Goal: Task Accomplishment & Management: Complete application form

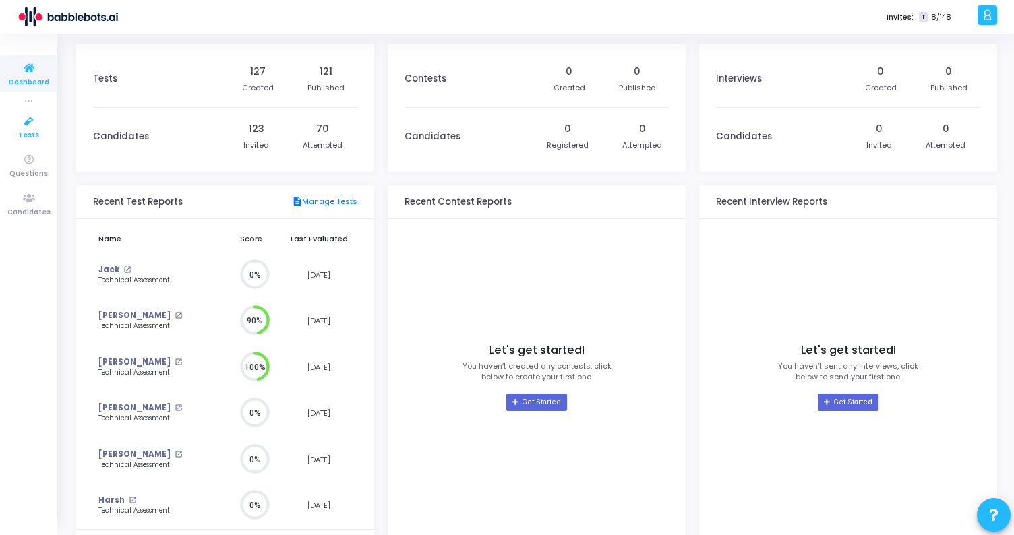
click at [24, 122] on icon at bounding box center [29, 121] width 28 height 17
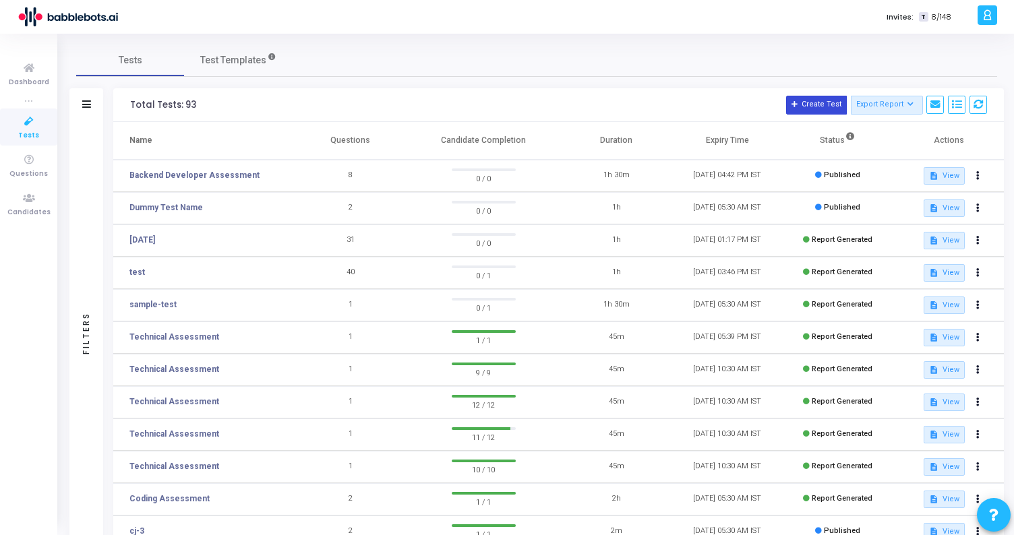
click at [831, 107] on button "Create Test" at bounding box center [816, 105] width 61 height 19
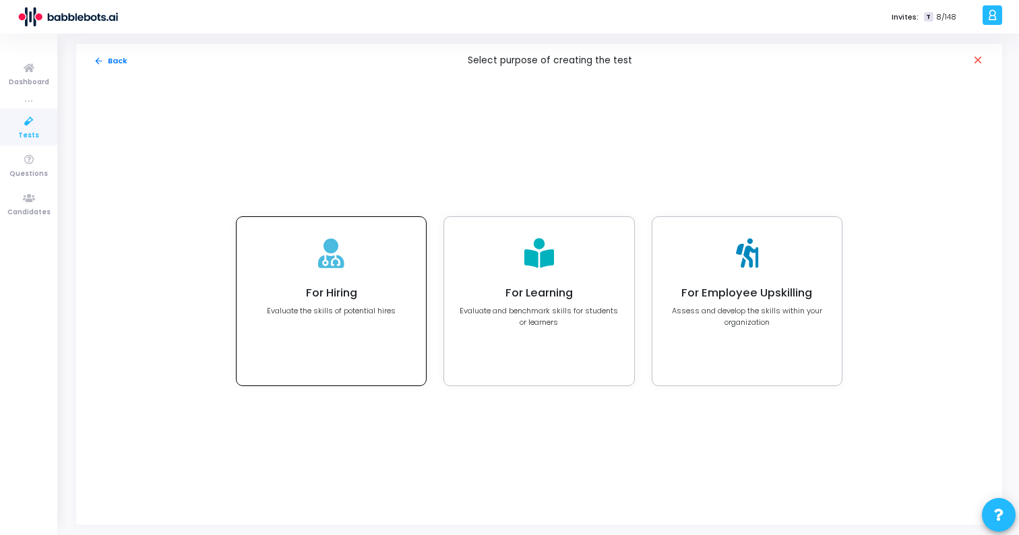
click at [347, 263] on div "For Hiring Evaluate the skills of potential hires" at bounding box center [331, 301] width 189 height 169
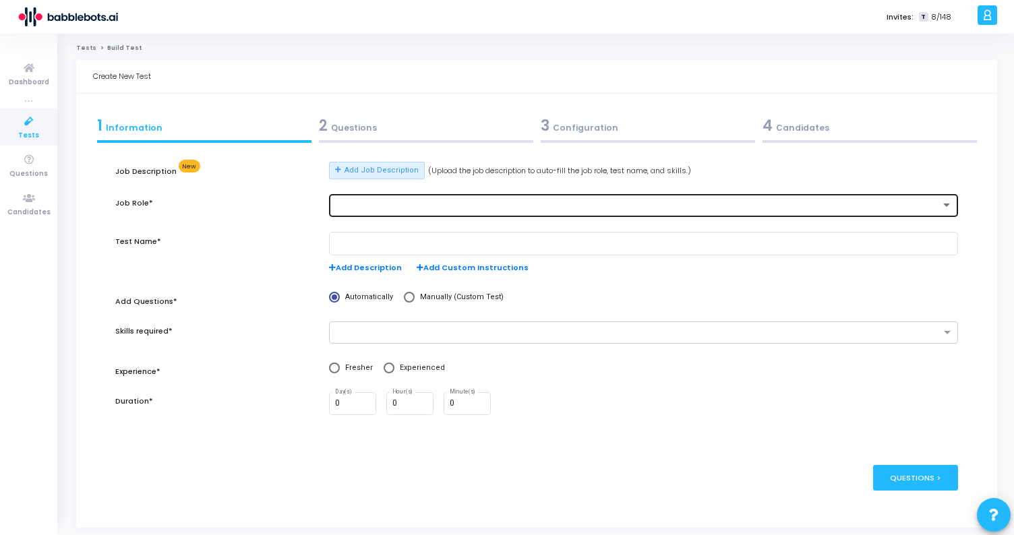
click at [369, 208] on div at bounding box center [637, 205] width 605 height 9
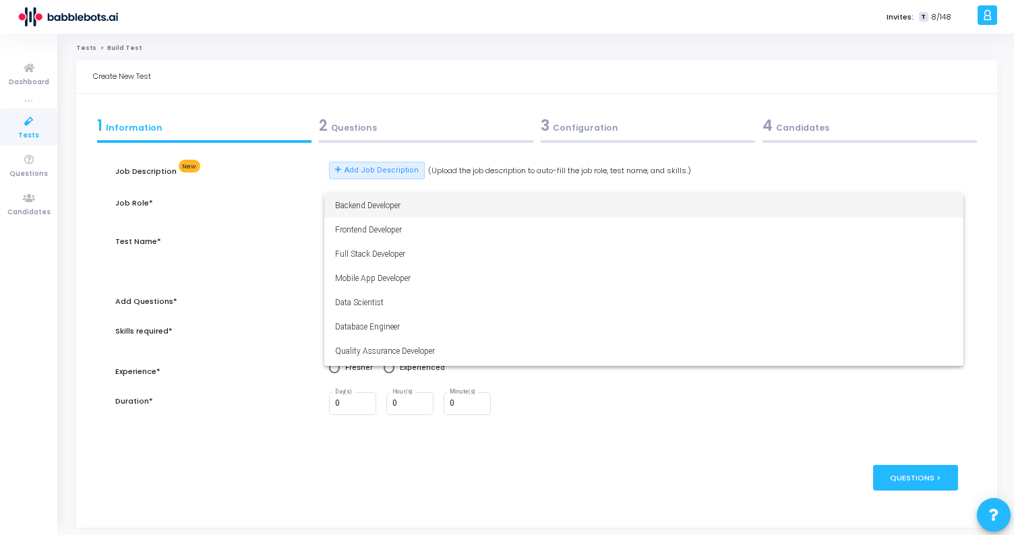
click at [369, 208] on span "Backend Developer" at bounding box center [644, 206] width 618 height 24
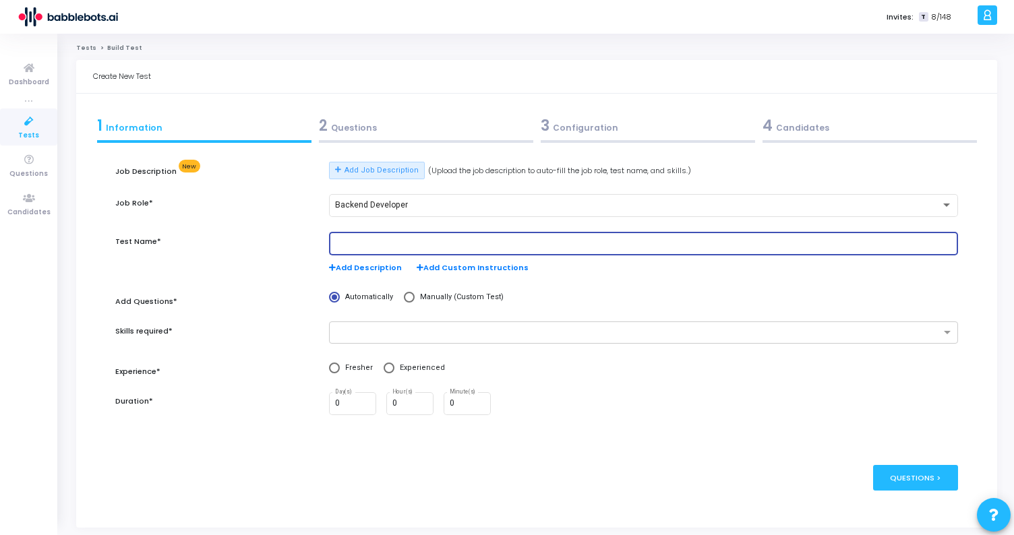
click at [390, 239] on input "text" at bounding box center [644, 243] width 618 height 9
type input "P"
type input "Support Role Assessment"
click at [396, 332] on input "text" at bounding box center [638, 333] width 604 height 11
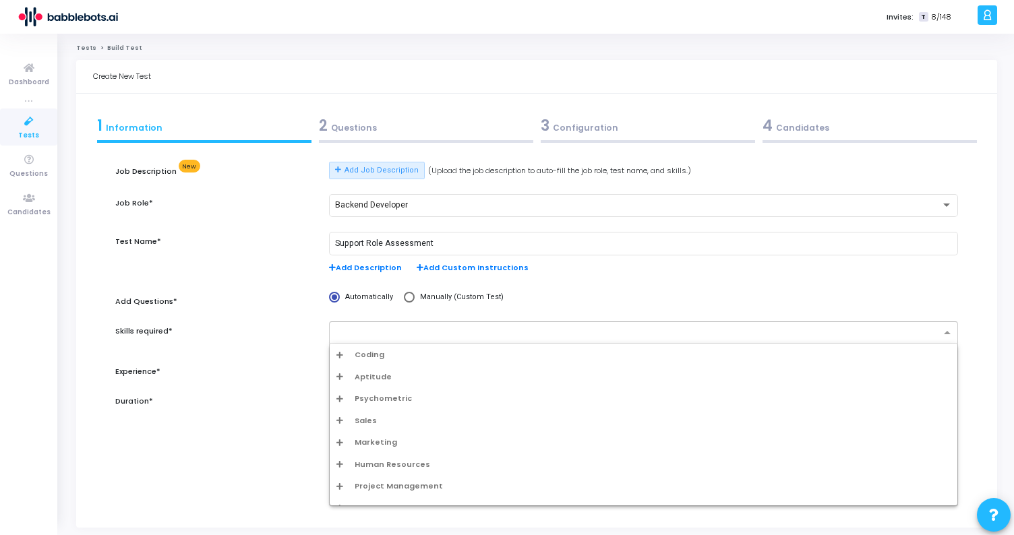
click at [386, 353] on div "Coding" at bounding box center [643, 354] width 614 height 11
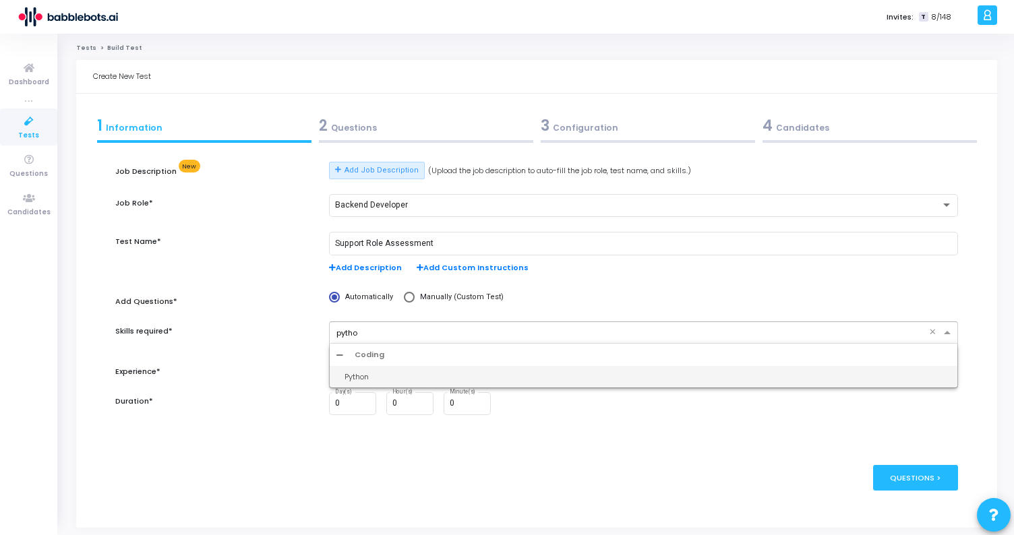
type input "python"
click at [383, 377] on div "Python" at bounding box center [648, 377] width 606 height 11
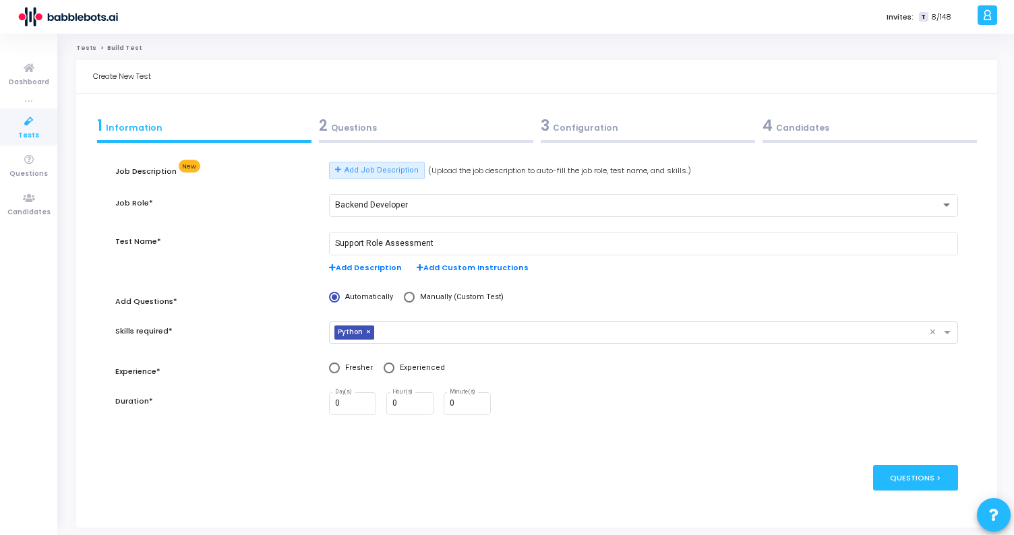
click at [420, 330] on input "text" at bounding box center [654, 333] width 549 height 11
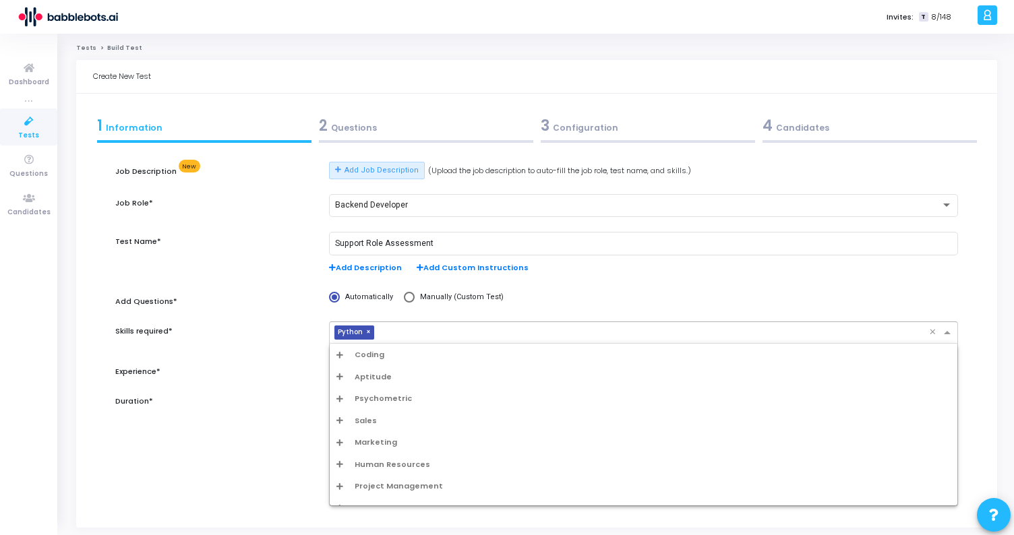
scroll to position [13, 0]
click at [285, 354] on div "Skills required*" at bounding box center [216, 340] width 214 height 37
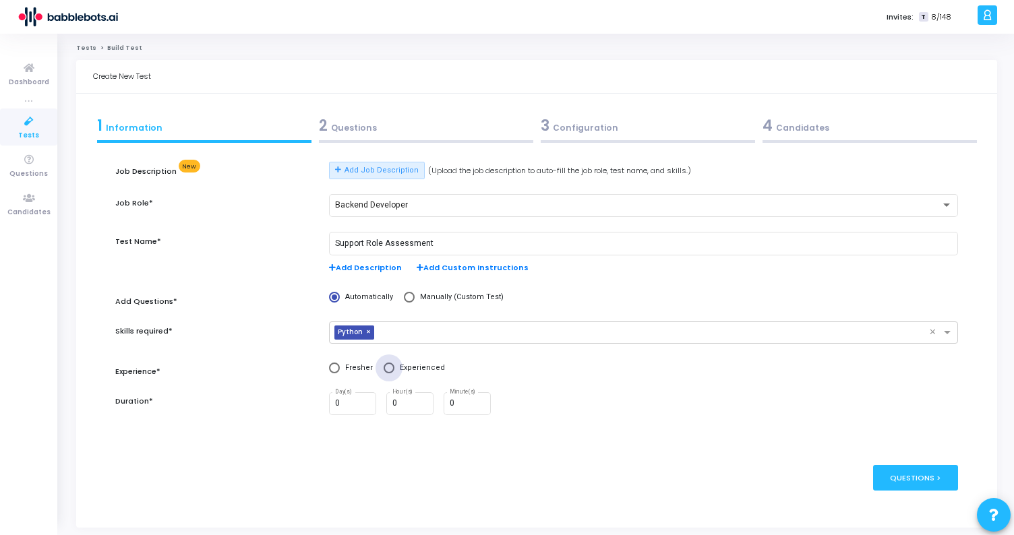
click at [384, 370] on span at bounding box center [389, 368] width 11 height 11
click at [384, 370] on input "Experienced" at bounding box center [389, 368] width 11 height 11
radio input "true"
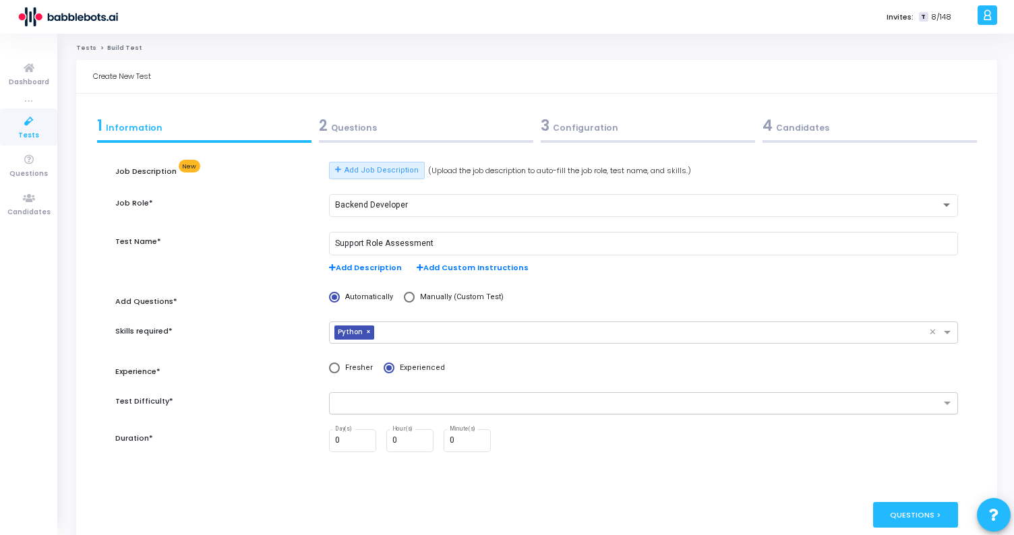
click at [369, 399] on input "text" at bounding box center [638, 403] width 604 height 11
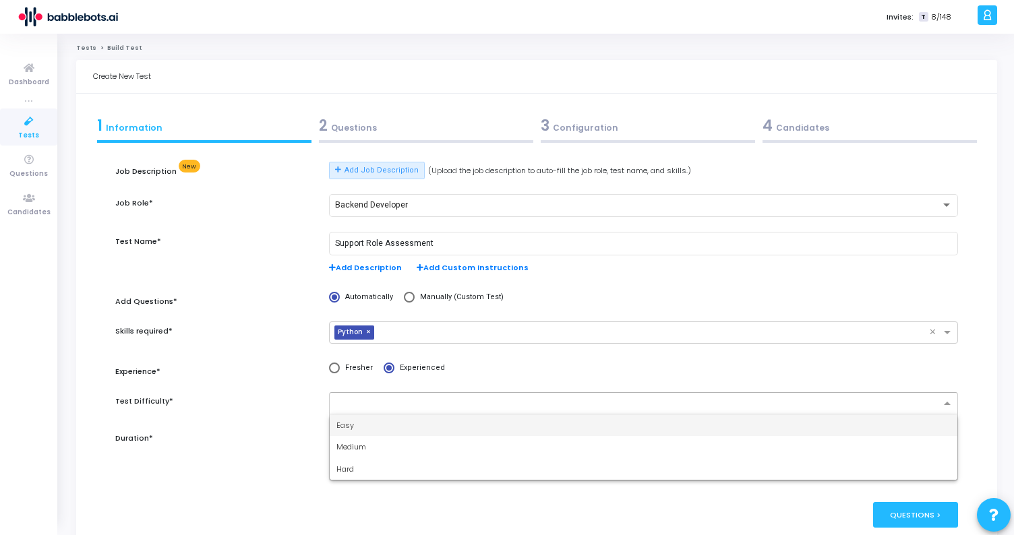
click at [376, 430] on div "Easy" at bounding box center [644, 426] width 628 height 22
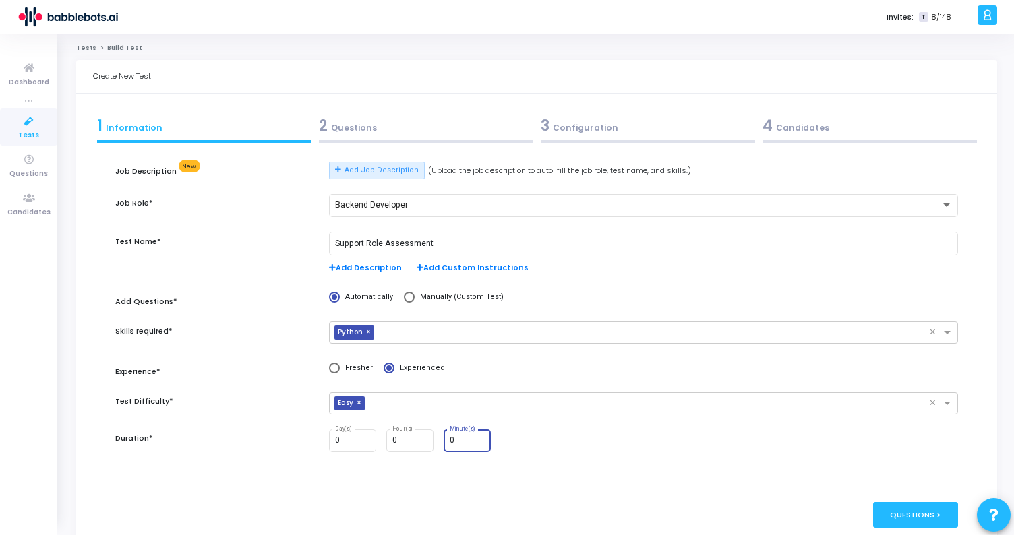
click at [461, 442] on input "0" at bounding box center [468, 440] width 36 height 9
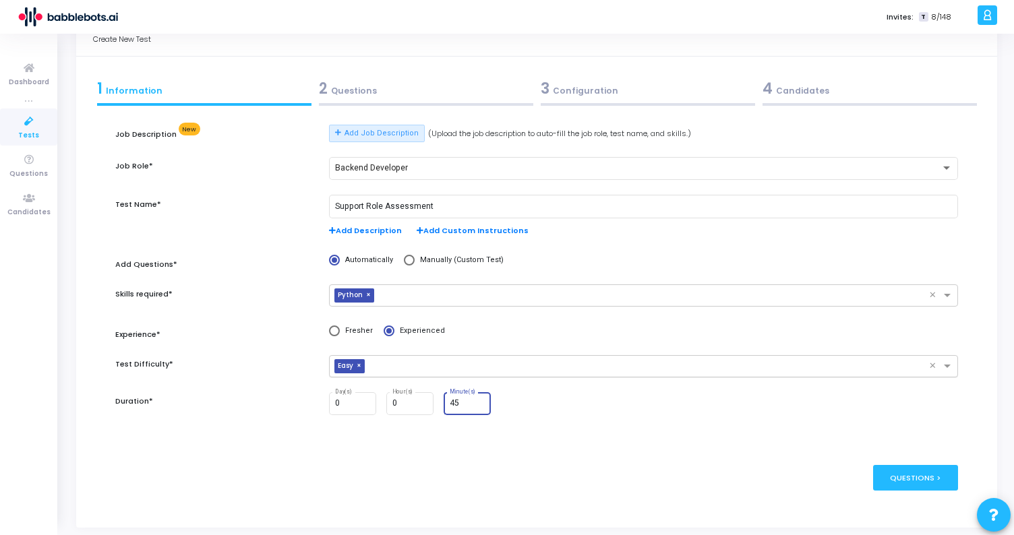
scroll to position [54, 0]
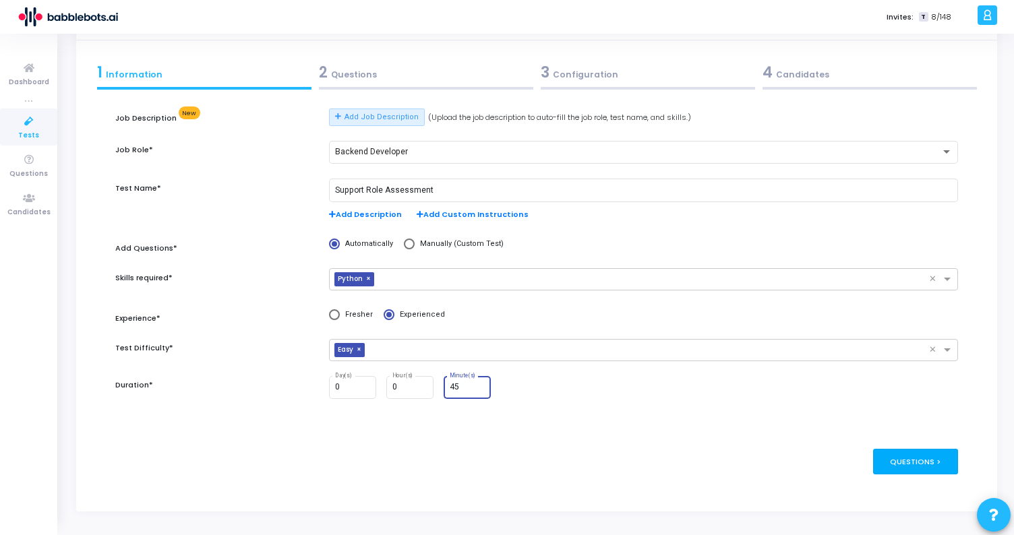
type input "45"
click at [937, 463] on div "Questions >" at bounding box center [916, 461] width 86 height 25
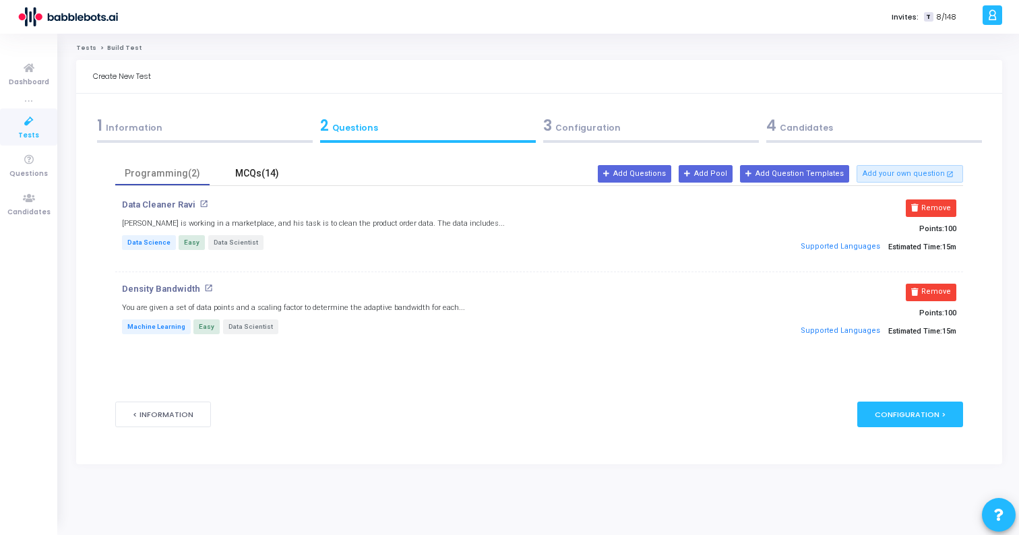
click at [276, 173] on div "MCQs(14)" at bounding box center [257, 174] width 78 height 14
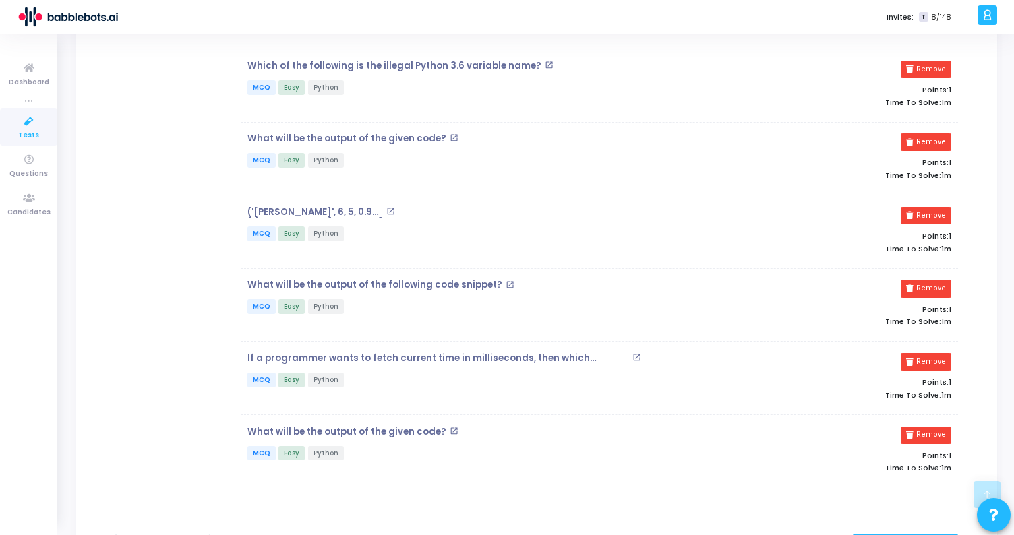
scroll to position [754, 0]
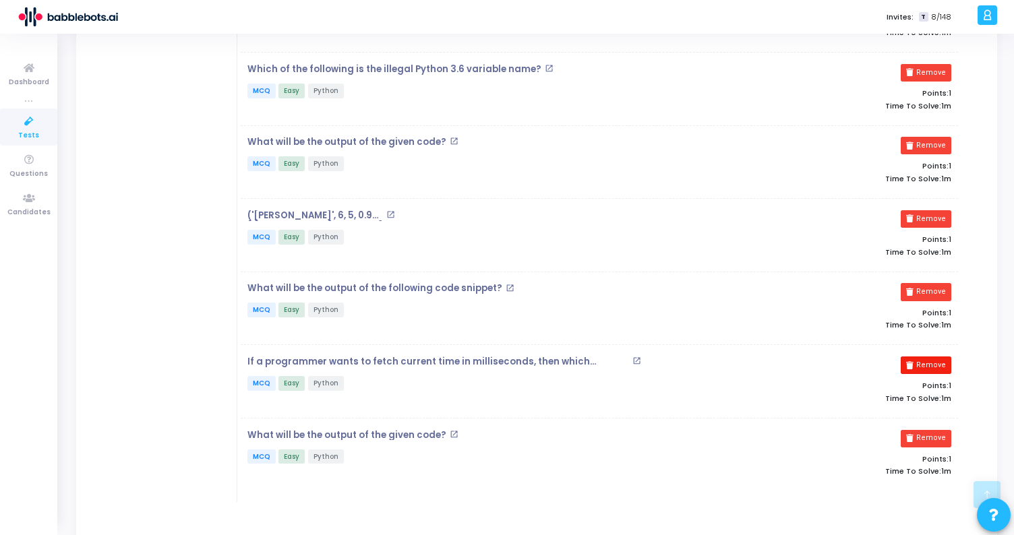
click at [918, 365] on button "Remove" at bounding box center [926, 366] width 51 height 18
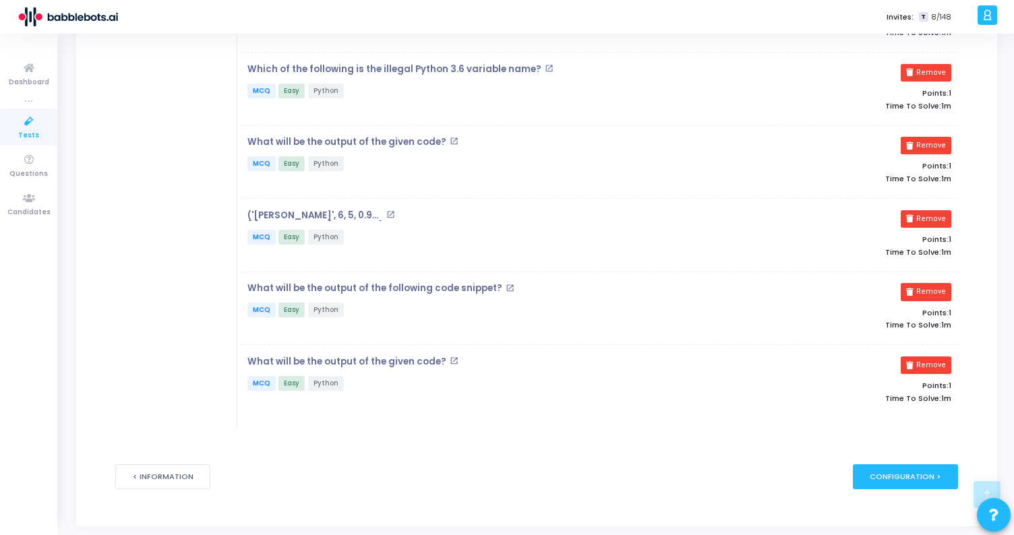
click at [450, 357] on mat-icon "open_in_new" at bounding box center [454, 361] width 9 height 9
click at [934, 360] on button "Remove" at bounding box center [926, 366] width 51 height 18
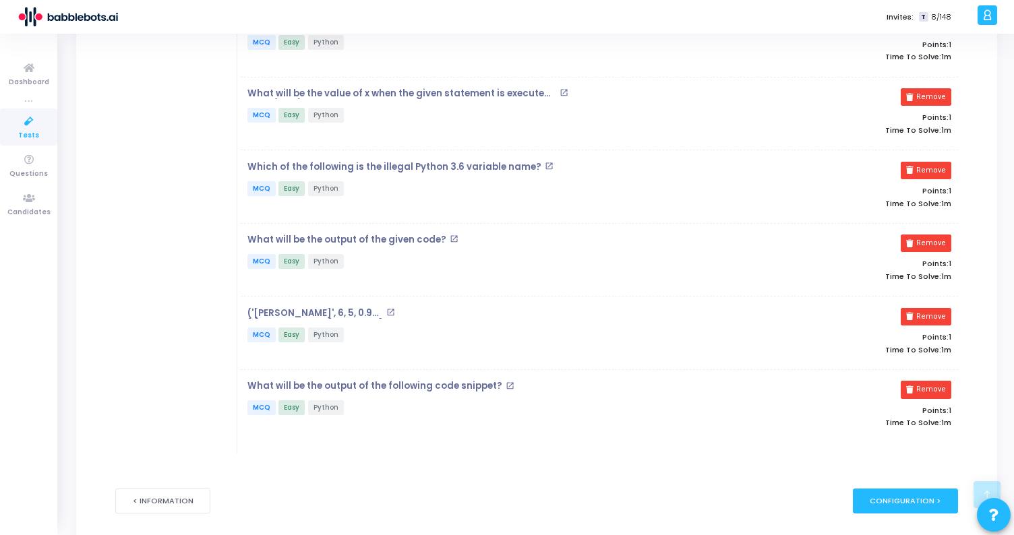
scroll to position [0, 0]
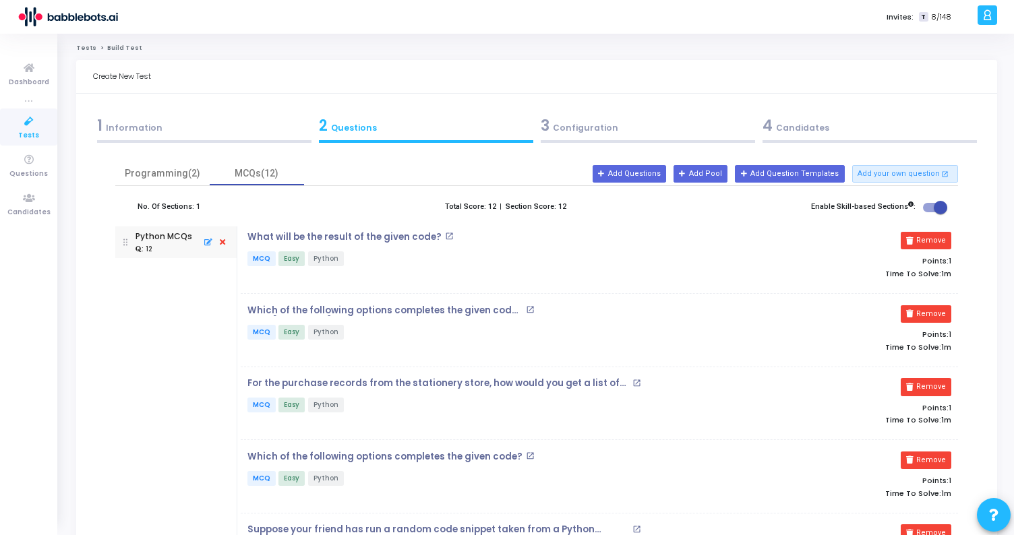
click at [445, 235] on mat-icon "open_in_new" at bounding box center [449, 236] width 9 height 9
click at [526, 307] on mat-icon "open_in_new" at bounding box center [530, 309] width 9 height 9
click at [636, 382] on mat-icon "open_in_new" at bounding box center [636, 383] width 9 height 9
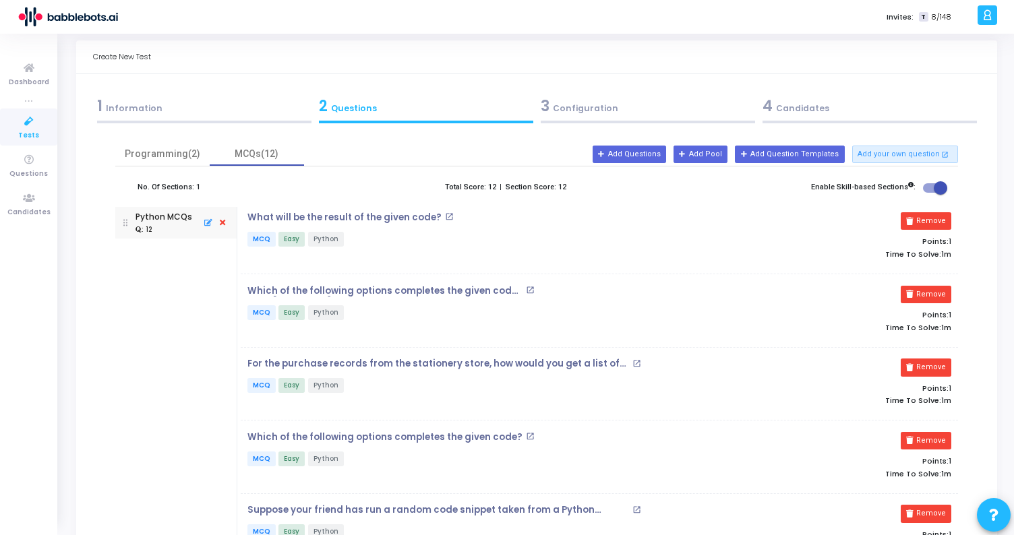
scroll to position [51, 0]
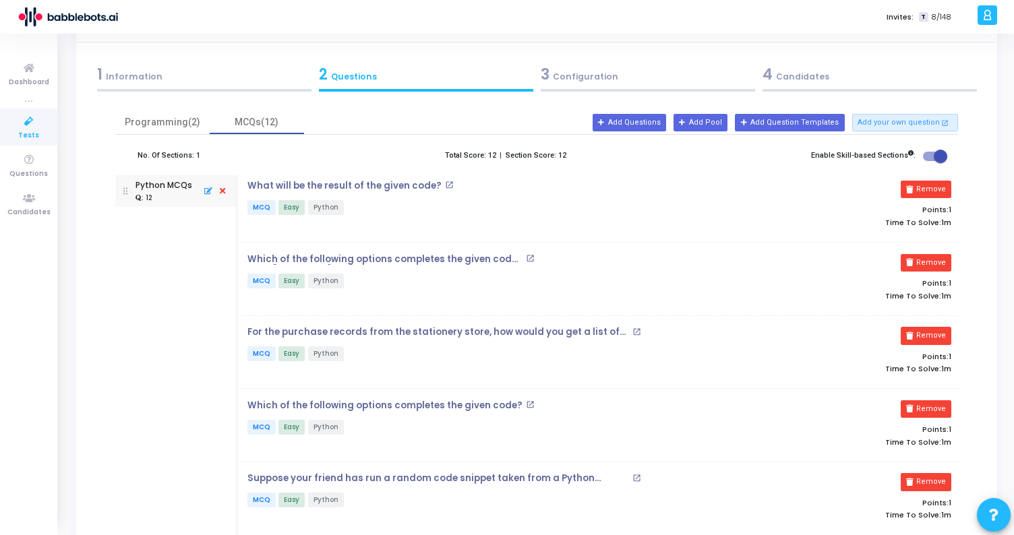
click at [526, 403] on mat-icon "open_in_new" at bounding box center [530, 404] width 9 height 9
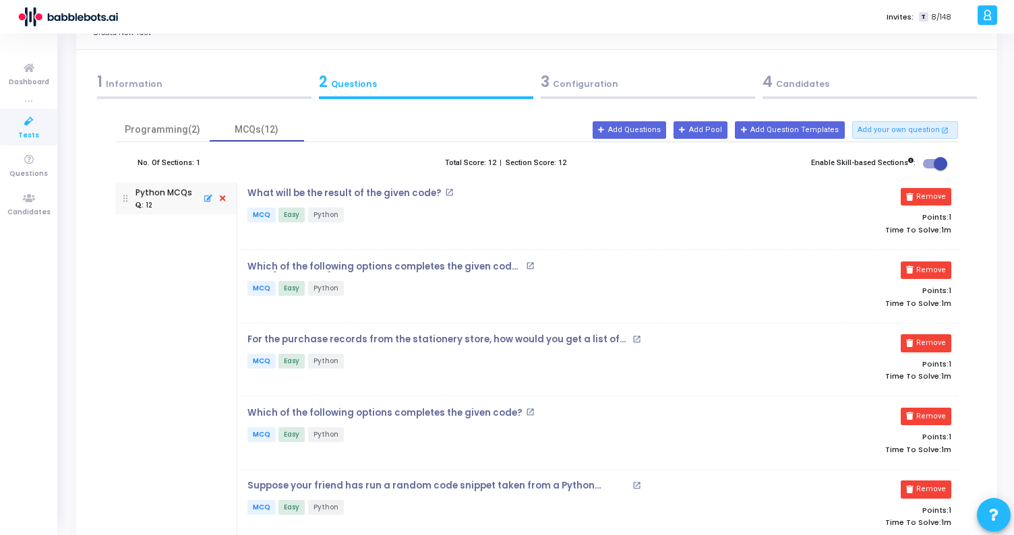
scroll to position [73, 0]
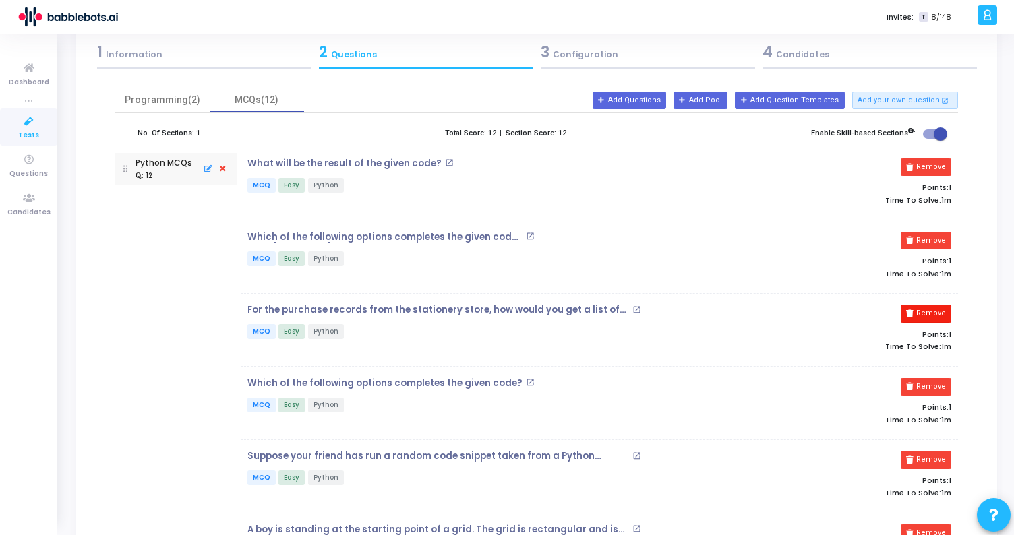
click at [909, 312] on icon at bounding box center [909, 313] width 7 height 7
click at [632, 378] on mat-icon "open_in_new" at bounding box center [636, 382] width 9 height 9
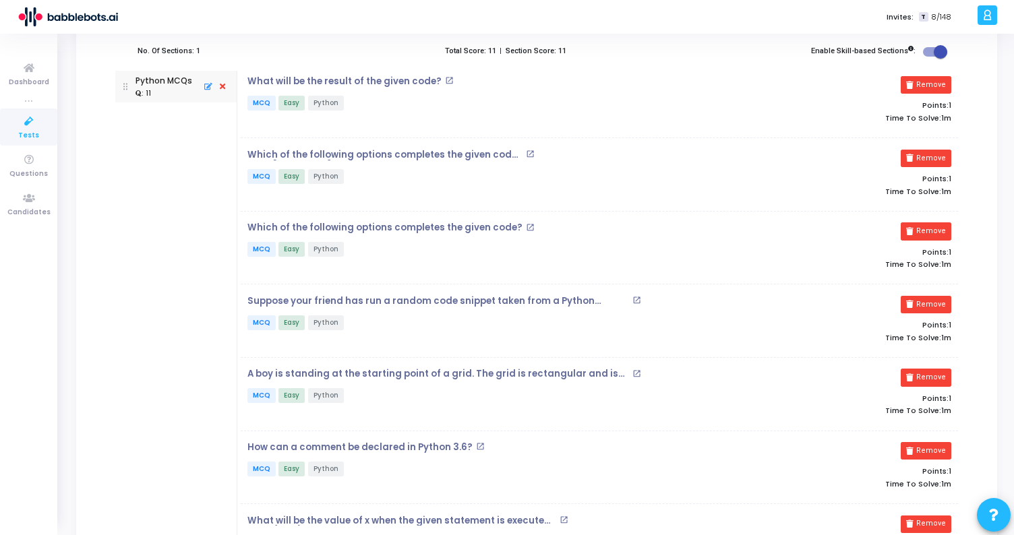
scroll to position [183, 0]
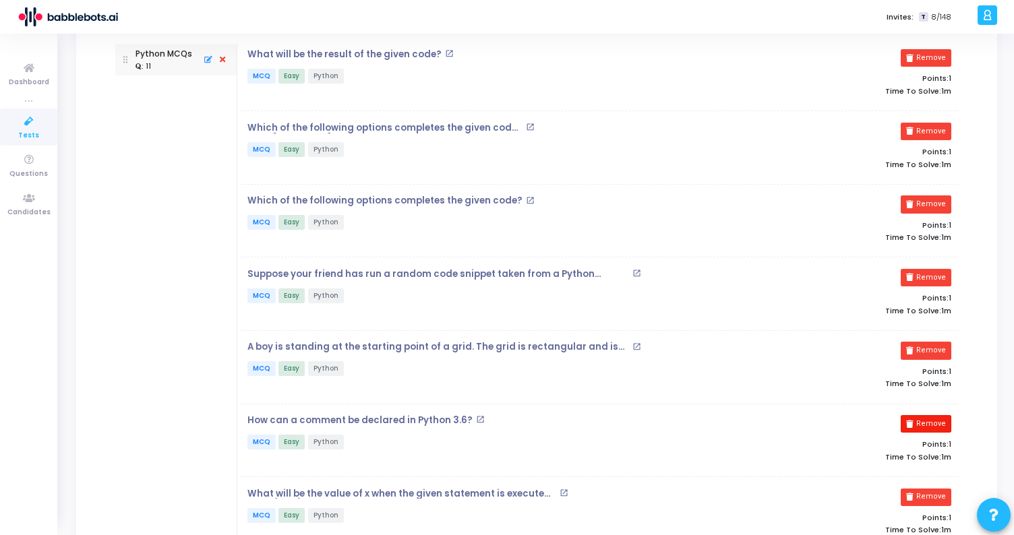
click at [925, 423] on button "Remove" at bounding box center [926, 424] width 51 height 18
click at [938, 499] on button "Remove" at bounding box center [926, 498] width 51 height 18
click at [560, 417] on mat-icon "open_in_new" at bounding box center [564, 419] width 9 height 9
click at [635, 345] on mat-icon "open_in_new" at bounding box center [636, 347] width 9 height 9
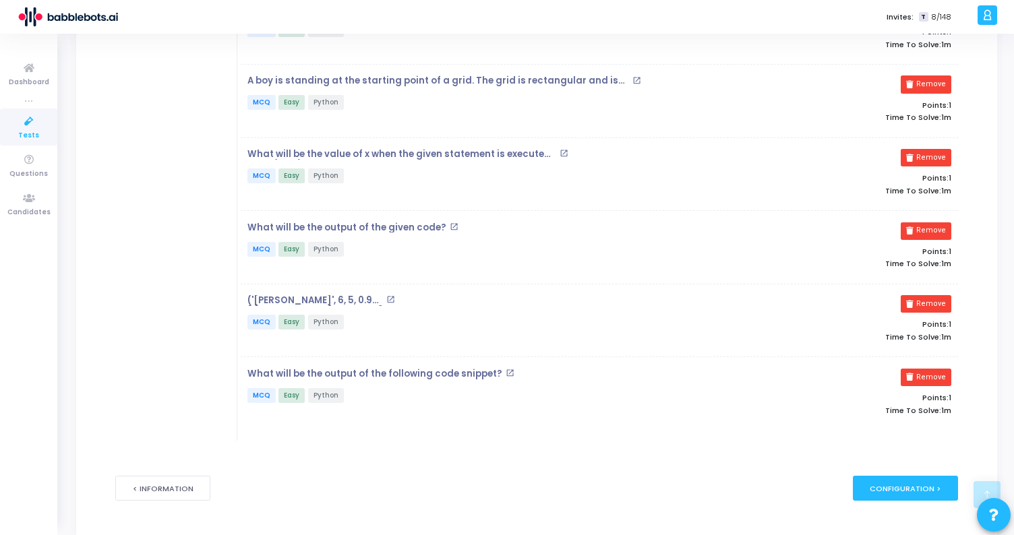
scroll to position [447, 0]
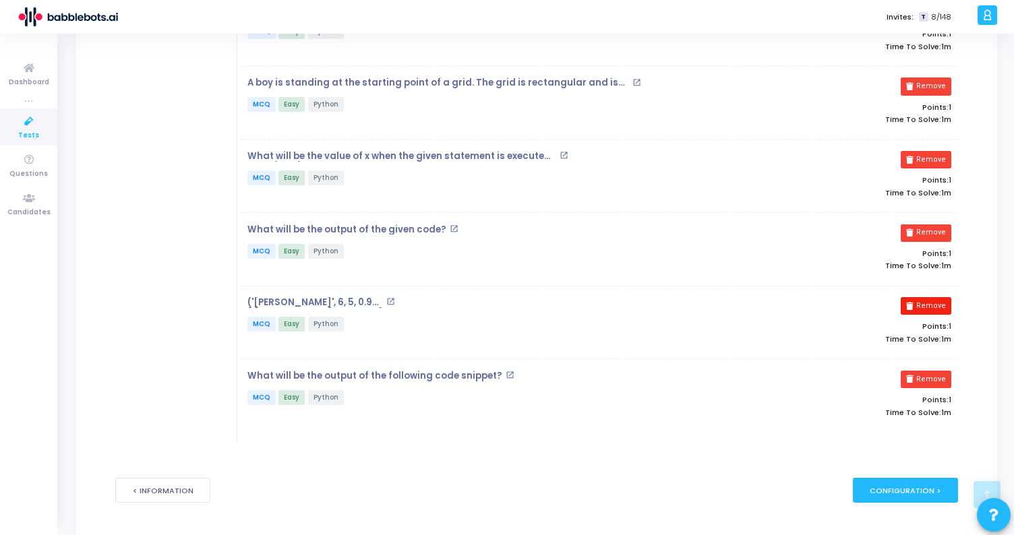
click at [925, 305] on button "Remove" at bounding box center [926, 306] width 51 height 18
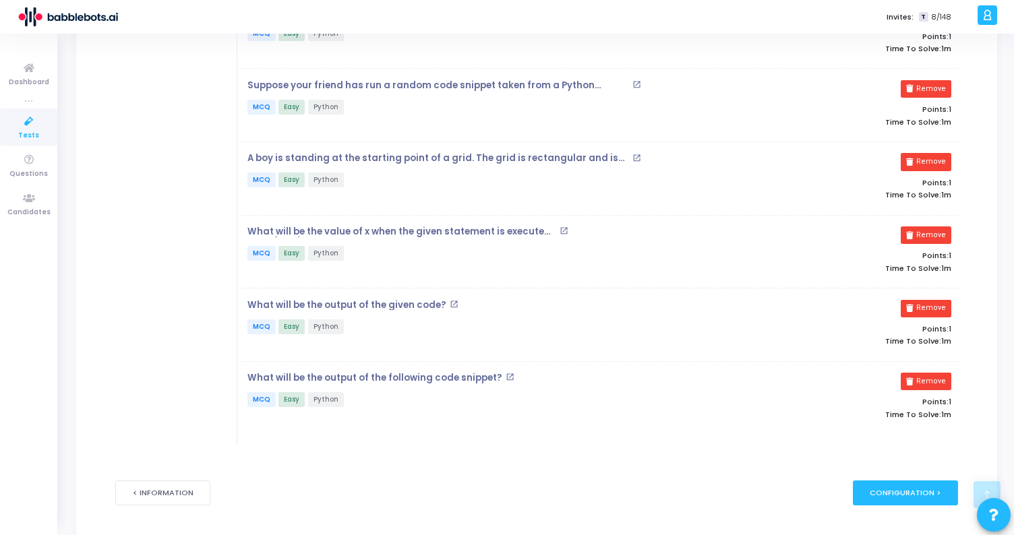
scroll to position [361, 0]
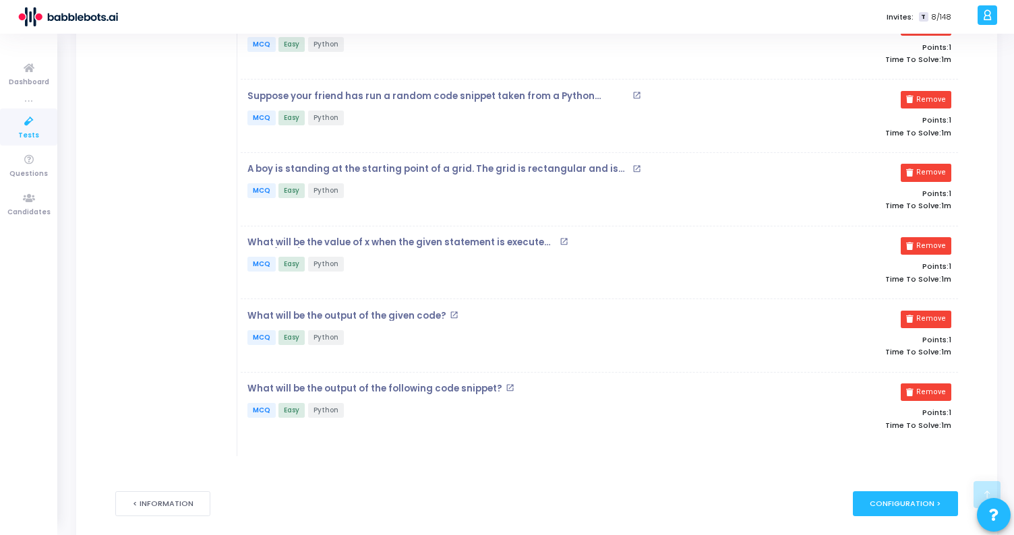
click at [450, 315] on mat-icon "open_in_new" at bounding box center [454, 315] width 9 height 9
click at [506, 388] on mat-icon "open_in_new" at bounding box center [510, 388] width 9 height 9
click at [941, 320] on button "Remove" at bounding box center [926, 320] width 51 height 18
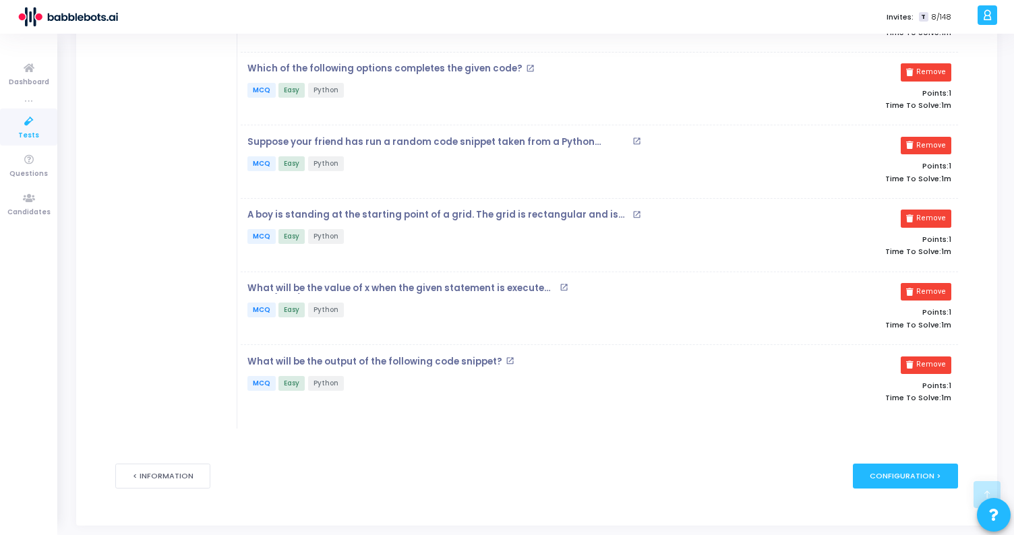
scroll to position [307, 0]
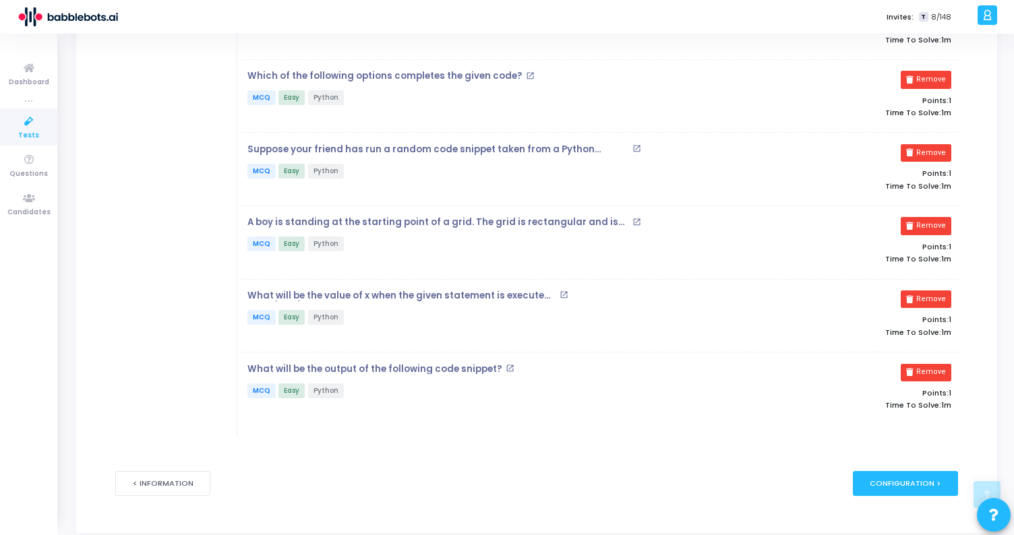
click at [506, 364] on mat-icon "open_in_new" at bounding box center [510, 368] width 9 height 9
click at [910, 365] on button "Remove" at bounding box center [926, 373] width 51 height 18
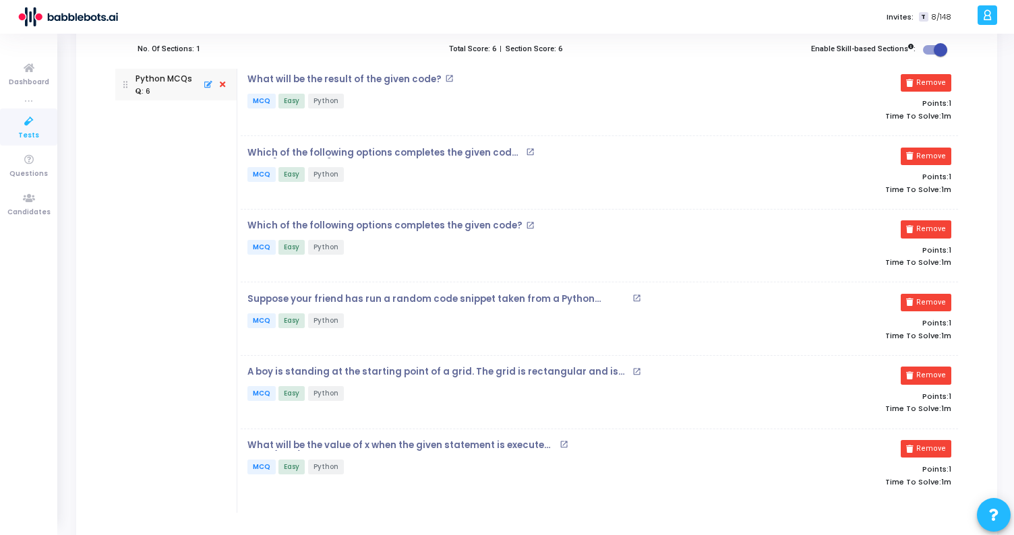
scroll to position [154, 0]
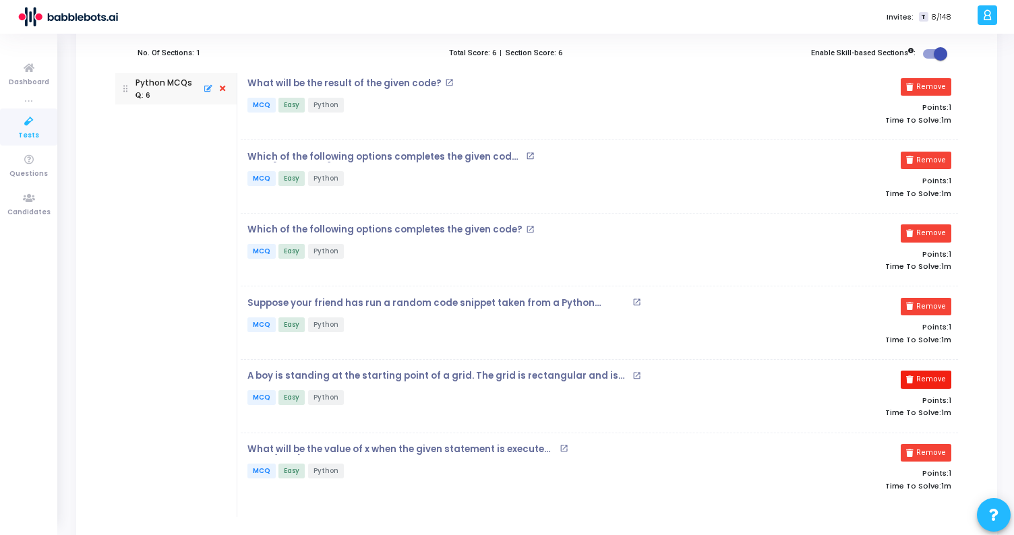
click at [945, 380] on button "Remove" at bounding box center [926, 380] width 51 height 18
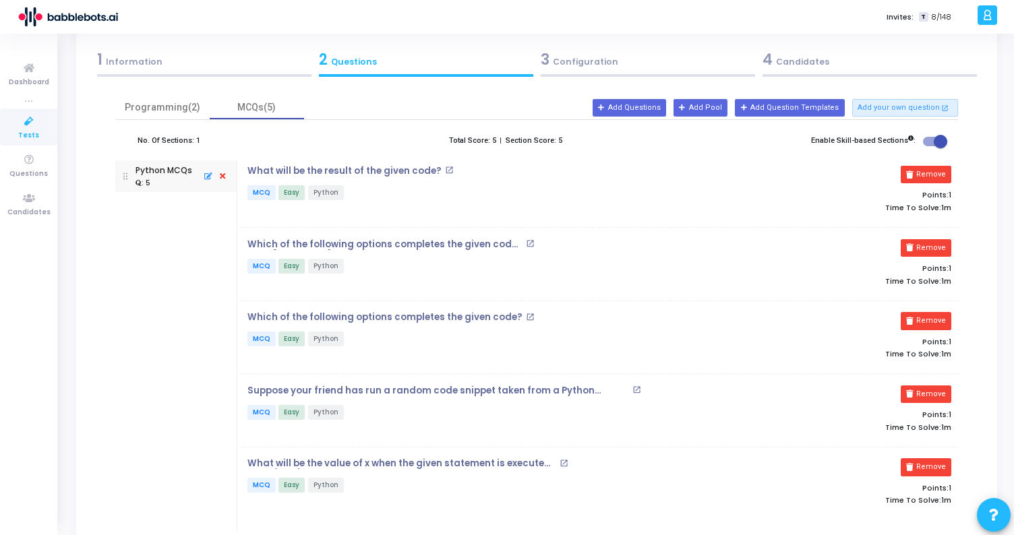
scroll to position [0, 0]
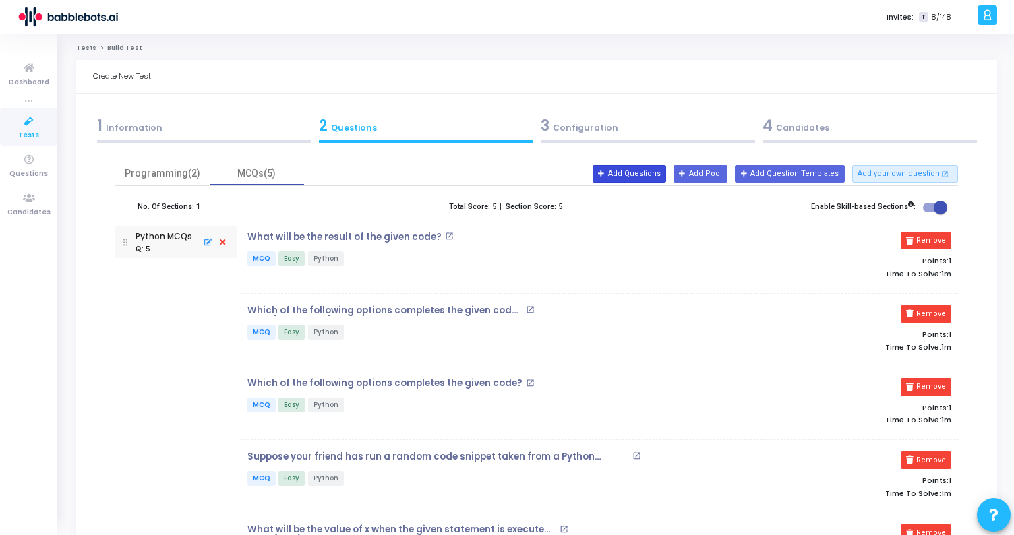
click at [666, 178] on button "Add Questions" at bounding box center [629, 174] width 73 height 18
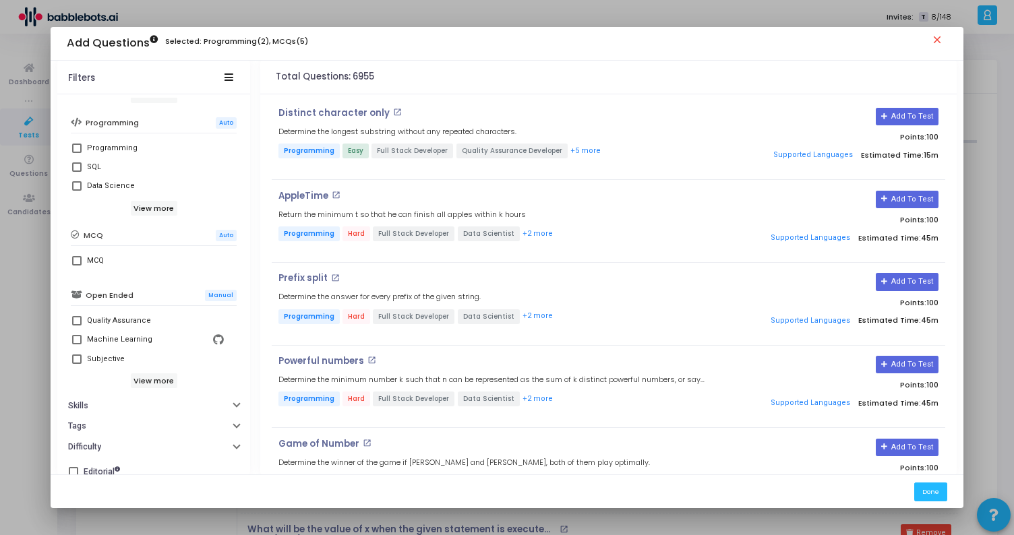
scroll to position [242, 0]
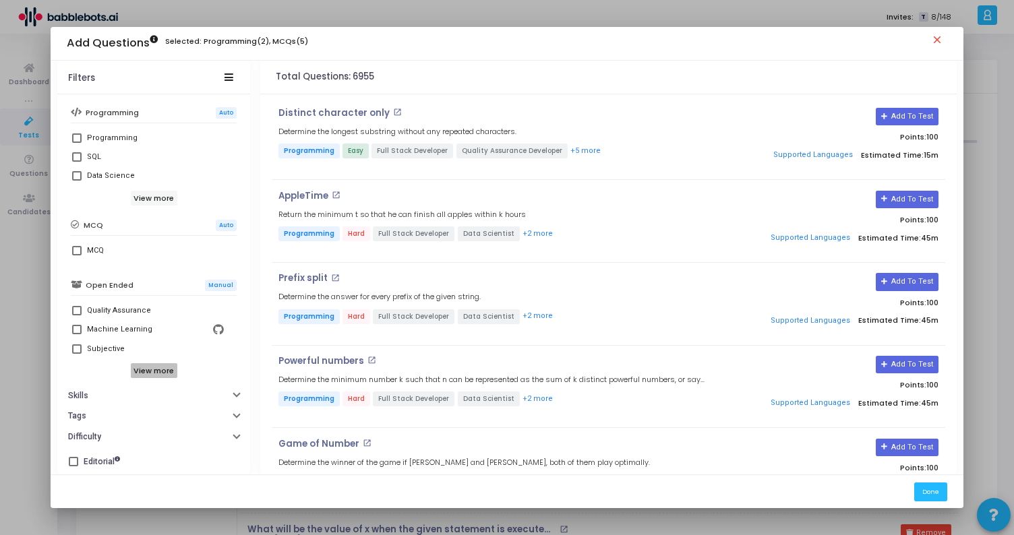
click at [138, 367] on h6 "View more" at bounding box center [154, 370] width 47 height 15
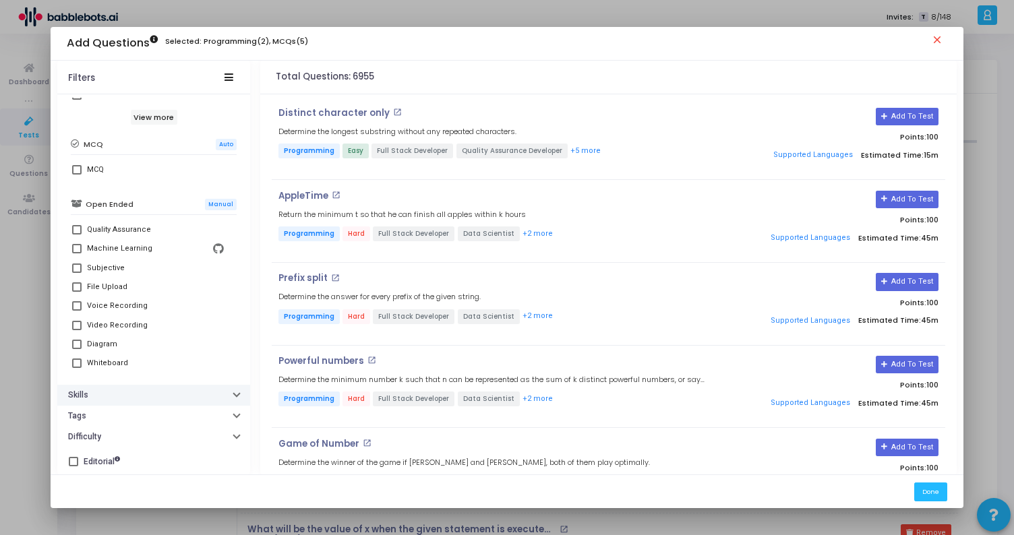
click at [183, 399] on button "Skills" at bounding box center [153, 395] width 193 height 21
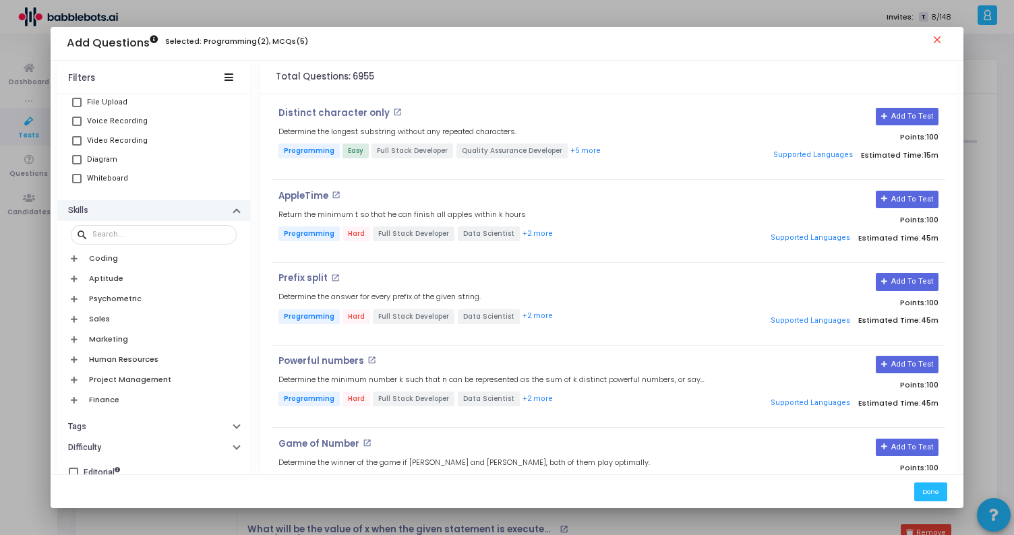
scroll to position [518, 0]
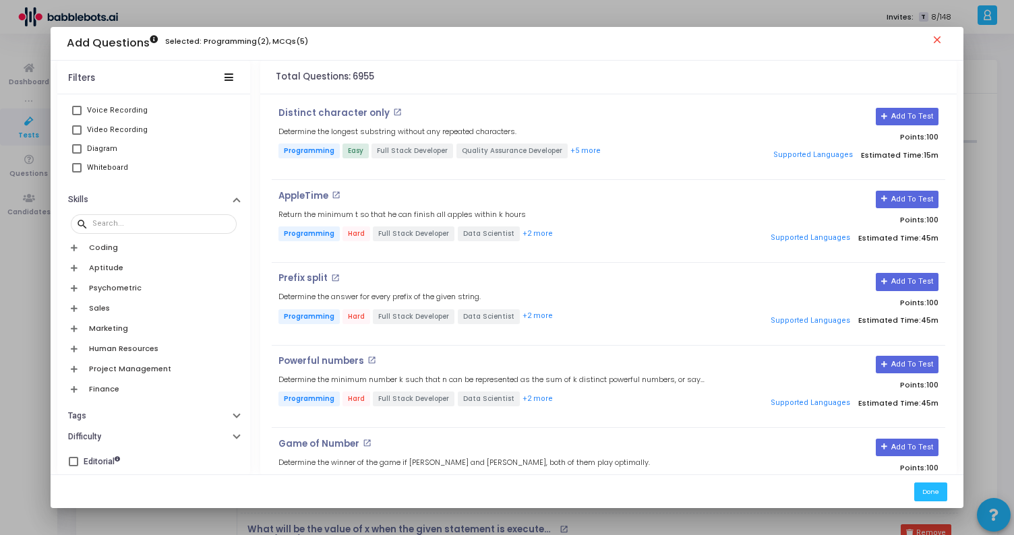
click at [140, 350] on h6 "Human Resources" at bounding box center [123, 349] width 69 height 9
click at [140, 350] on h6 "Human Resources" at bounding box center [123, 347] width 69 height 9
click at [141, 379] on div "Finance" at bounding box center [154, 389] width 166 height 20
click at [141, 378] on div "Finance" at bounding box center [154, 388] width 166 height 20
click at [119, 286] on h6 "Psychometric" at bounding box center [115, 288] width 53 height 9
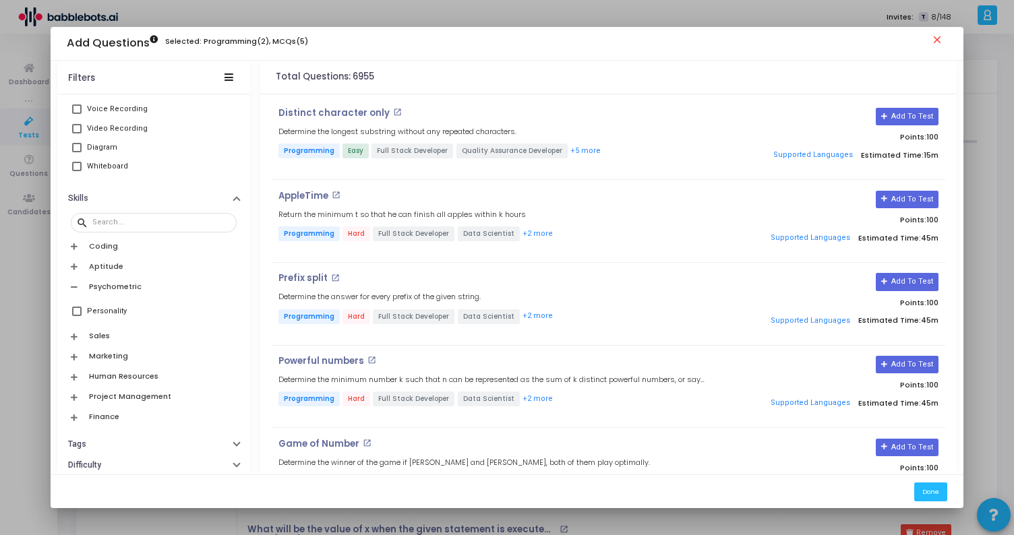
click at [119, 286] on h6 "Psychometric" at bounding box center [115, 287] width 53 height 9
click at [116, 264] on h6 "Aptitude" at bounding box center [106, 268] width 34 height 9
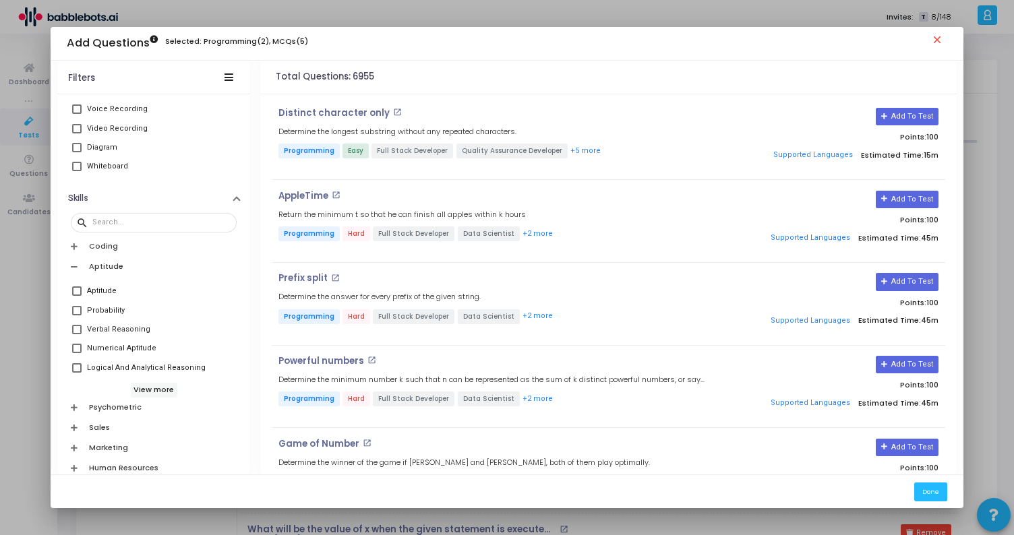
click at [116, 262] on h6 "Aptitude" at bounding box center [106, 266] width 34 height 9
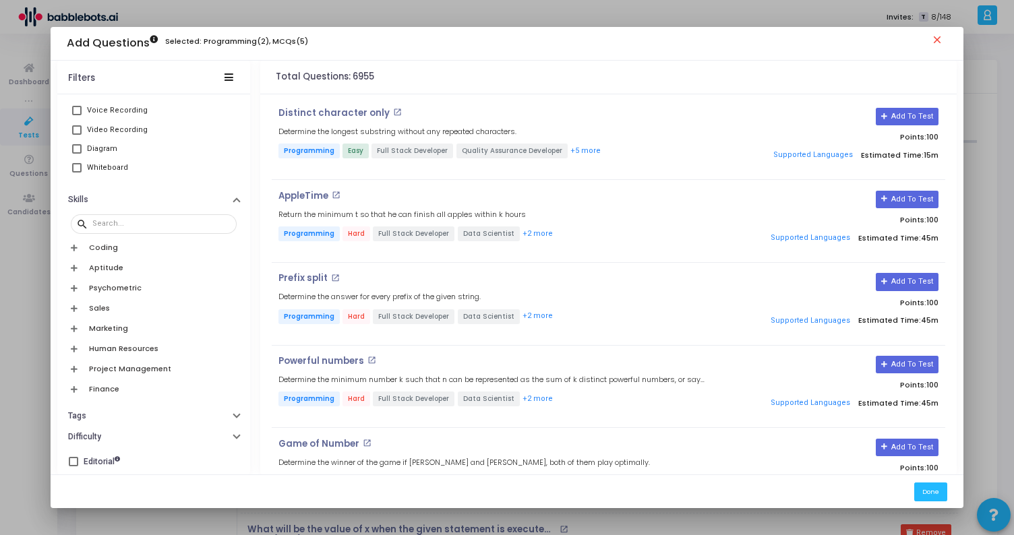
click at [108, 246] on h6 "Coding" at bounding box center [103, 247] width 29 height 9
click at [108, 246] on h6 "Coding" at bounding box center [103, 246] width 29 height 9
click at [154, 413] on button "Tags" at bounding box center [153, 416] width 193 height 21
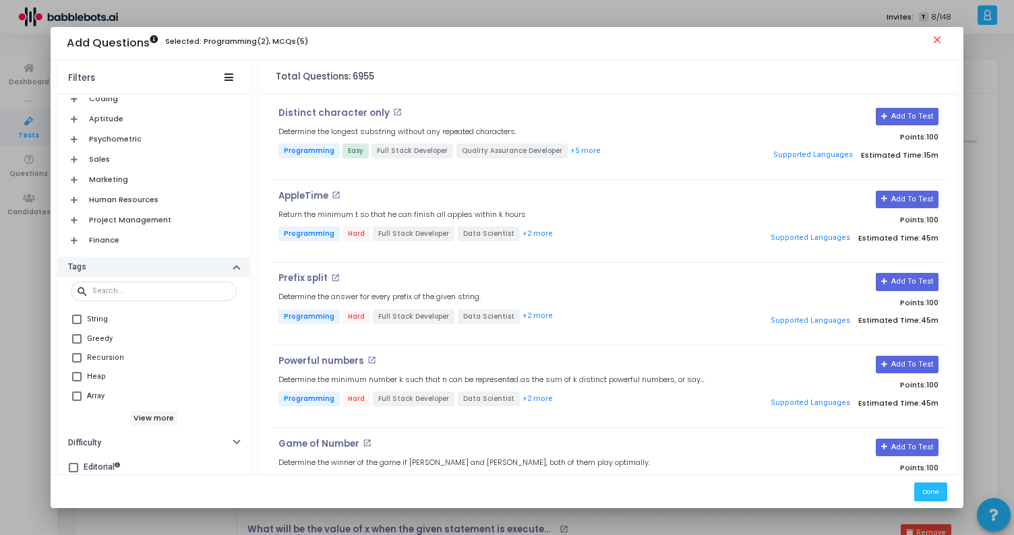
scroll to position [673, 0]
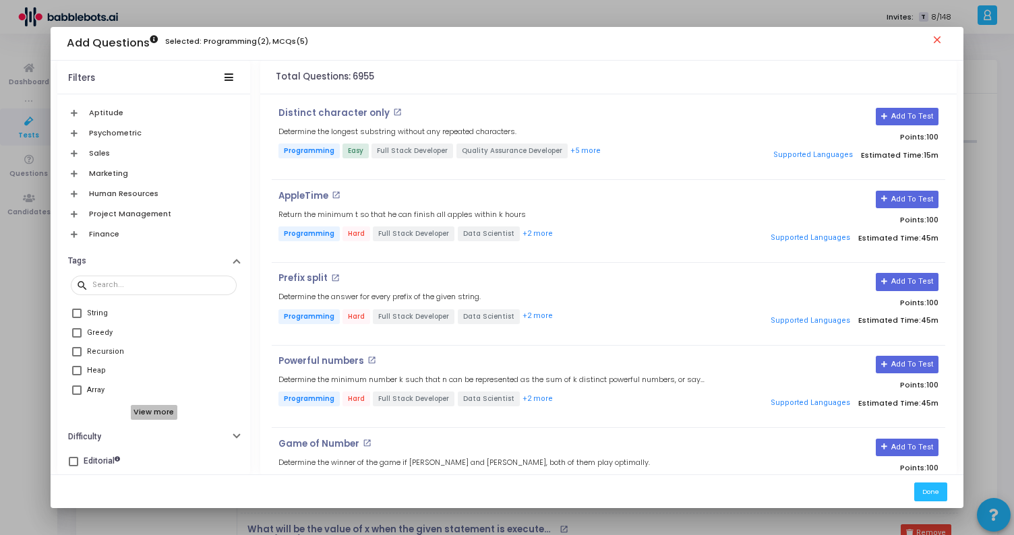
click at [154, 409] on h6 "View more" at bounding box center [154, 412] width 47 height 15
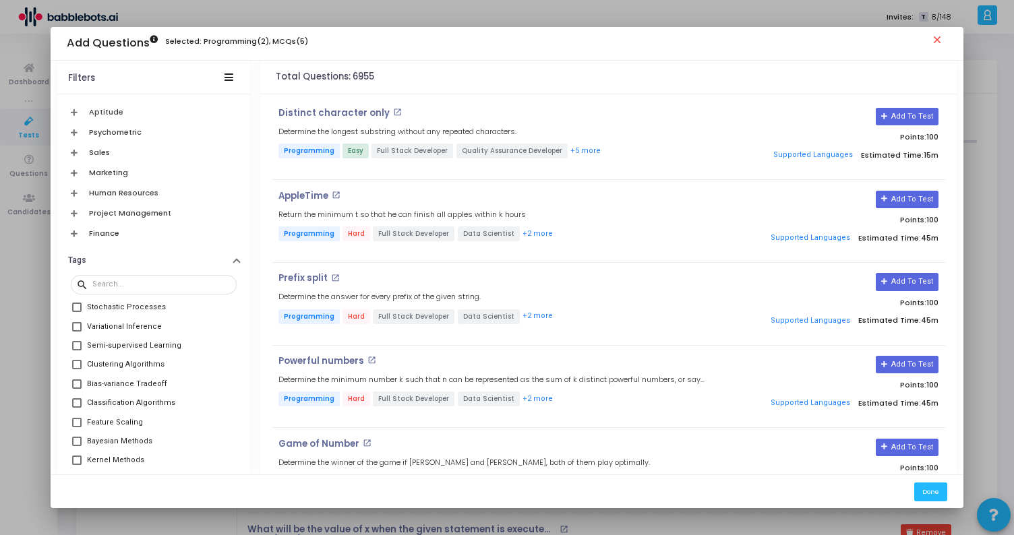
scroll to position [768, 0]
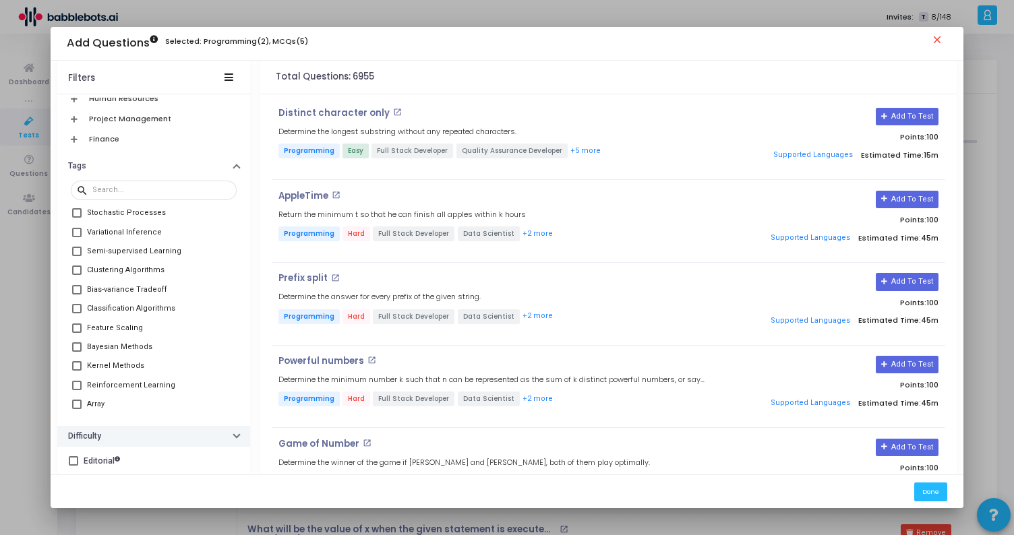
click at [157, 433] on button "Difficulty" at bounding box center [153, 436] width 193 height 21
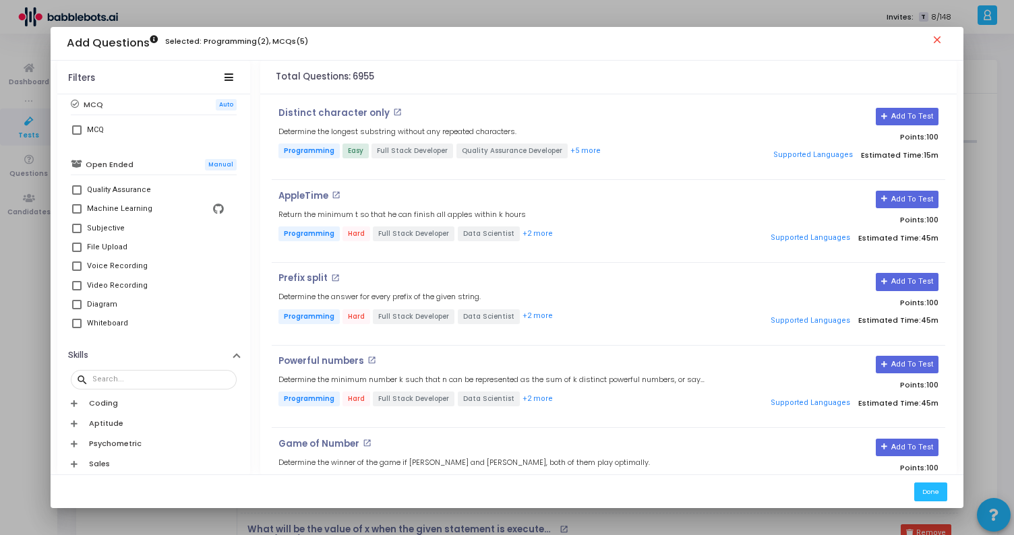
scroll to position [361, 0]
click at [175, 412] on div "Coding" at bounding box center [154, 404] width 166 height 20
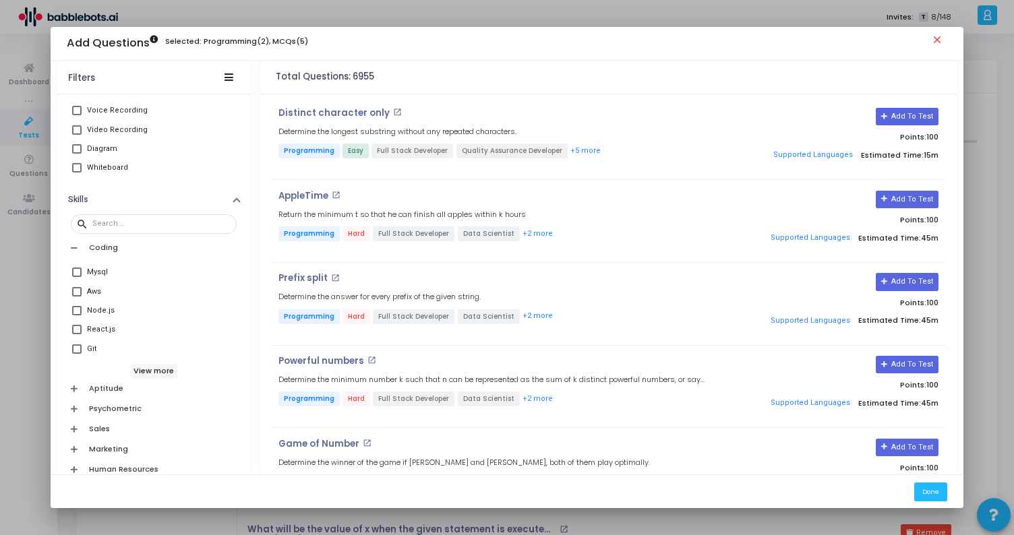
scroll to position [518, 0]
click at [154, 372] on h6 "View more" at bounding box center [154, 370] width 47 height 15
click at [124, 256] on div "Coding" at bounding box center [154, 247] width 166 height 20
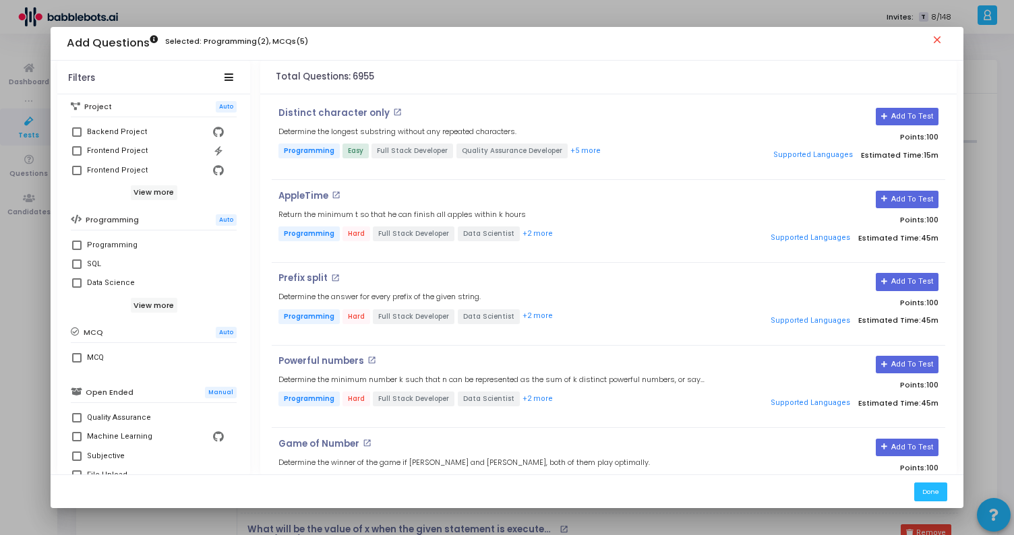
scroll to position [128, 0]
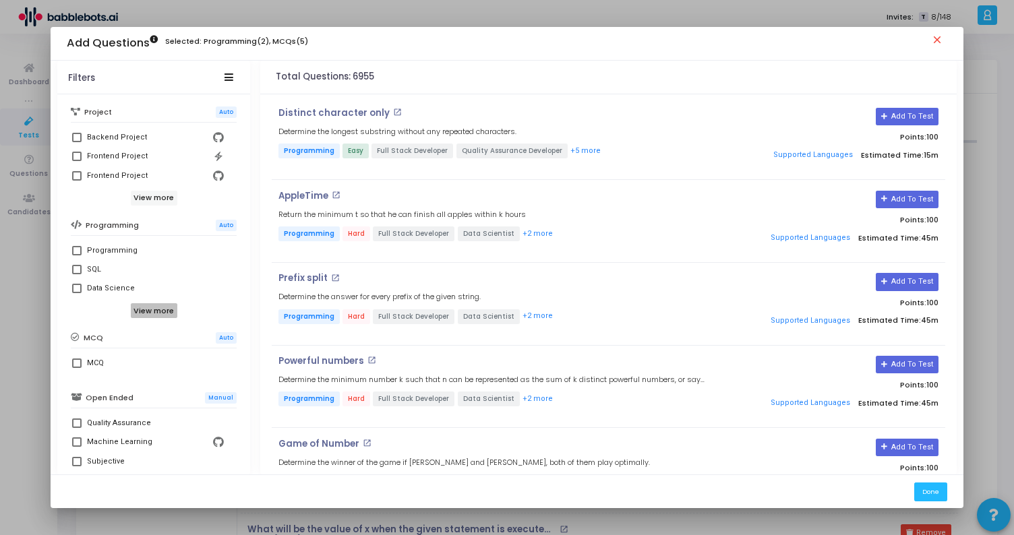
click at [147, 308] on h6 "View more" at bounding box center [154, 310] width 47 height 15
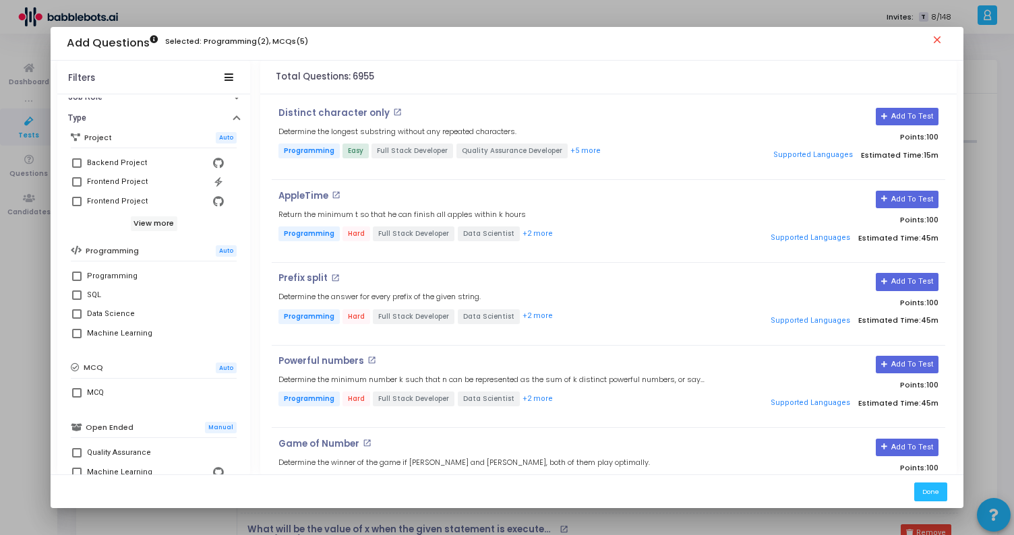
scroll to position [104, 0]
click at [146, 223] on h6 "View more" at bounding box center [154, 222] width 47 height 15
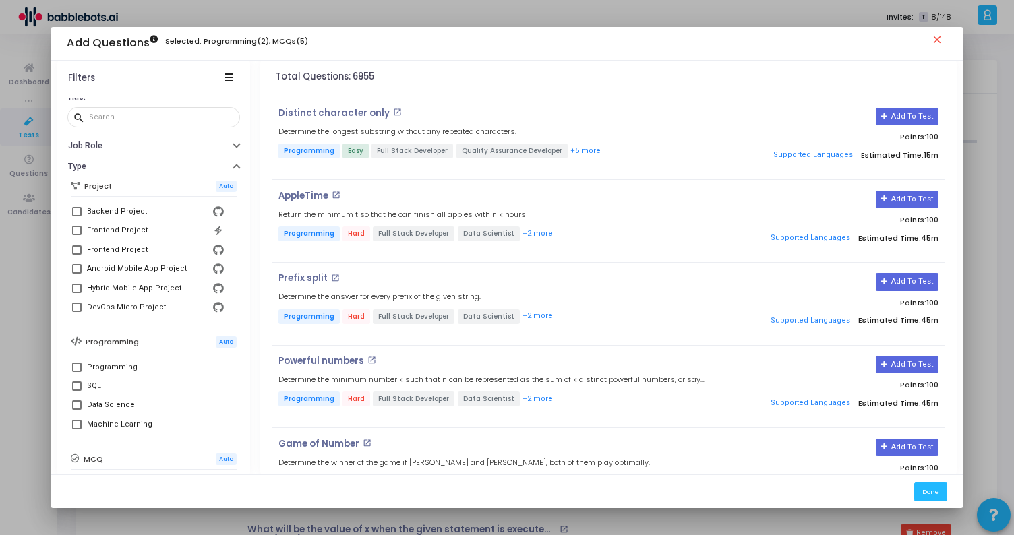
scroll to position [20, 0]
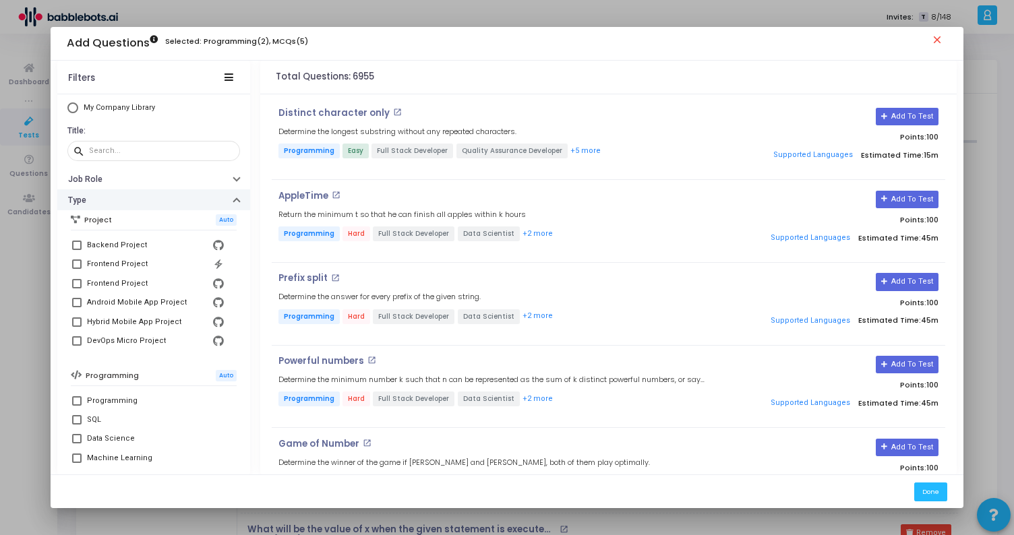
click at [156, 201] on button "Type" at bounding box center [153, 199] width 193 height 21
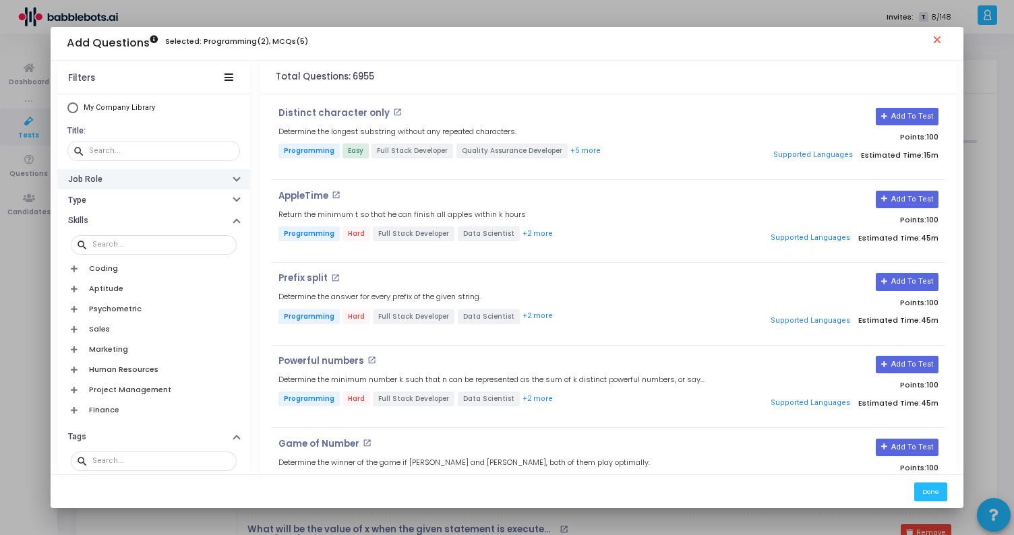
click at [162, 185] on button "Job Role" at bounding box center [153, 179] width 193 height 21
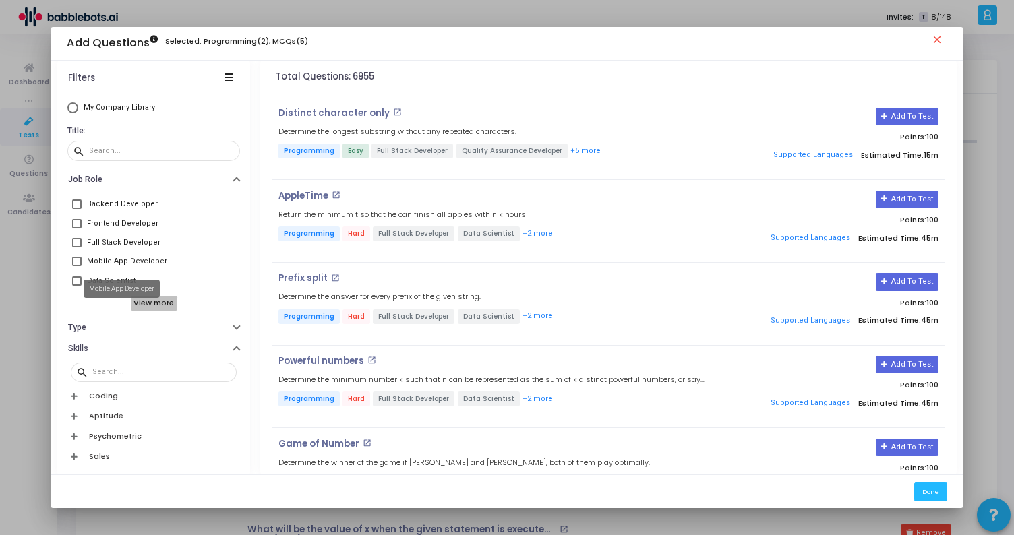
click at [144, 307] on h6 "View more" at bounding box center [154, 303] width 47 height 15
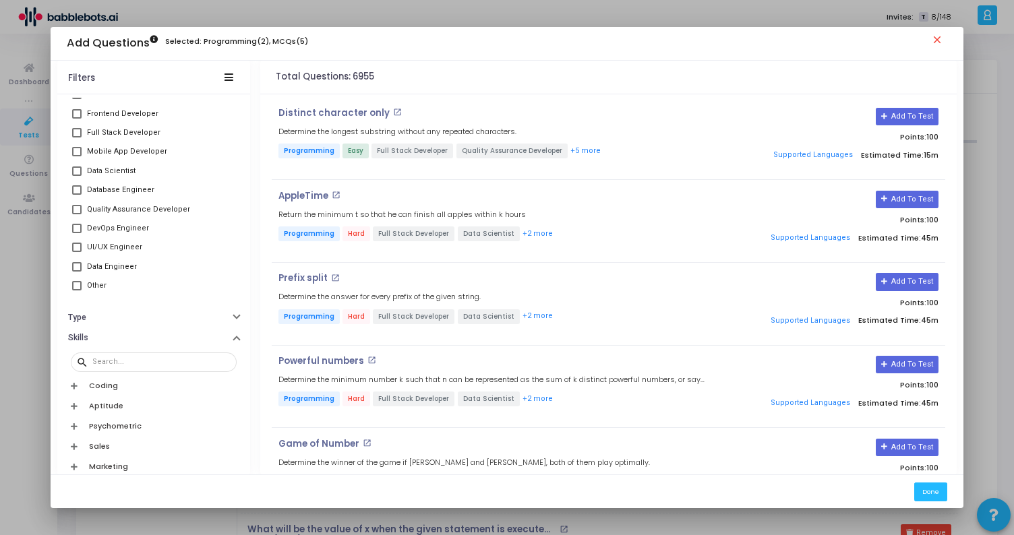
scroll to position [0, 0]
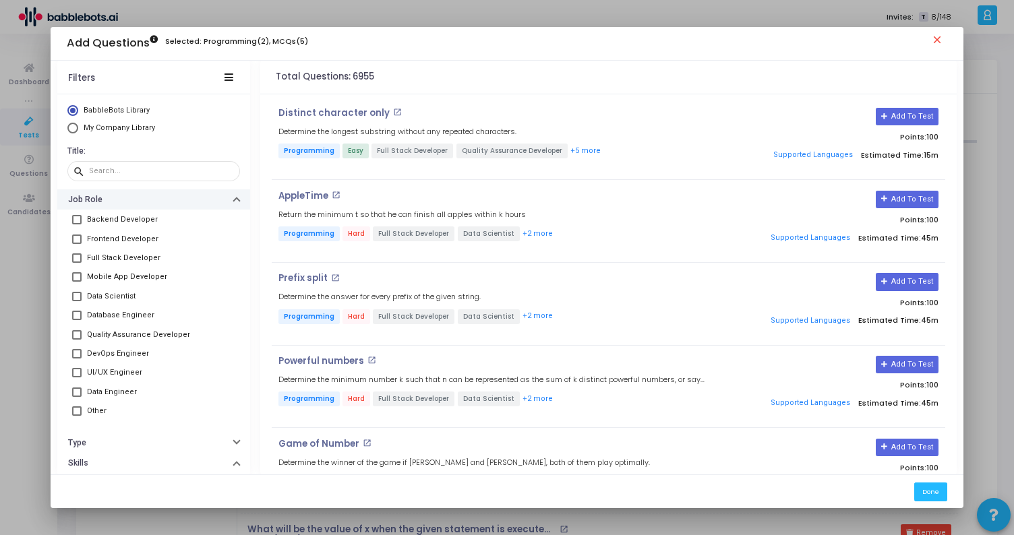
click at [162, 203] on button "Job Role" at bounding box center [153, 199] width 193 height 21
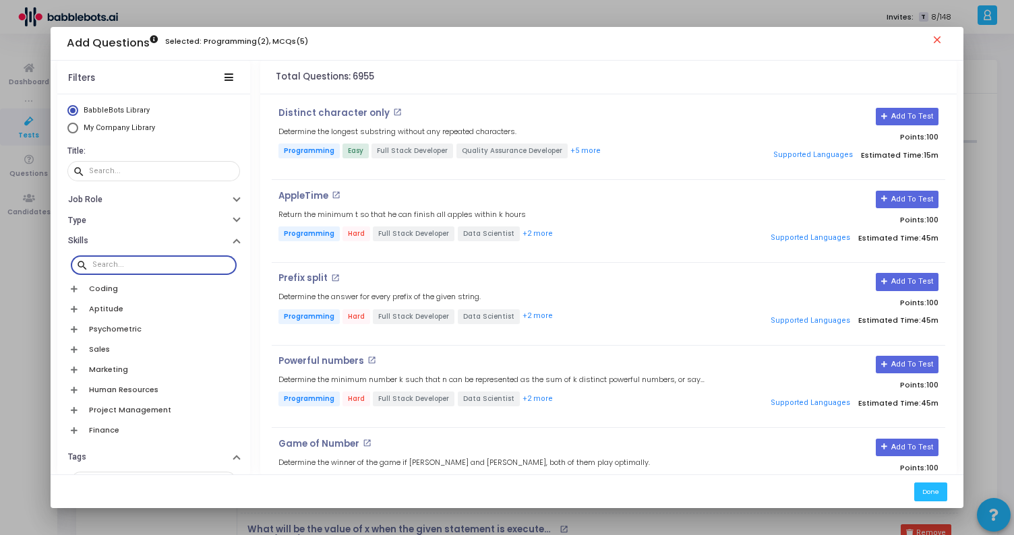
click at [136, 262] on input "text" at bounding box center [161, 265] width 139 height 8
type input "python"
click at [159, 240] on button "Skills" at bounding box center [153, 241] width 193 height 21
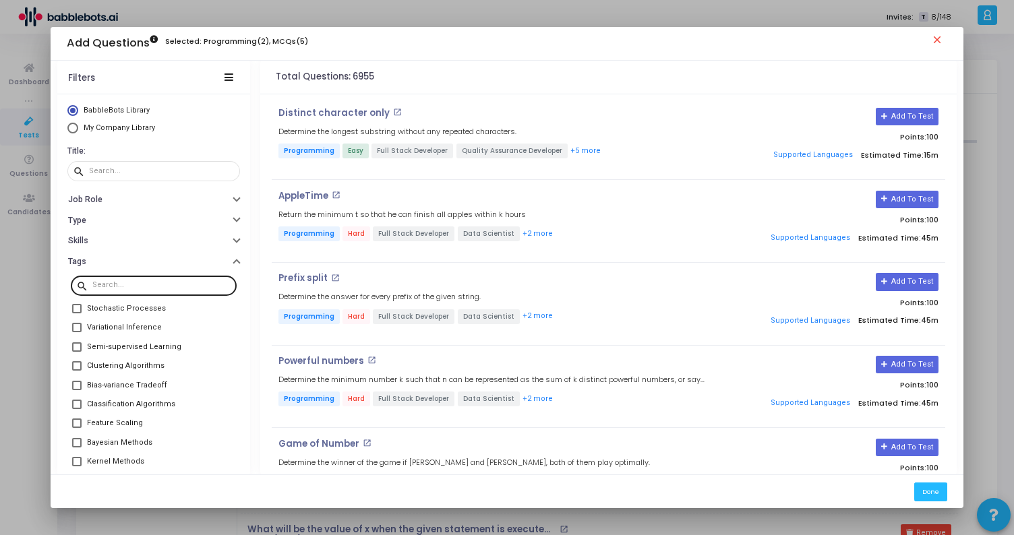
click at [143, 285] on input "text" at bounding box center [161, 285] width 139 height 8
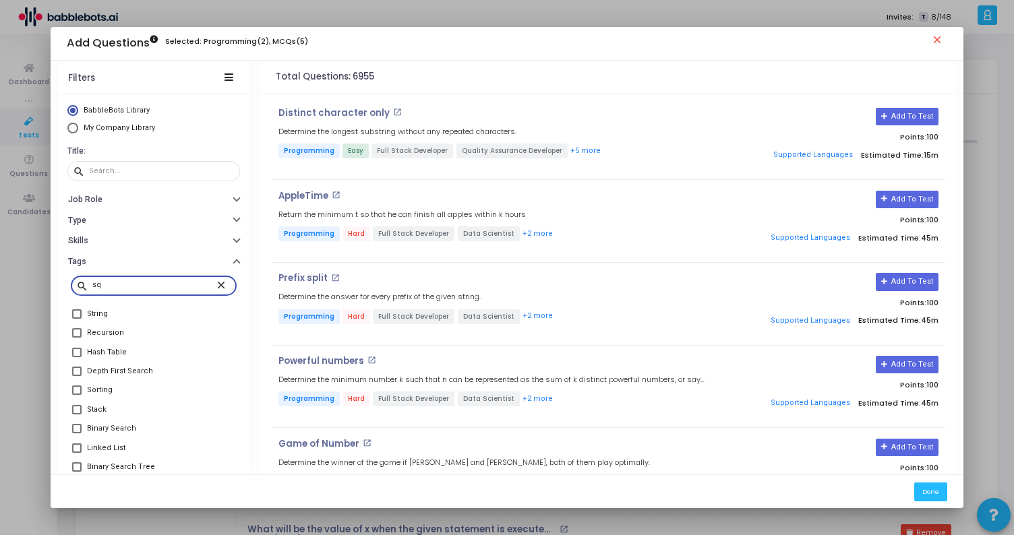
type input "sql"
click at [139, 218] on button "Type" at bounding box center [153, 220] width 193 height 21
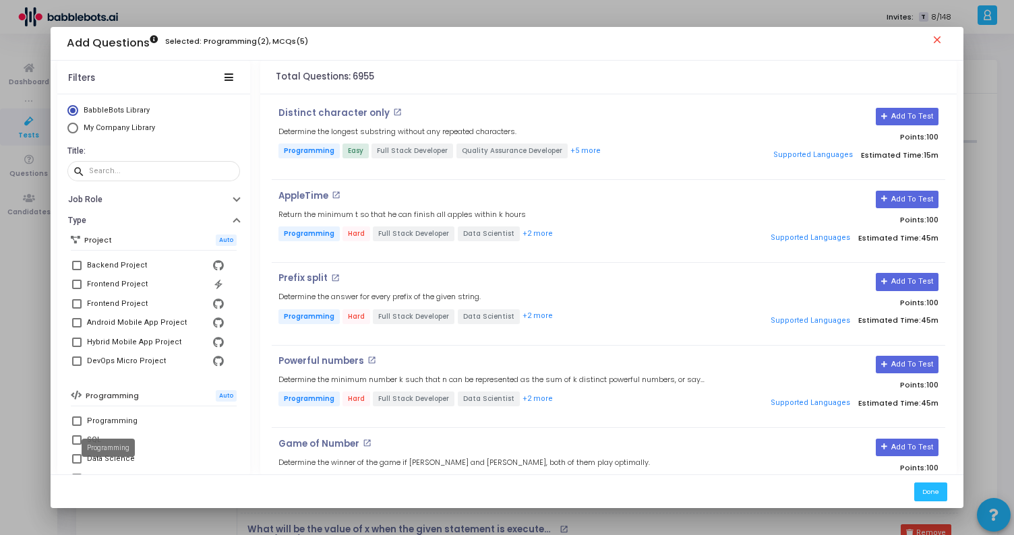
click at [113, 436] on mat-tooltip-component "Programming" at bounding box center [108, 447] width 72 height 37
click at [73, 440] on mat-tooltip-component "Programming" at bounding box center [108, 447] width 72 height 37
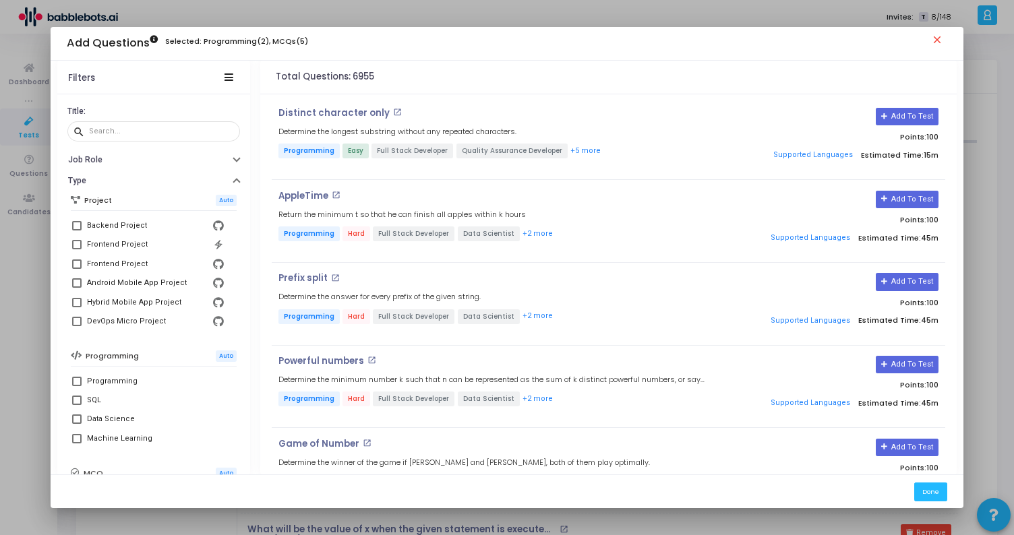
scroll to position [53, 0]
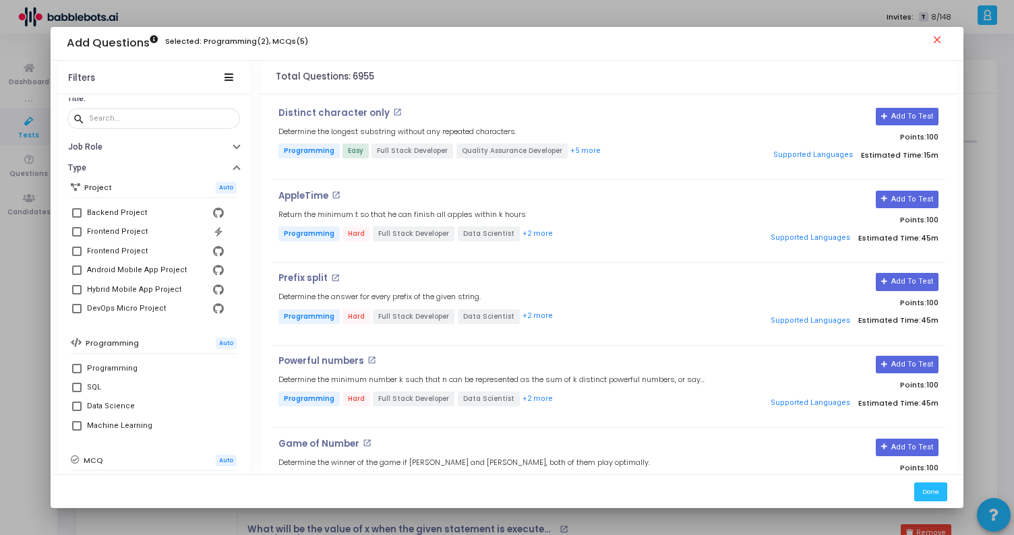
click at [100, 384] on div "SQL" at bounding box center [155, 388] width 137 height 16
click at [77, 392] on input "SQL" at bounding box center [76, 392] width 1 height 1
checkbox input "true"
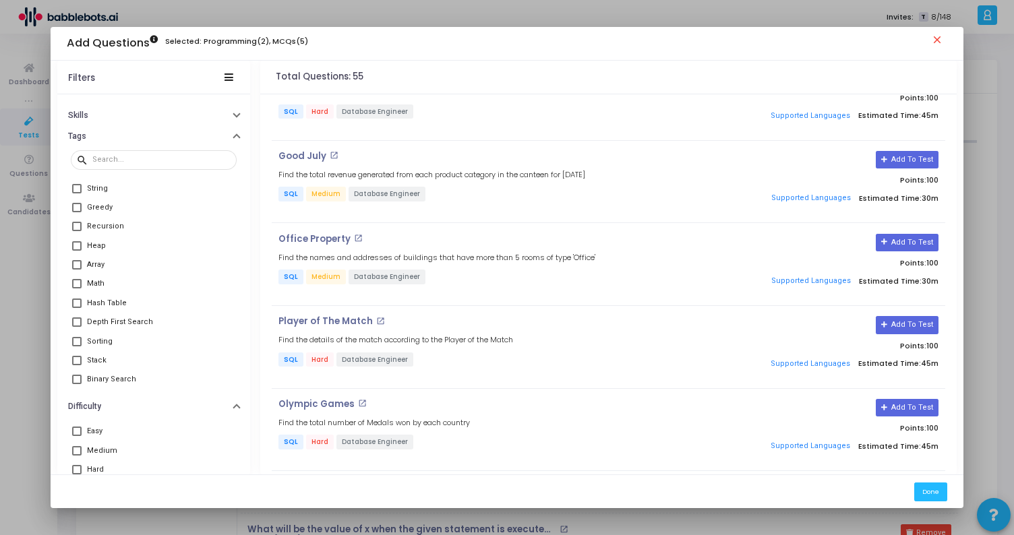
scroll to position [694, 0]
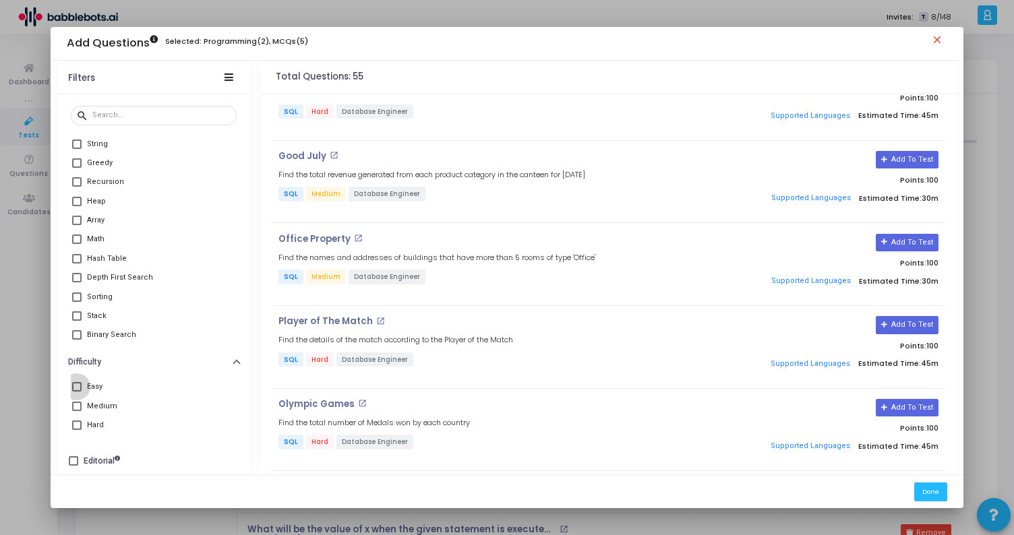
click at [74, 382] on span at bounding box center [76, 386] width 9 height 9
click at [76, 392] on input "Easy" at bounding box center [76, 392] width 1 height 1
checkbox input "true"
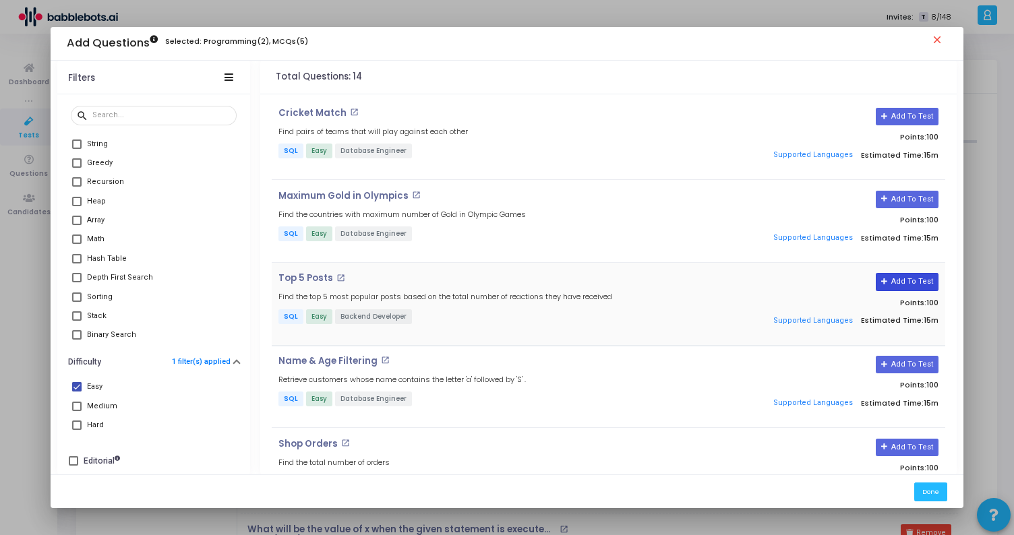
click at [893, 278] on button "Add To Test" at bounding box center [907, 282] width 63 height 18
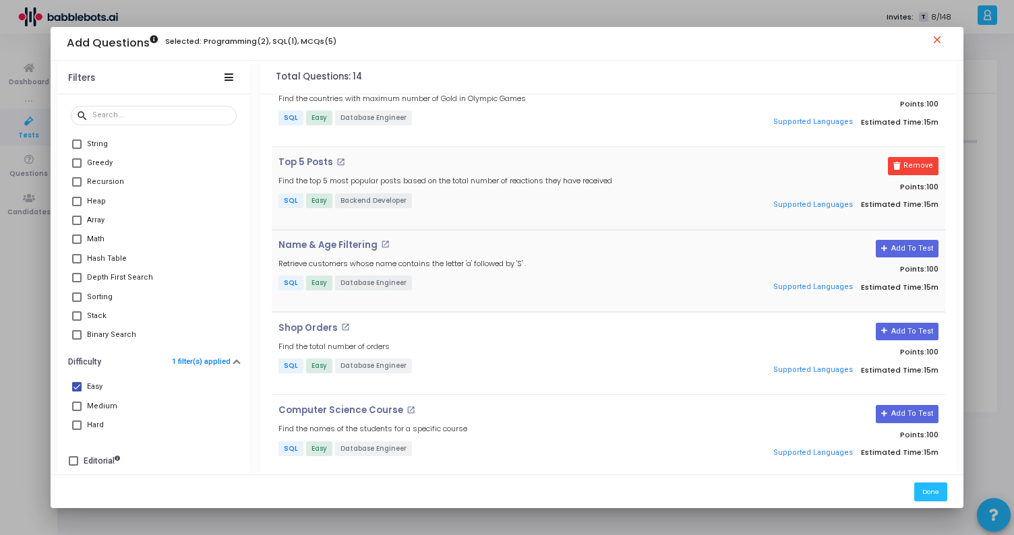
scroll to position [121, 0]
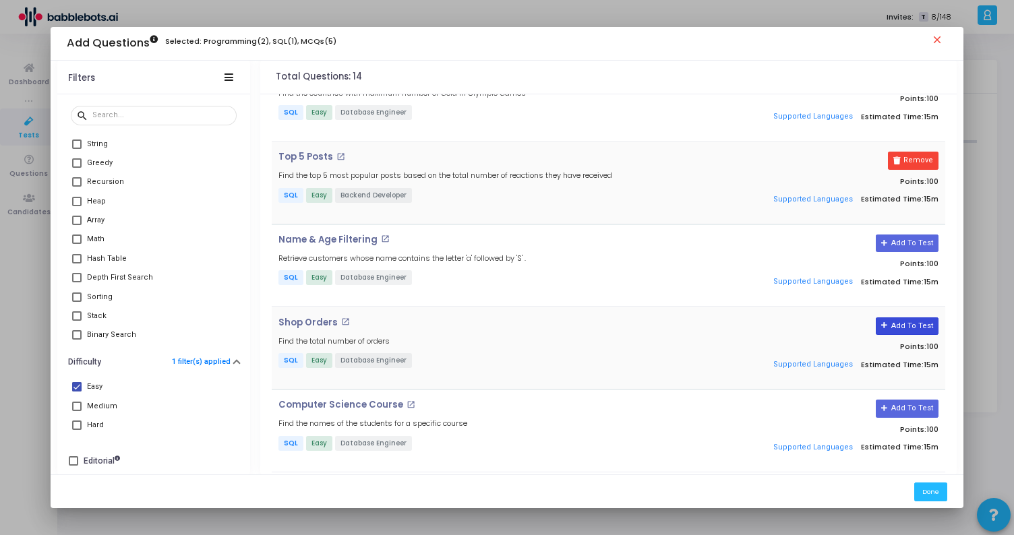
click at [897, 324] on button "Add To Test" at bounding box center [907, 327] width 63 height 18
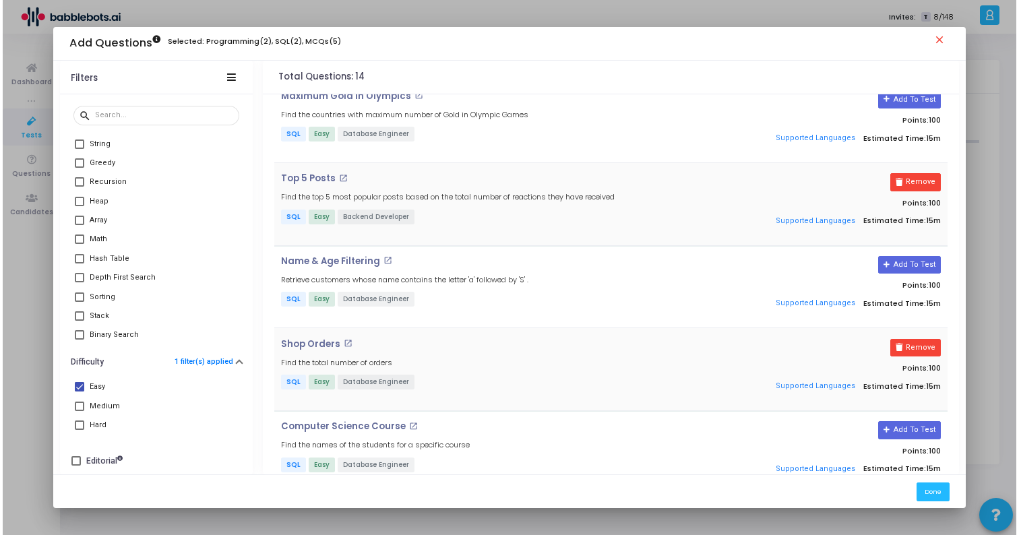
scroll to position [55, 0]
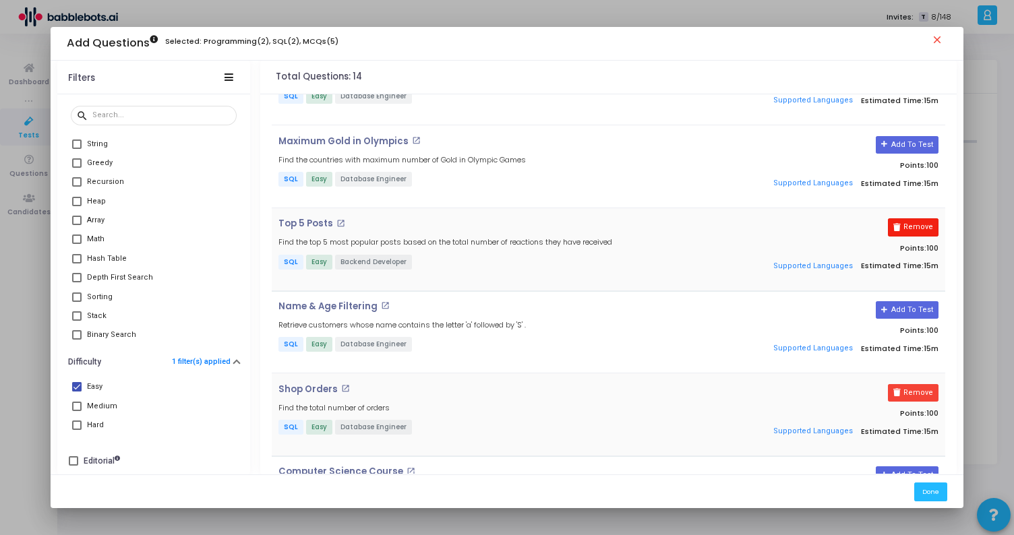
click at [908, 221] on button "Remove" at bounding box center [913, 227] width 51 height 18
click at [941, 490] on button "Done" at bounding box center [930, 492] width 33 height 18
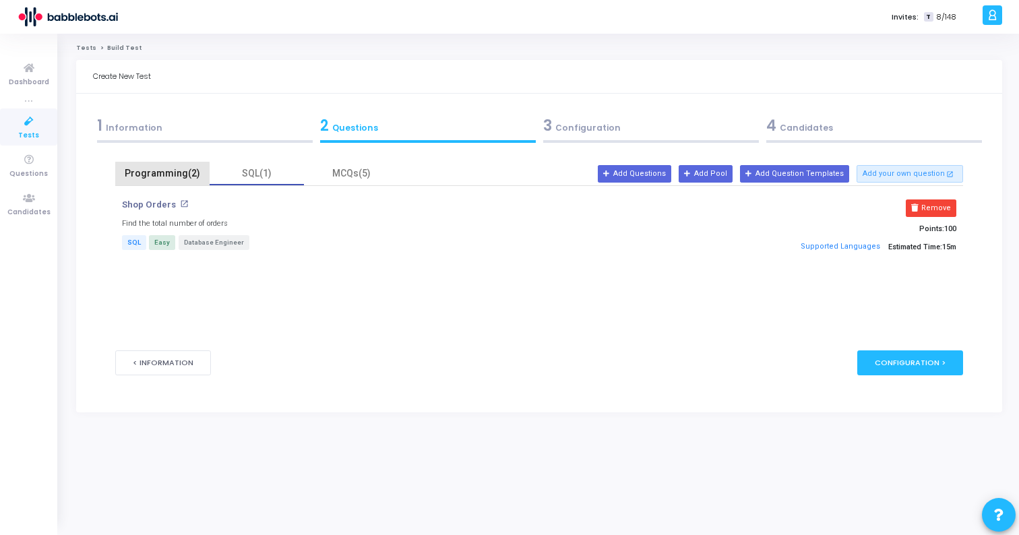
click at [158, 185] on div "Programming(2)" at bounding box center [162, 174] width 94 height 24
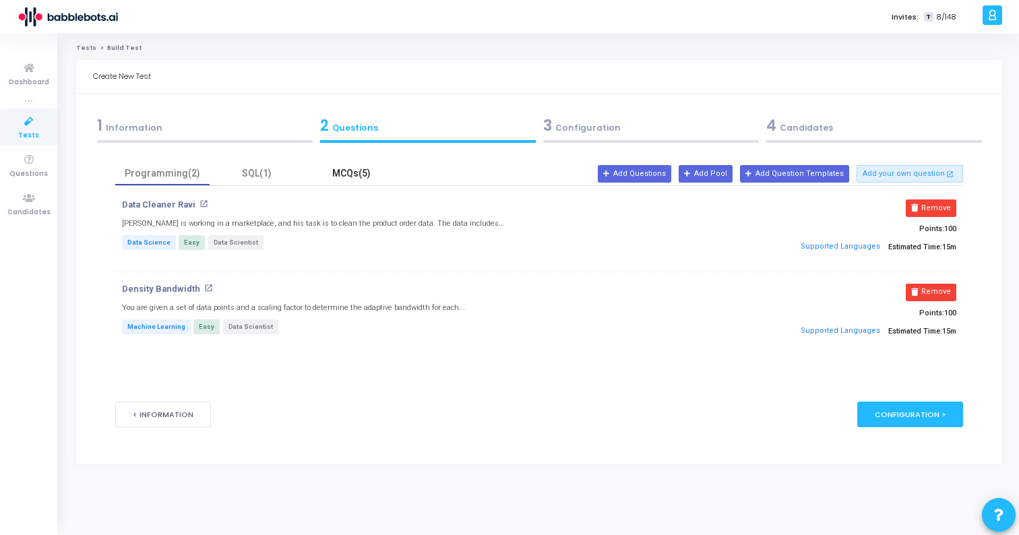
click at [338, 175] on div "MCQs(5)" at bounding box center [351, 174] width 78 height 14
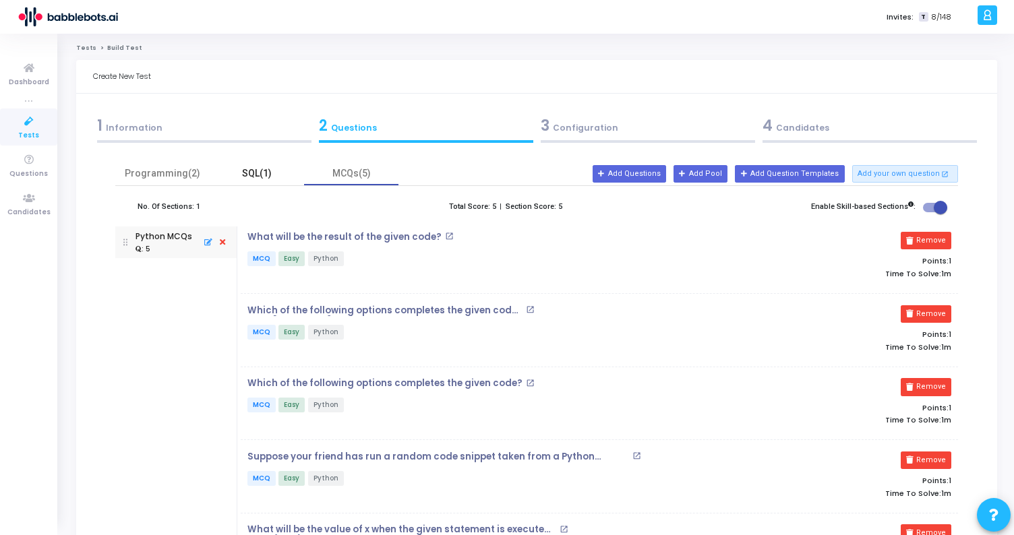
click at [260, 169] on div "SQL(1)" at bounding box center [257, 174] width 78 height 14
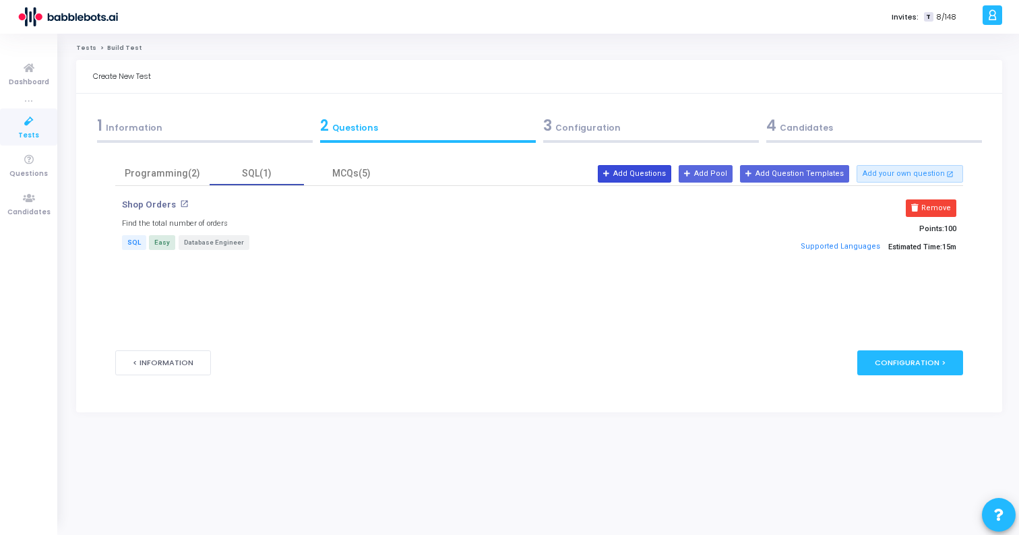
click at [665, 177] on button "Add Questions" at bounding box center [634, 174] width 73 height 18
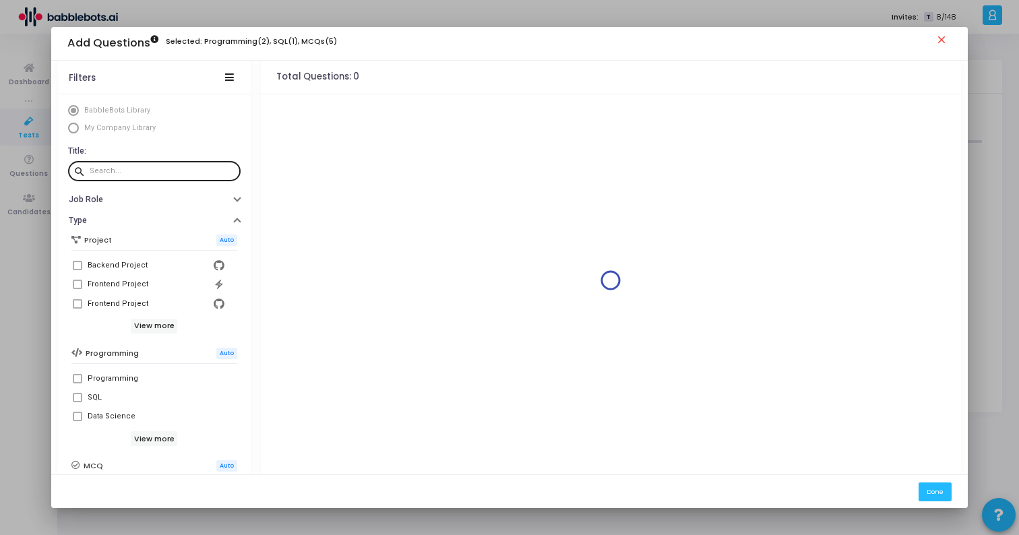
click at [185, 173] on input "text" at bounding box center [163, 171] width 146 height 8
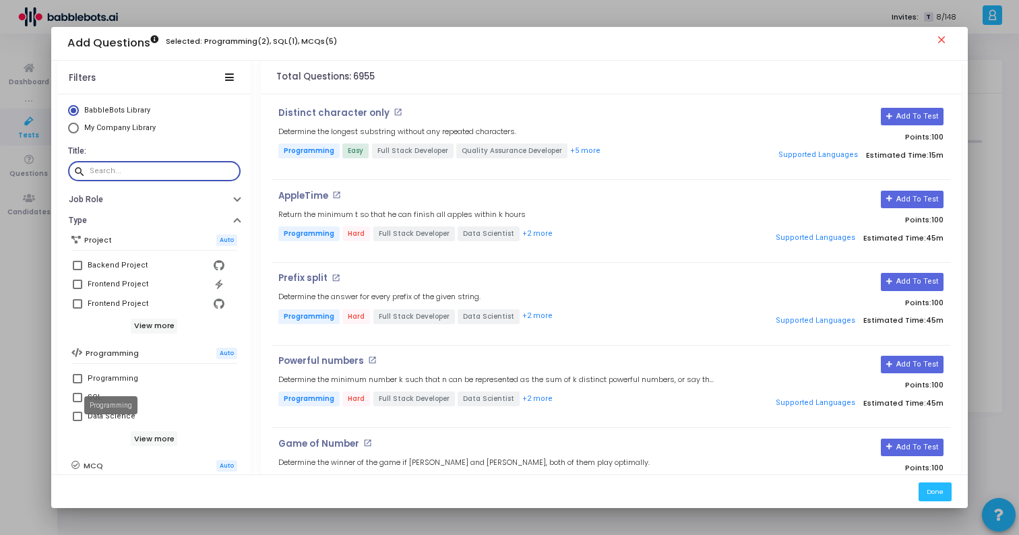
click at [80, 398] on mat-tooltip-component "Programming" at bounding box center [111, 405] width 72 height 37
click at [71, 394] on mat-checkbox "SQL" at bounding box center [154, 397] width 166 height 19
click at [82, 394] on span at bounding box center [77, 397] width 9 height 9
click at [78, 403] on input "SQL" at bounding box center [77, 403] width 1 height 1
checkbox input "true"
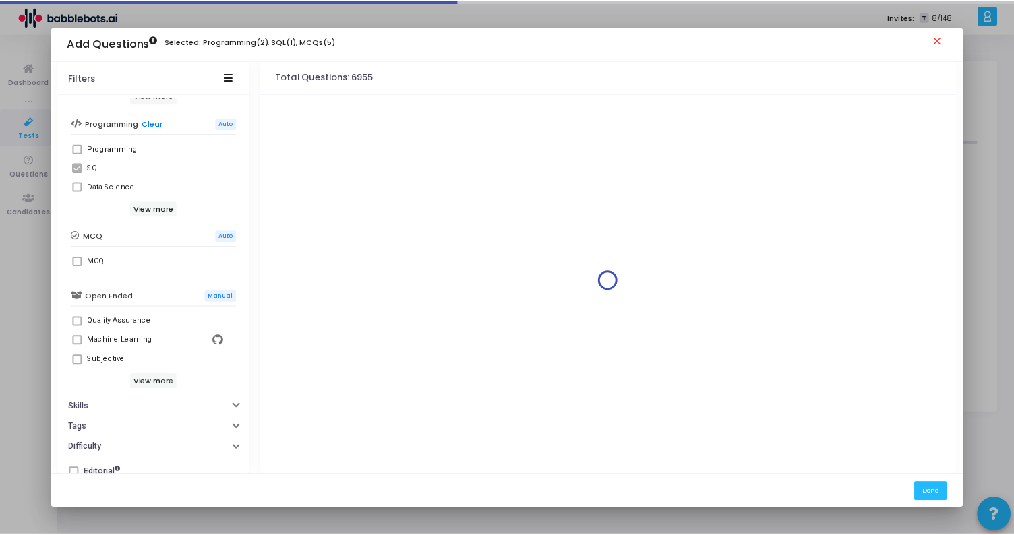
scroll to position [242, 0]
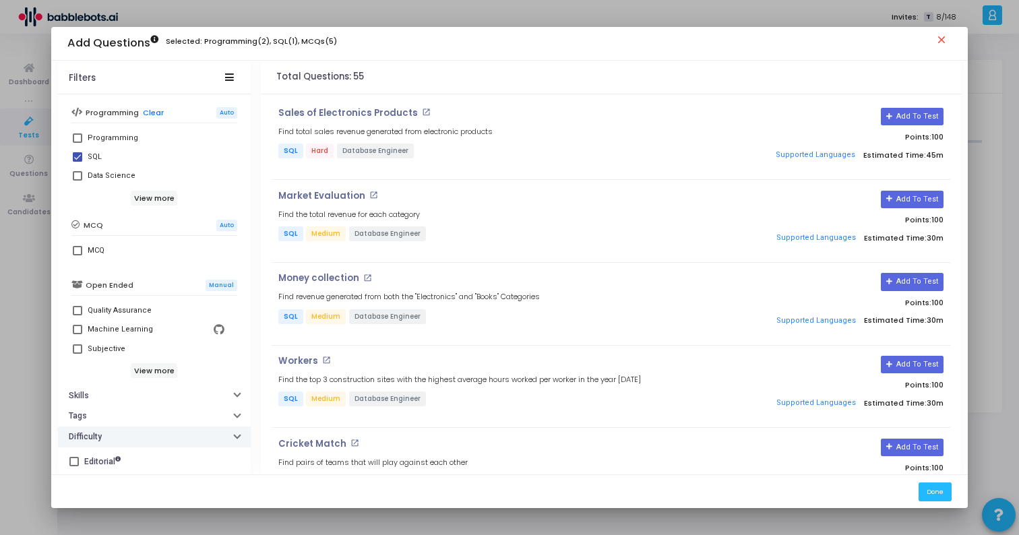
click at [94, 432] on h6 "Difficulty" at bounding box center [85, 437] width 33 height 10
click at [76, 459] on span at bounding box center [77, 460] width 9 height 9
click at [77, 466] on input "Easy" at bounding box center [77, 466] width 1 height 1
checkbox input "true"
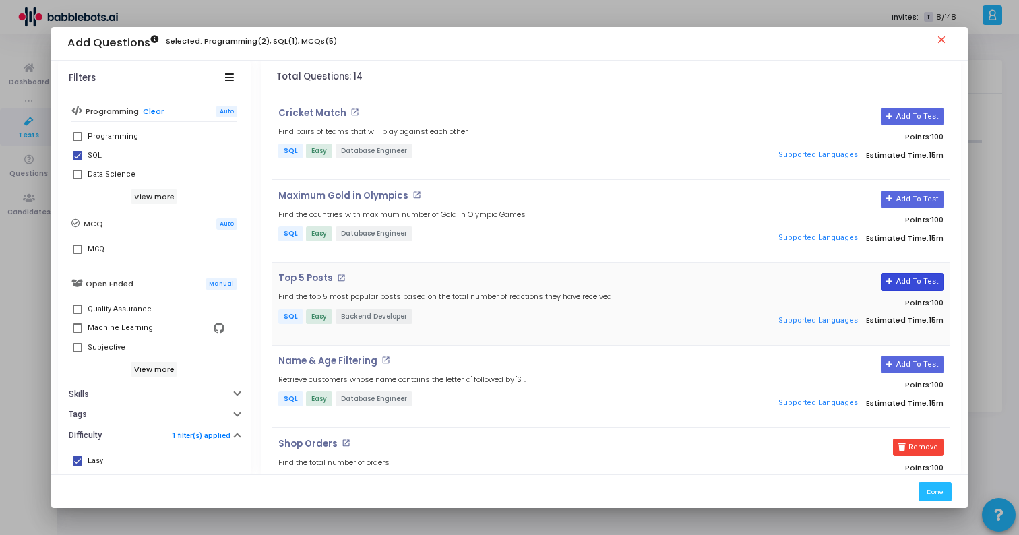
click at [899, 285] on button "Add To Test" at bounding box center [912, 282] width 63 height 18
click at [945, 499] on button "Done" at bounding box center [935, 492] width 33 height 18
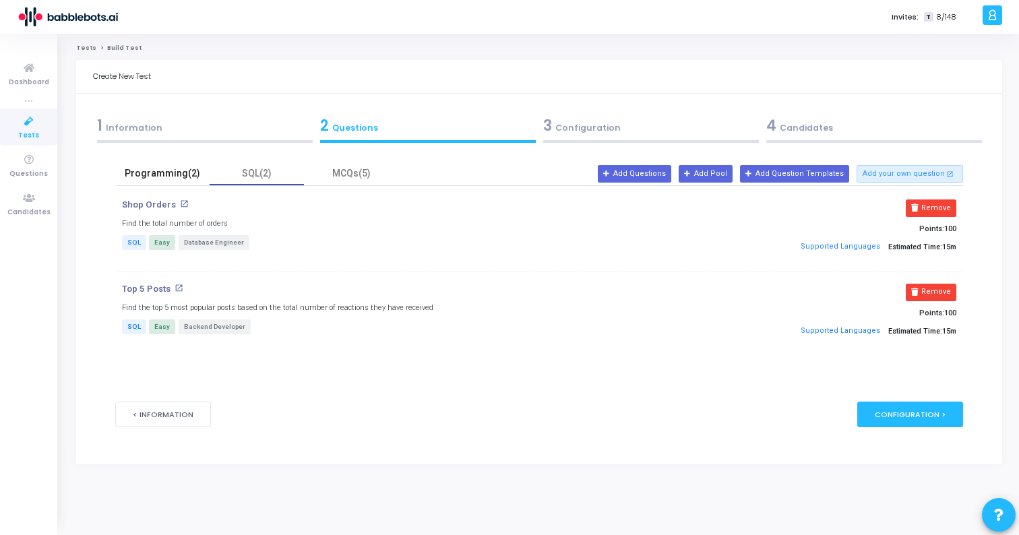
click at [183, 165] on div "Programming(2)" at bounding box center [162, 174] width 94 height 24
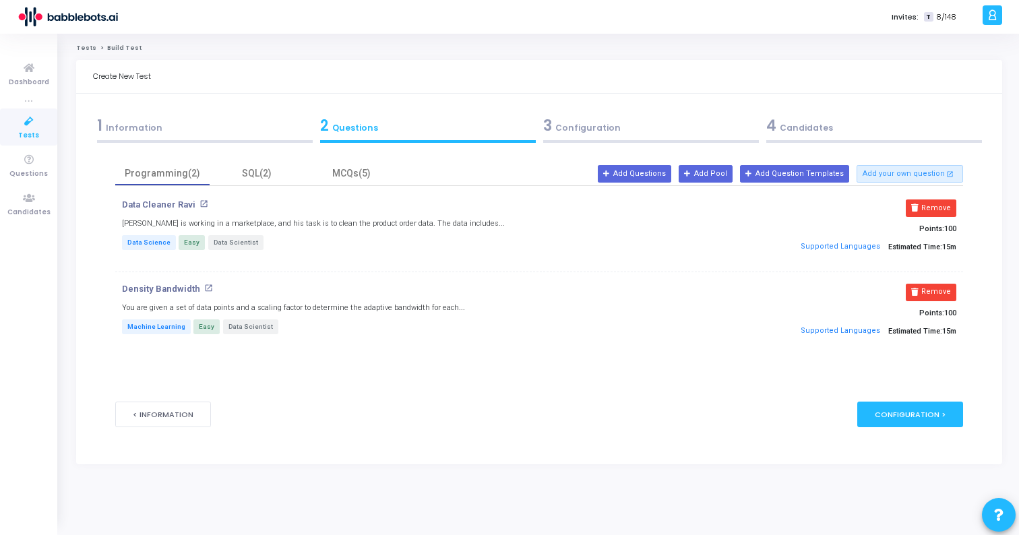
click at [200, 202] on mat-icon "open_in_new" at bounding box center [204, 204] width 9 height 9
click at [206, 288] on mat-icon "open_in_new" at bounding box center [208, 288] width 9 height 9
click at [919, 289] on icon at bounding box center [915, 292] width 7 height 7
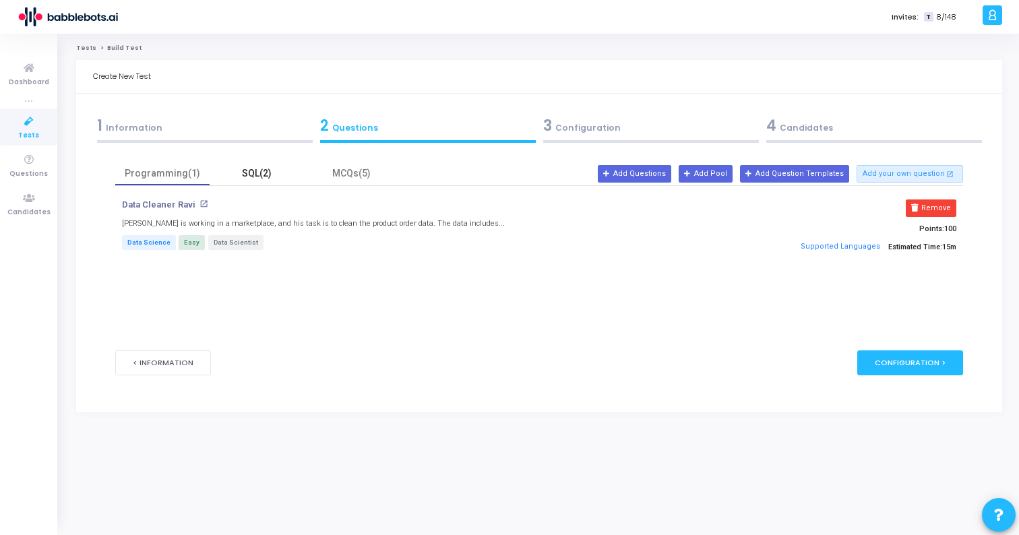
click at [261, 165] on div "SQL(2)" at bounding box center [257, 174] width 94 height 24
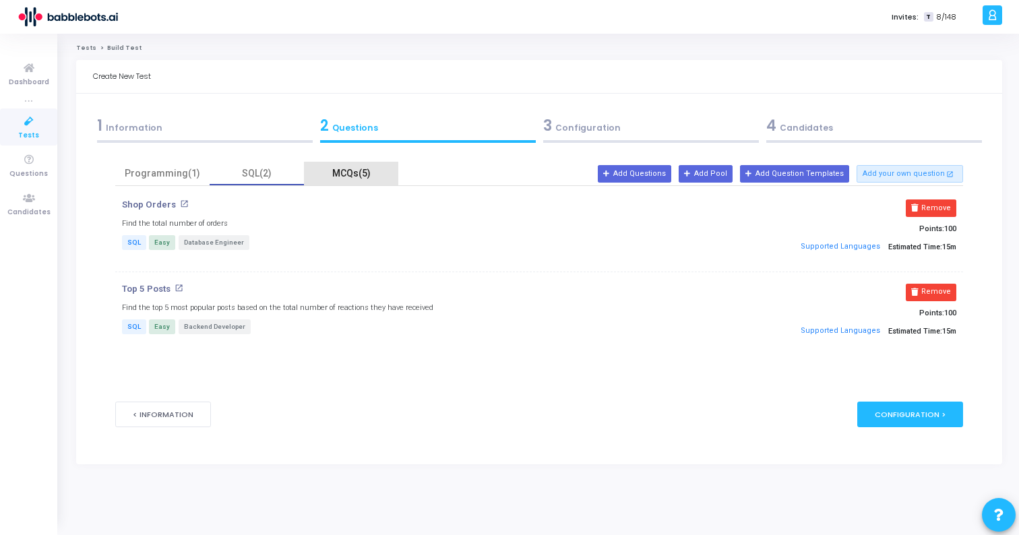
click at [356, 174] on div "MCQs(5)" at bounding box center [351, 174] width 78 height 14
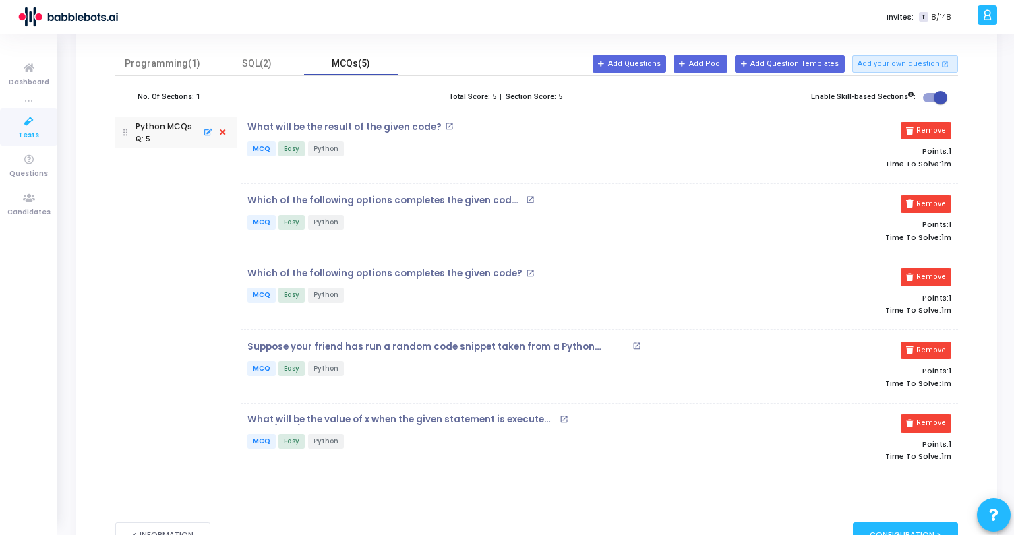
scroll to position [0, 0]
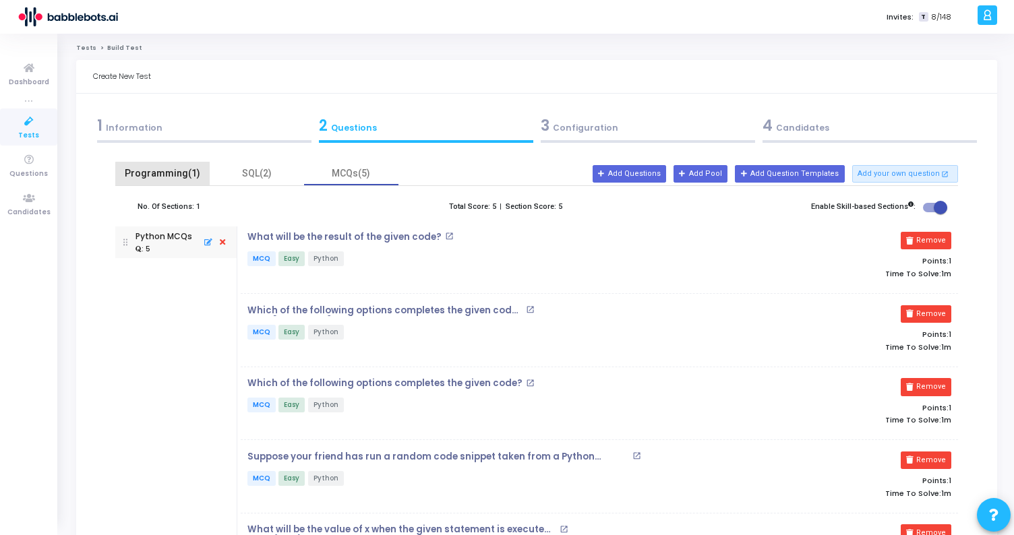
click at [183, 176] on div "Programming(1)" at bounding box center [162, 174] width 78 height 14
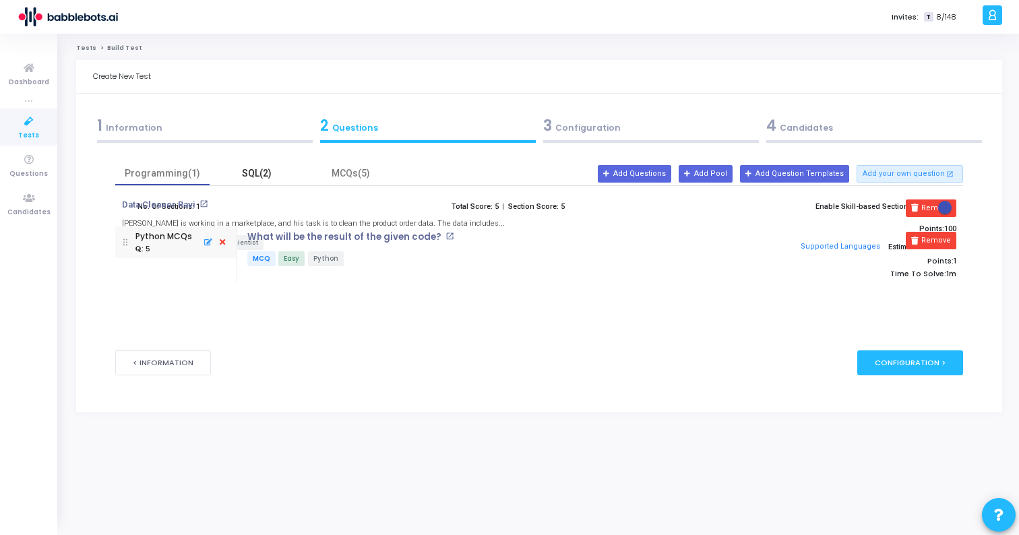
click at [258, 169] on div "SQL(2)" at bounding box center [257, 174] width 78 height 14
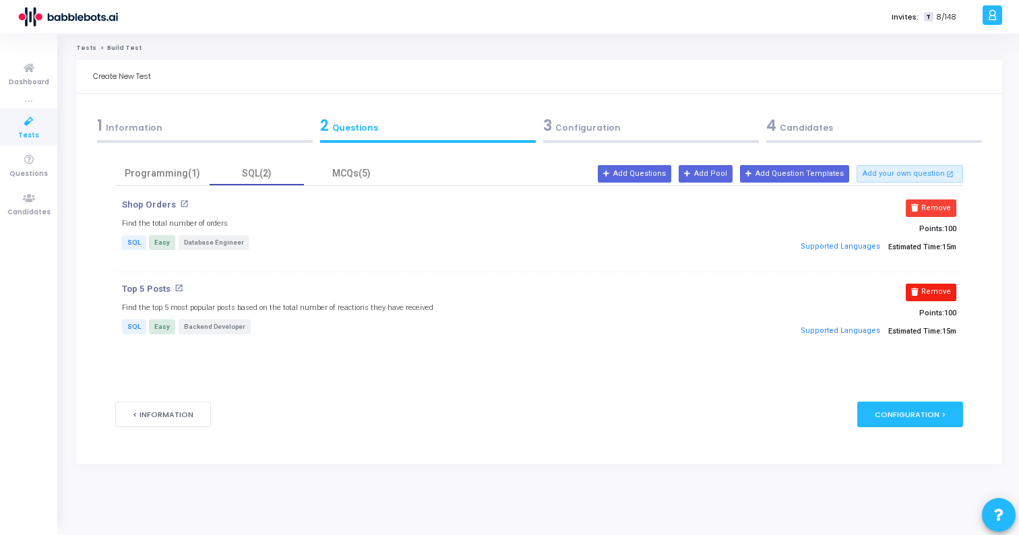
click at [939, 291] on button "Remove" at bounding box center [931, 293] width 51 height 18
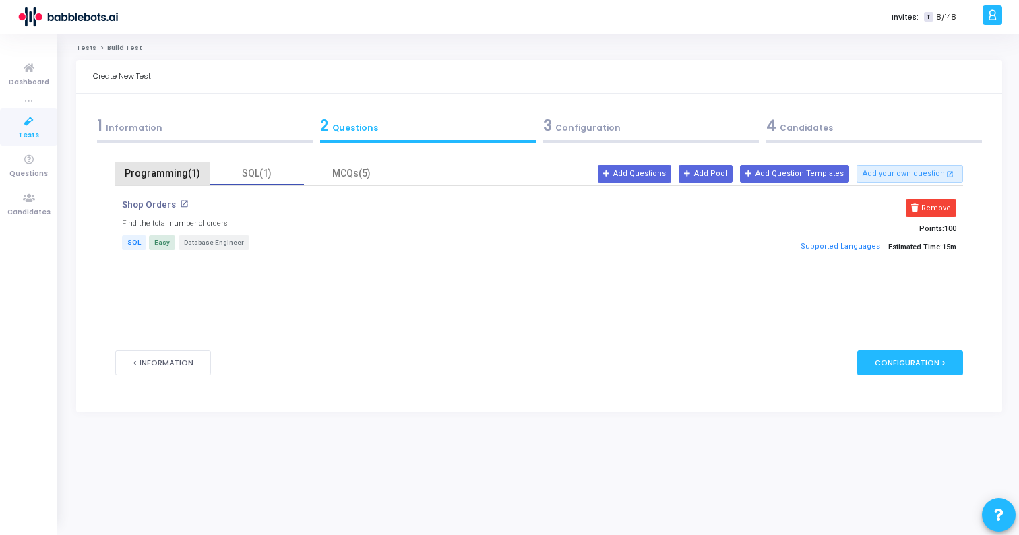
click at [180, 173] on div "Programming(1)" at bounding box center [162, 174] width 78 height 14
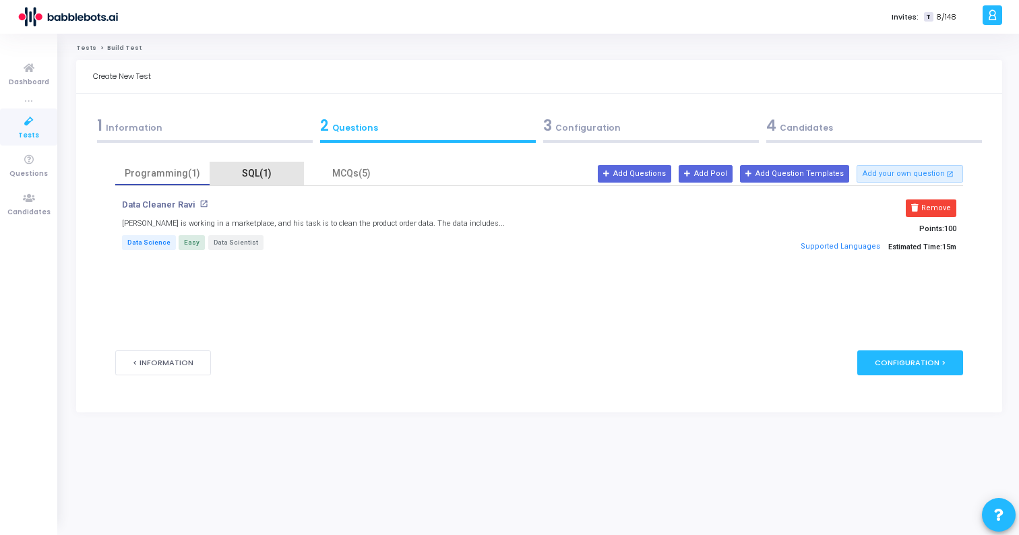
click at [237, 165] on div "SQL(1)" at bounding box center [257, 174] width 94 height 24
click at [358, 172] on div "MCQs(5)" at bounding box center [351, 174] width 78 height 14
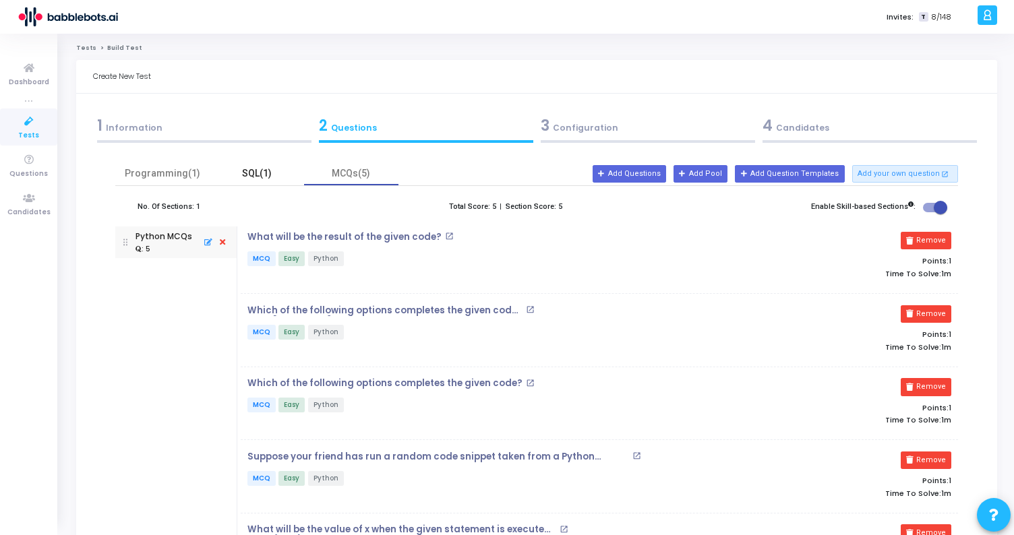
click at [258, 174] on div "SQL(1)" at bounding box center [257, 174] width 78 height 14
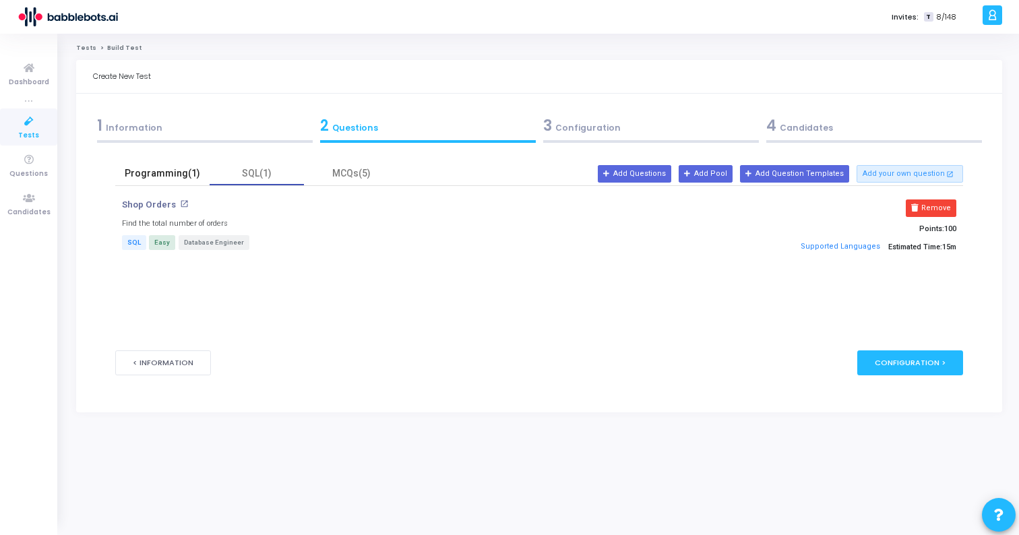
click at [175, 171] on div "Programming(1)" at bounding box center [162, 174] width 78 height 14
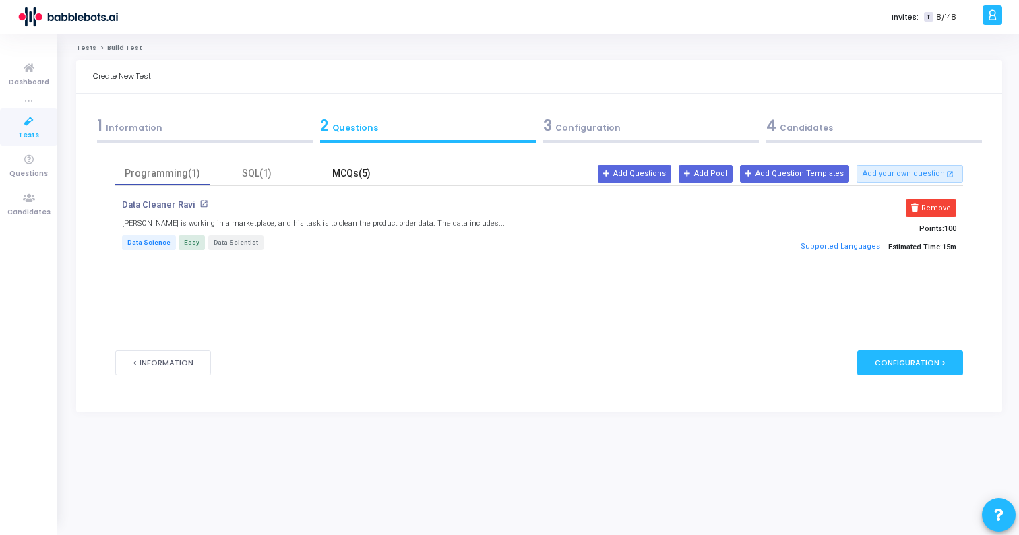
click at [347, 177] on div "MCQs(5)" at bounding box center [351, 174] width 78 height 14
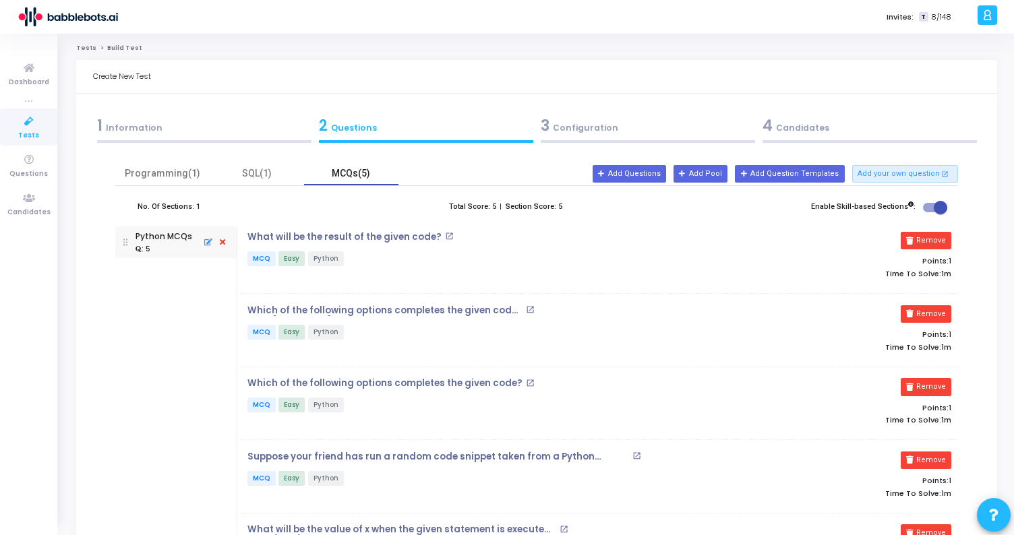
scroll to position [181, 0]
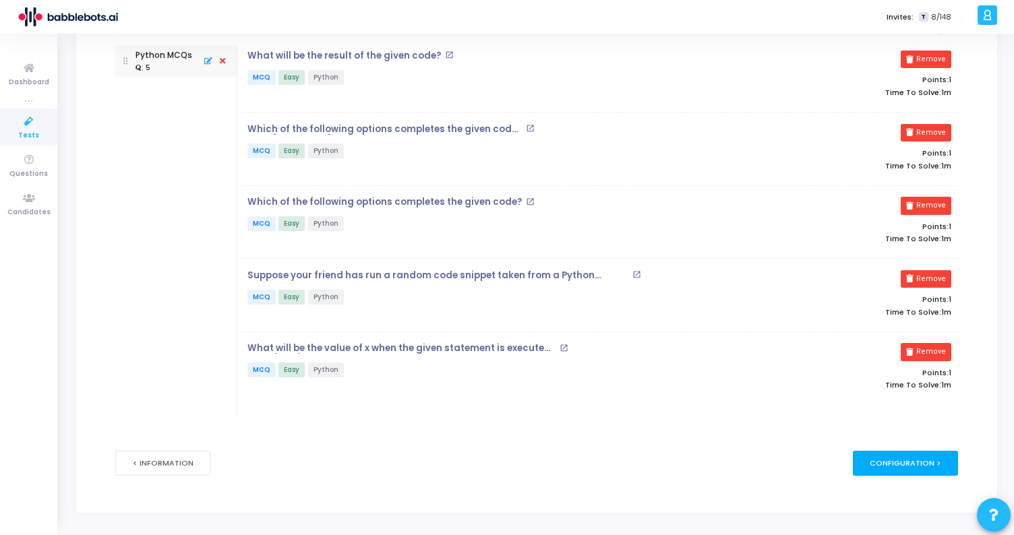
click at [943, 464] on div "Configuration >" at bounding box center [906, 463] width 106 height 25
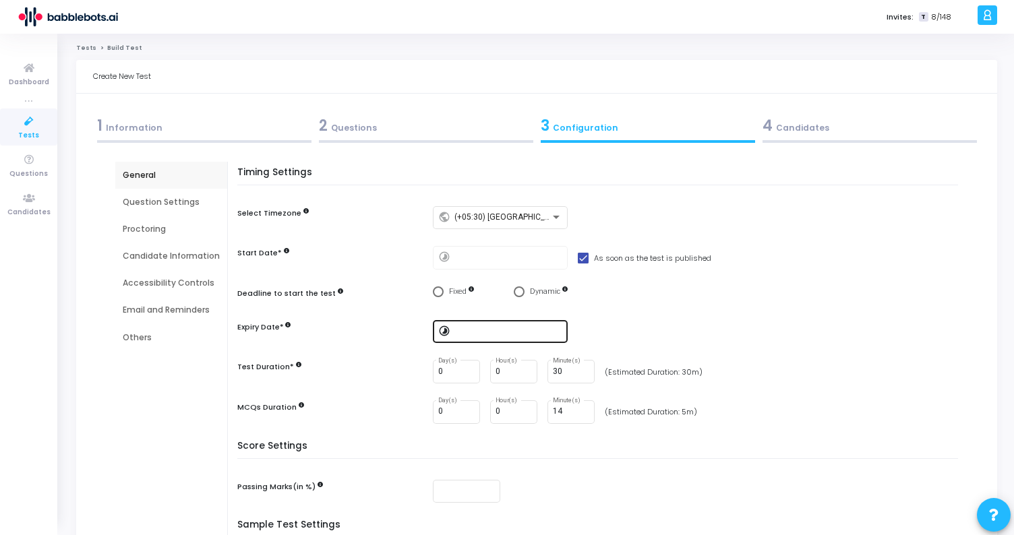
scroll to position [20, 0]
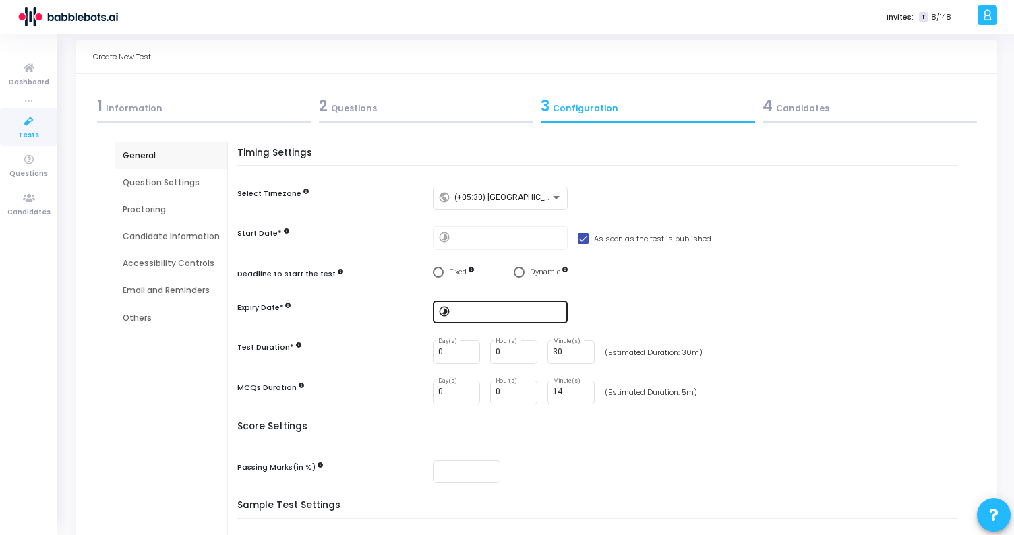
click at [500, 304] on div at bounding box center [508, 311] width 108 height 25
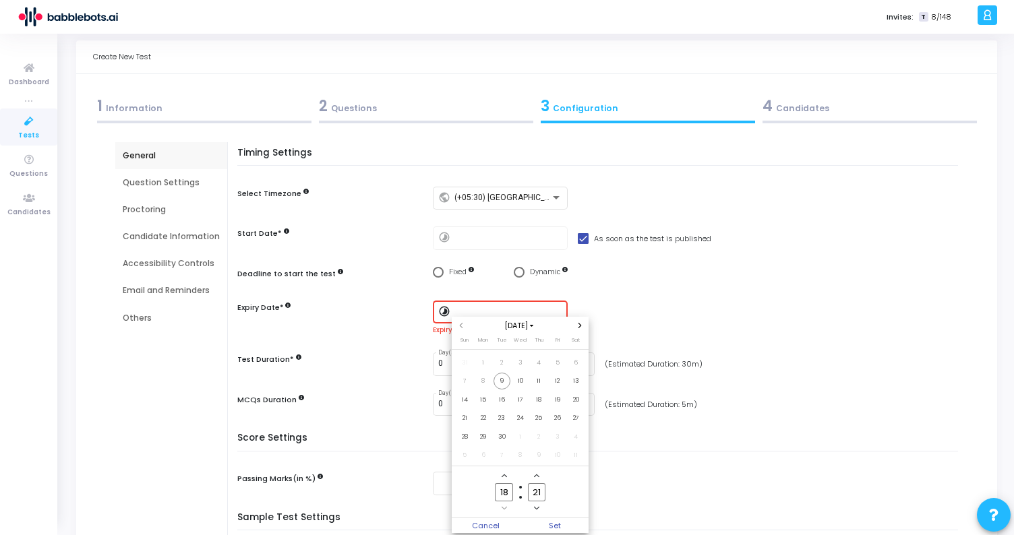
scroll to position [0, 0]
click at [504, 436] on span "30" at bounding box center [502, 437] width 17 height 17
click at [562, 526] on span "Set" at bounding box center [555, 525] width 69 height 15
type input "9/30/2025, 6:21 PM"
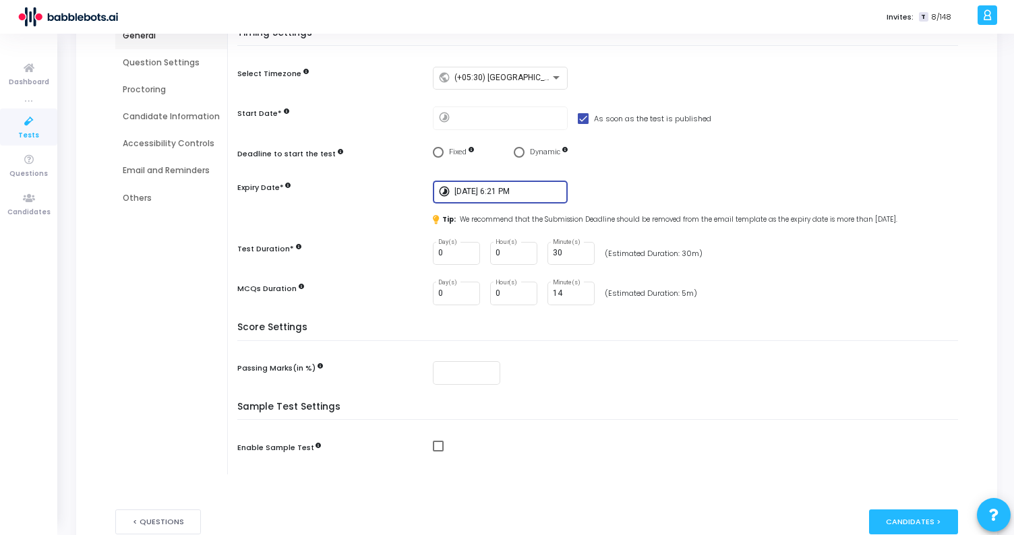
scroll to position [144, 0]
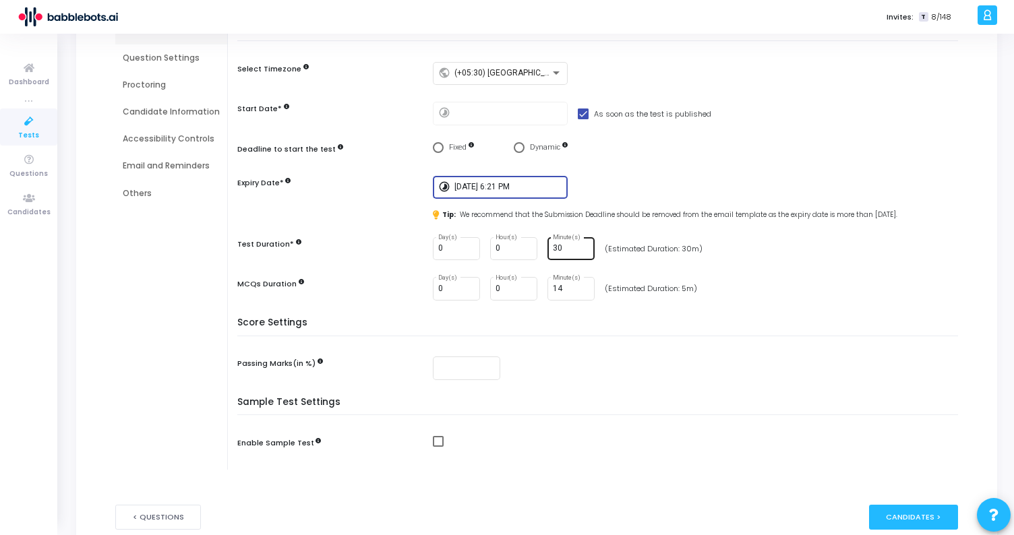
click at [570, 252] on input "30" at bounding box center [571, 248] width 36 height 9
click at [564, 288] on input "14" at bounding box center [571, 289] width 36 height 9
click at [562, 247] on input "30" at bounding box center [571, 248] width 36 height 9
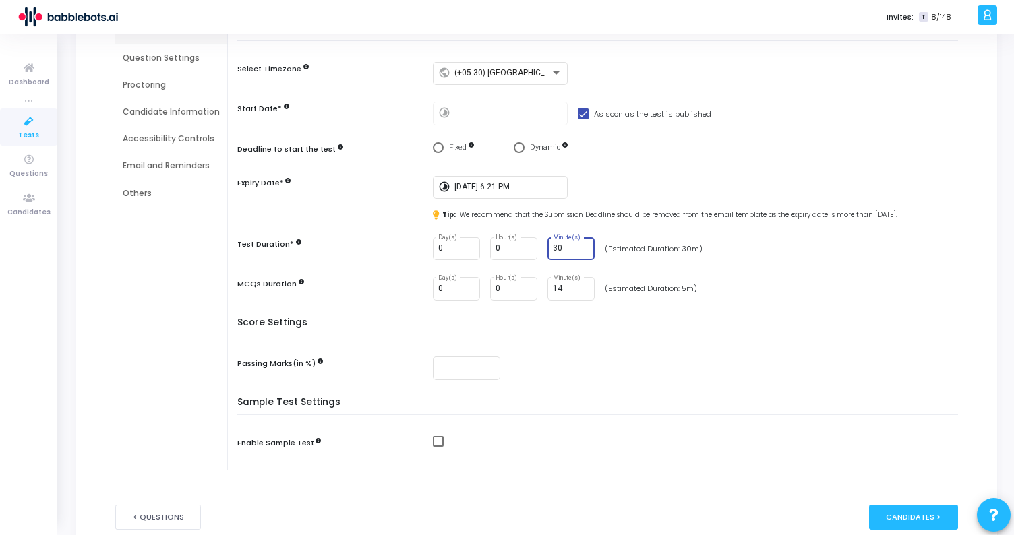
click at [562, 247] on input "30" at bounding box center [571, 248] width 36 height 9
click at [566, 291] on input "14" at bounding box center [571, 289] width 36 height 9
type input "10"
click at [563, 248] on input "30" at bounding box center [571, 248] width 36 height 9
type input "3"
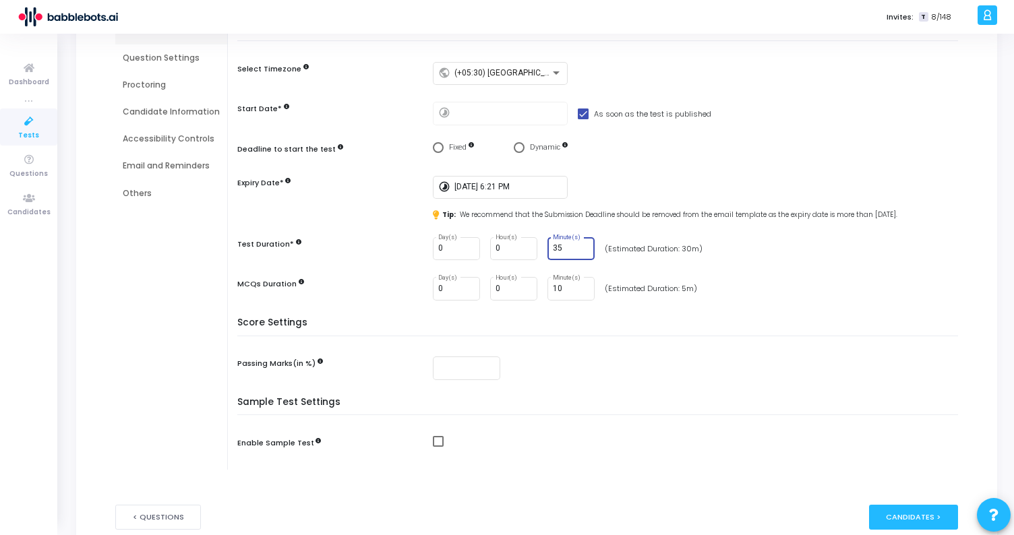
type input "35"
click at [673, 320] on h5 "Score Settings" at bounding box center [600, 327] width 727 height 19
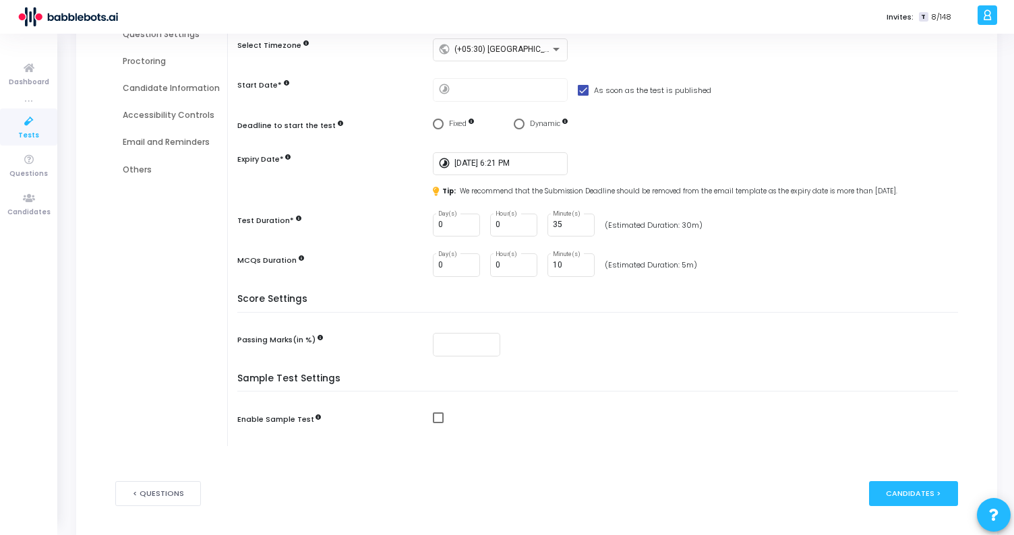
scroll to position [200, 0]
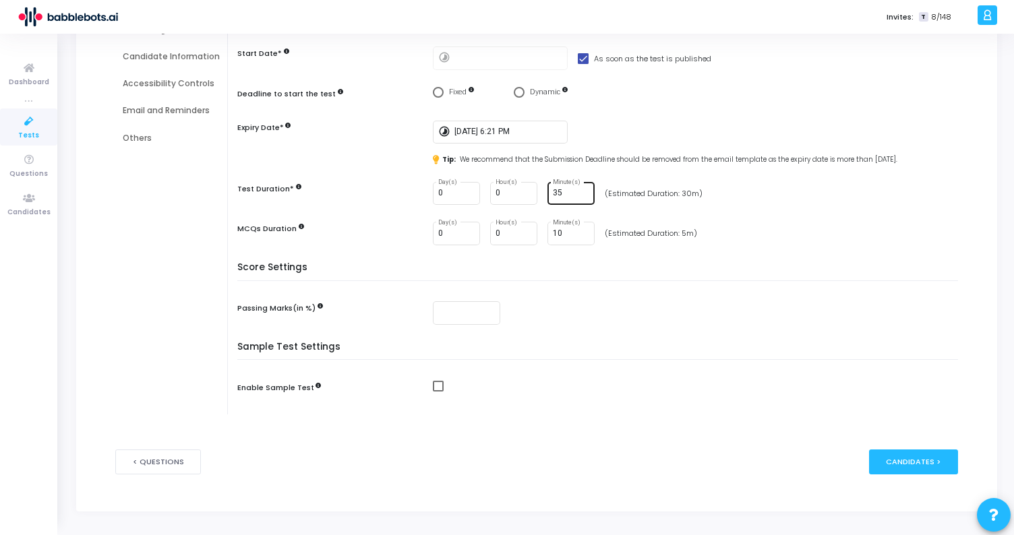
click at [561, 191] on input "35" at bounding box center [571, 193] width 36 height 9
click at [705, 278] on h5 "Score Settings" at bounding box center [600, 271] width 727 height 19
click at [903, 463] on div "Candidates >" at bounding box center [914, 462] width 90 height 25
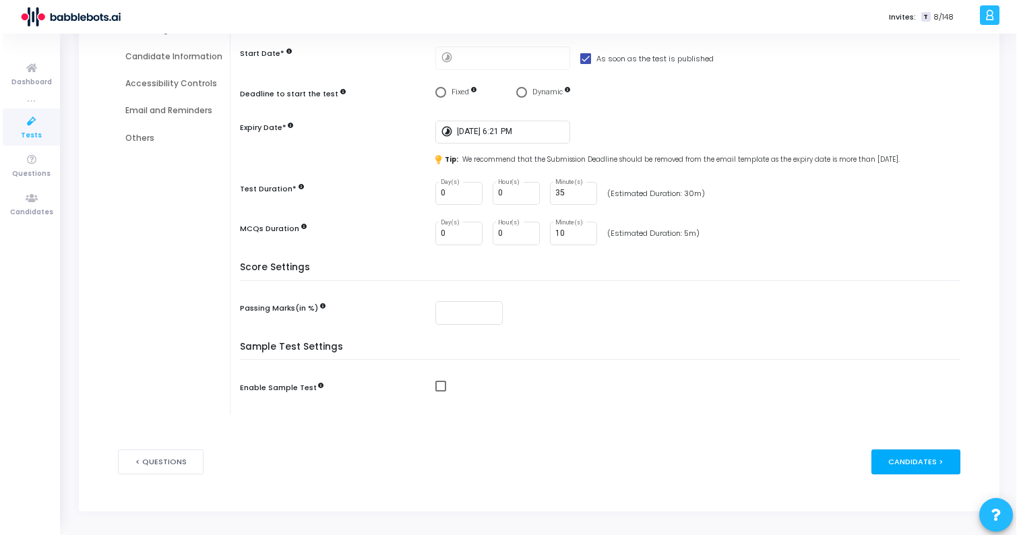
scroll to position [0, 0]
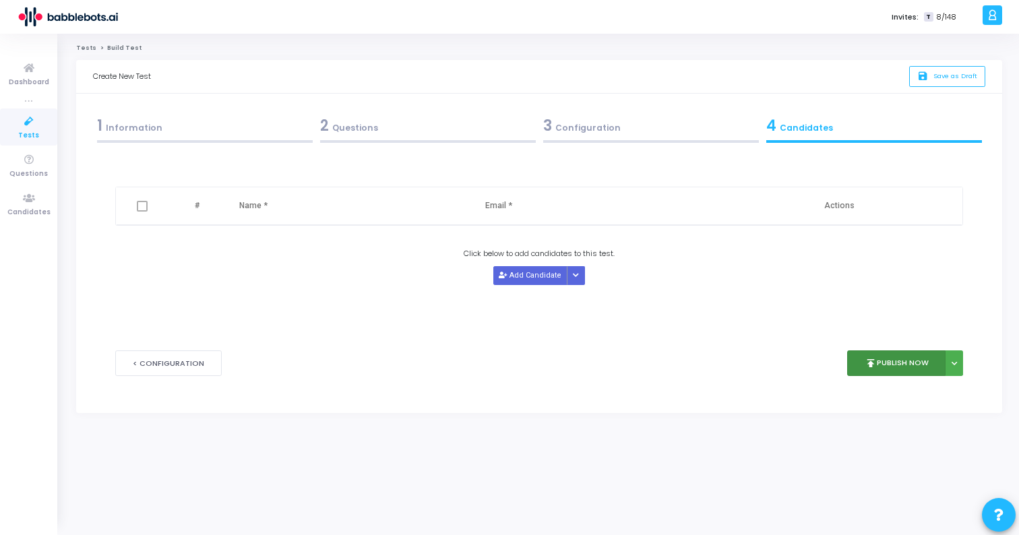
click at [900, 361] on button "publish Publish Now" at bounding box center [897, 364] width 99 height 26
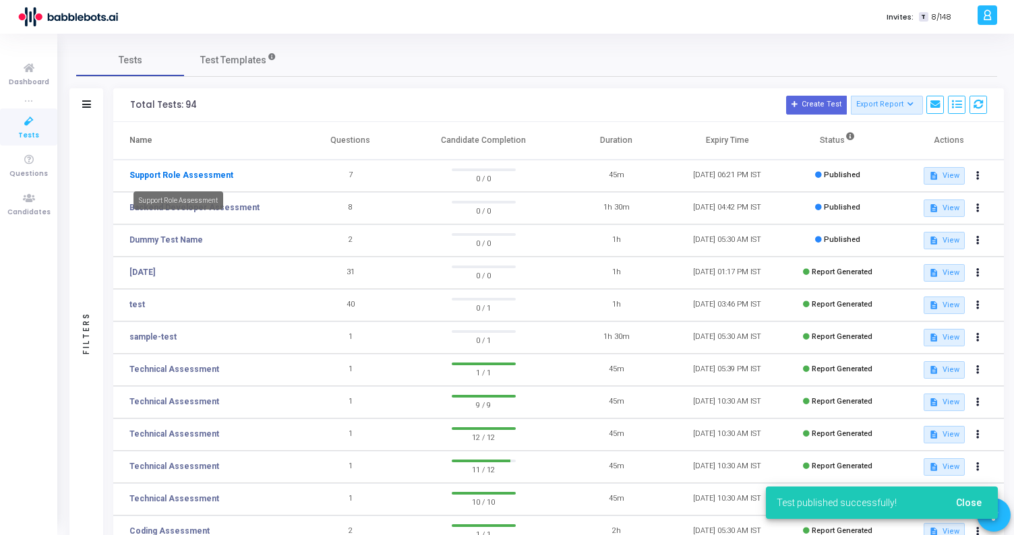
click at [217, 177] on link "Support Role Assessment" at bounding box center [181, 175] width 104 height 12
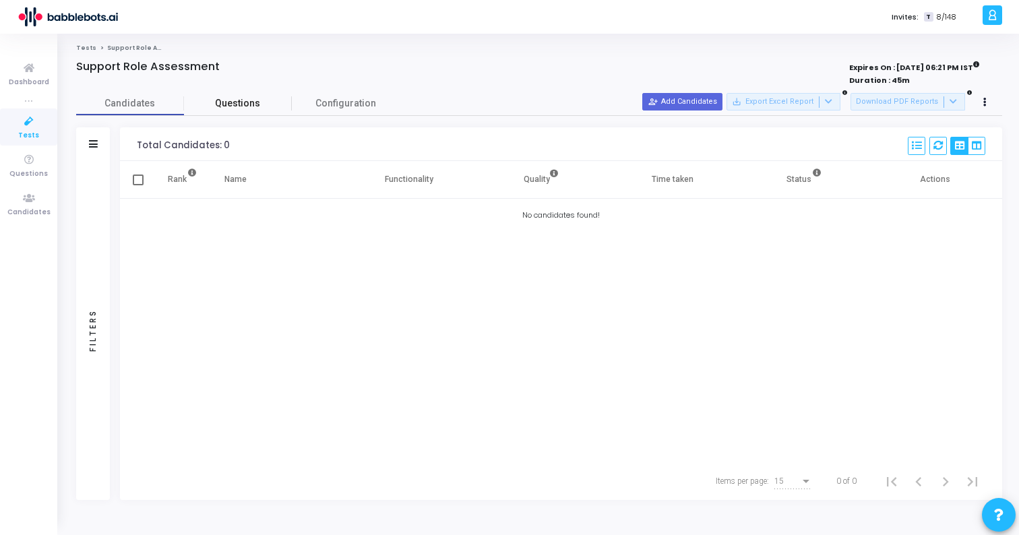
click at [241, 100] on span "Questions" at bounding box center [238, 103] width 108 height 14
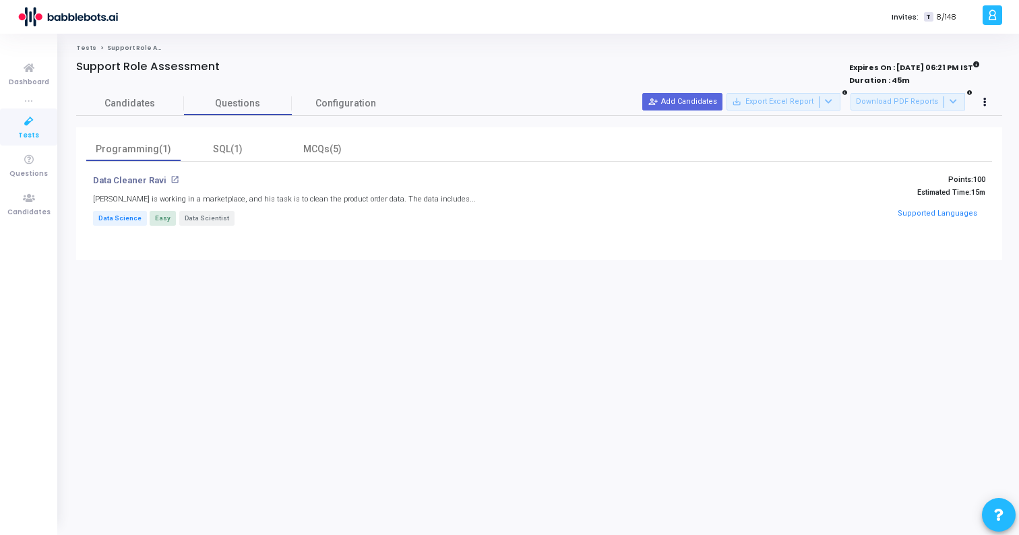
click at [171, 180] on mat-icon "open_in_new" at bounding box center [175, 179] width 9 height 9
click at [240, 137] on div "Programming(1) SQL(1) MCQs(5) Data Cleaner Ravi open_in_new Ravi is working in …" at bounding box center [539, 193] width 926 height 133
click at [229, 151] on div "SQL(1)" at bounding box center [228, 149] width 78 height 14
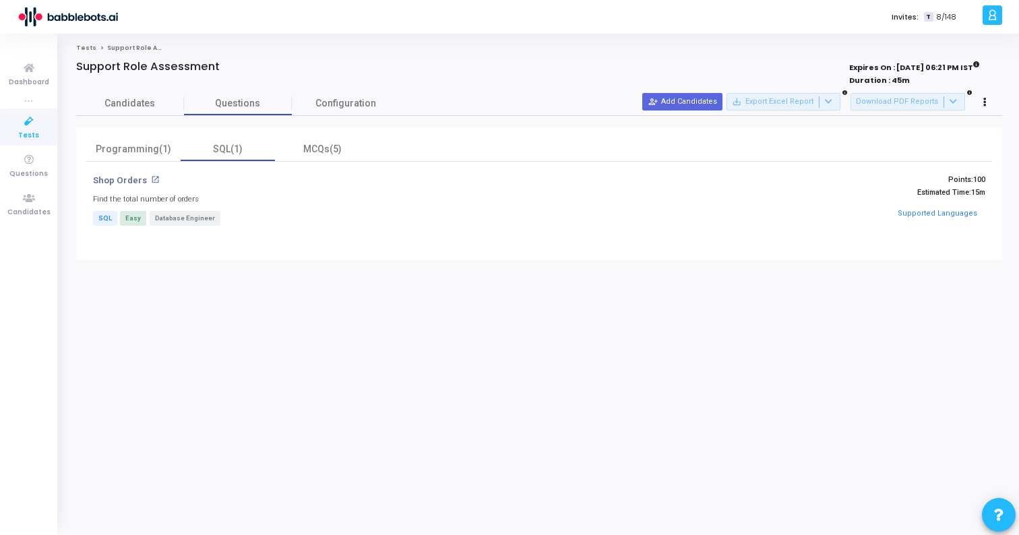
click at [154, 178] on mat-icon "open_in_new" at bounding box center [155, 179] width 9 height 9
click at [328, 148] on div "MCQs(5)" at bounding box center [322, 149] width 78 height 14
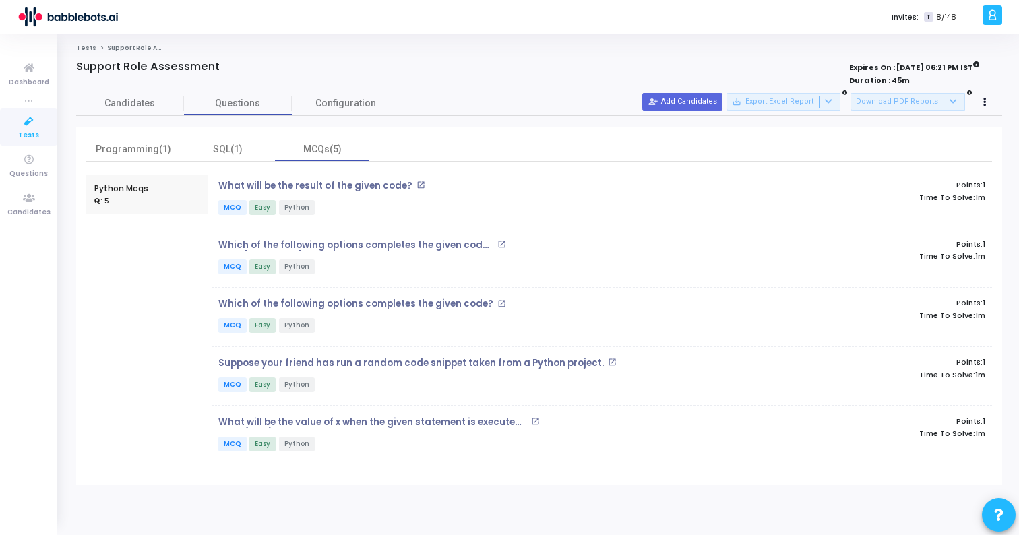
click at [417, 185] on mat-icon "open_in_new" at bounding box center [421, 185] width 9 height 9
click at [498, 241] on mat-icon "open_in_new" at bounding box center [502, 244] width 9 height 9
click at [485, 309] on h4 "Which of the following options completes the given code? open_in_new" at bounding box center [471, 304] width 507 height 11
click at [498, 306] on mat-icon "open_in_new" at bounding box center [502, 303] width 9 height 9
click at [608, 360] on mat-icon "open_in_new" at bounding box center [612, 362] width 9 height 9
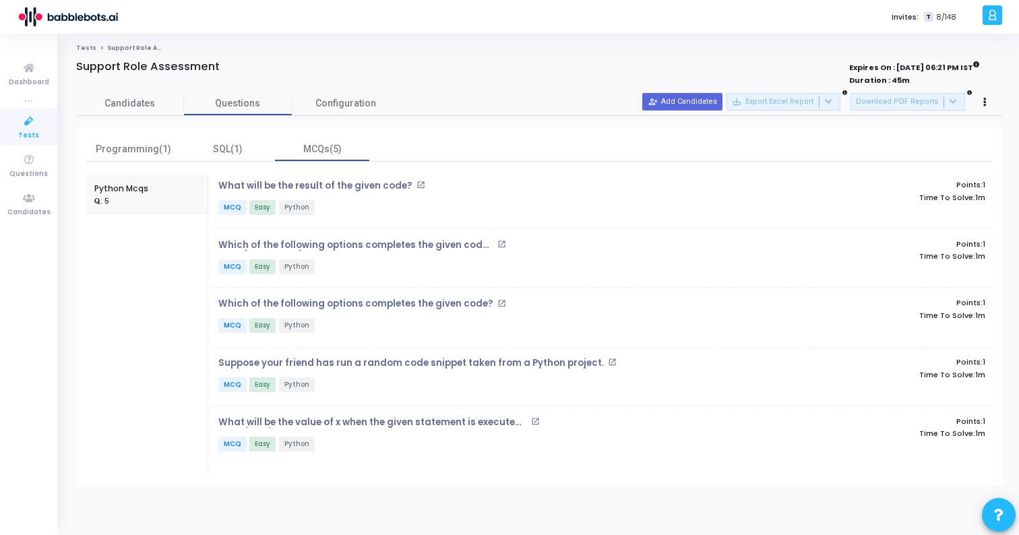
click at [531, 420] on mat-icon "open_in_new" at bounding box center [535, 421] width 9 height 9
click at [994, 21] on icon at bounding box center [993, 15] width 10 height 16
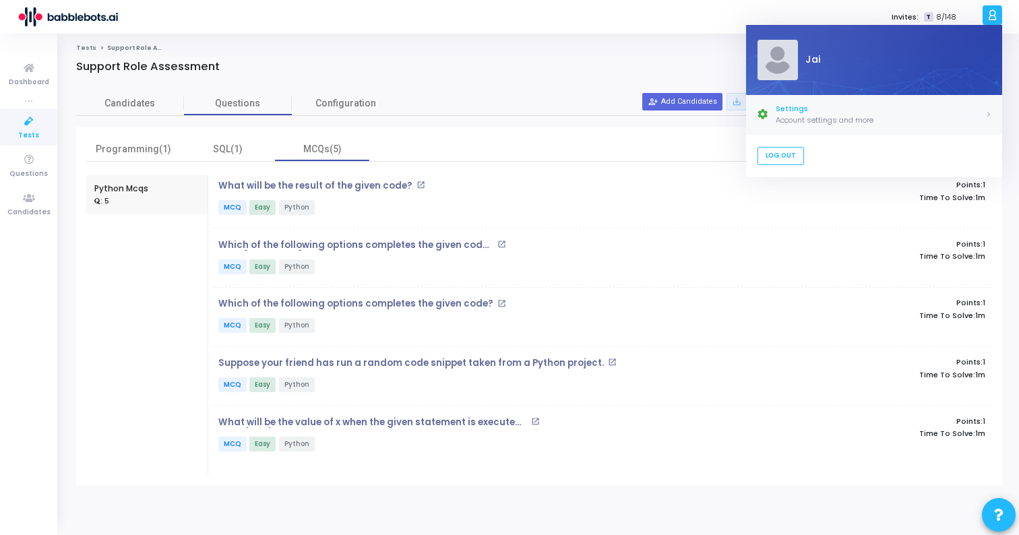
click at [789, 111] on div "Settings" at bounding box center [881, 108] width 210 height 11
select select "91"
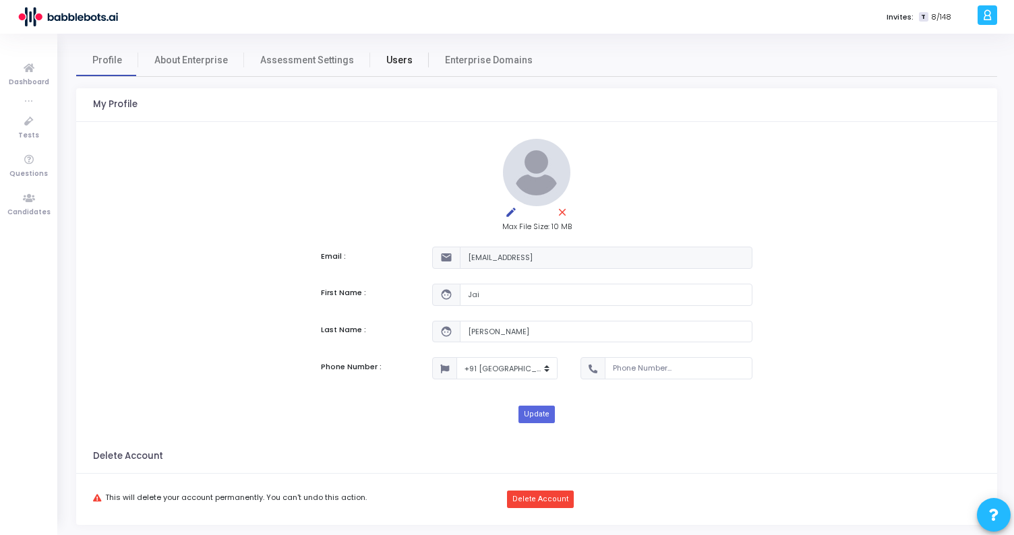
click at [386, 57] on span "Users" at bounding box center [399, 60] width 26 height 14
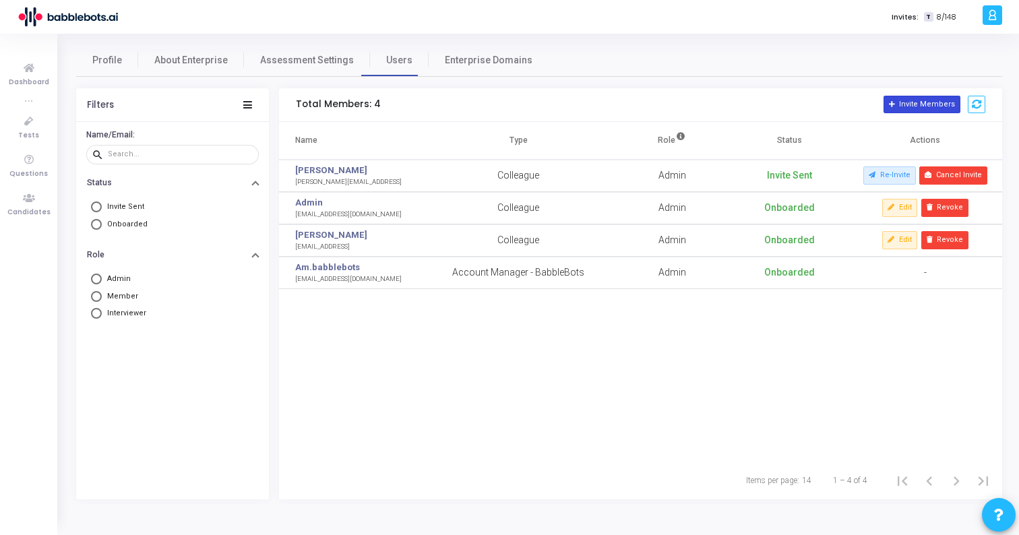
click at [897, 102] on icon at bounding box center [892, 104] width 7 height 7
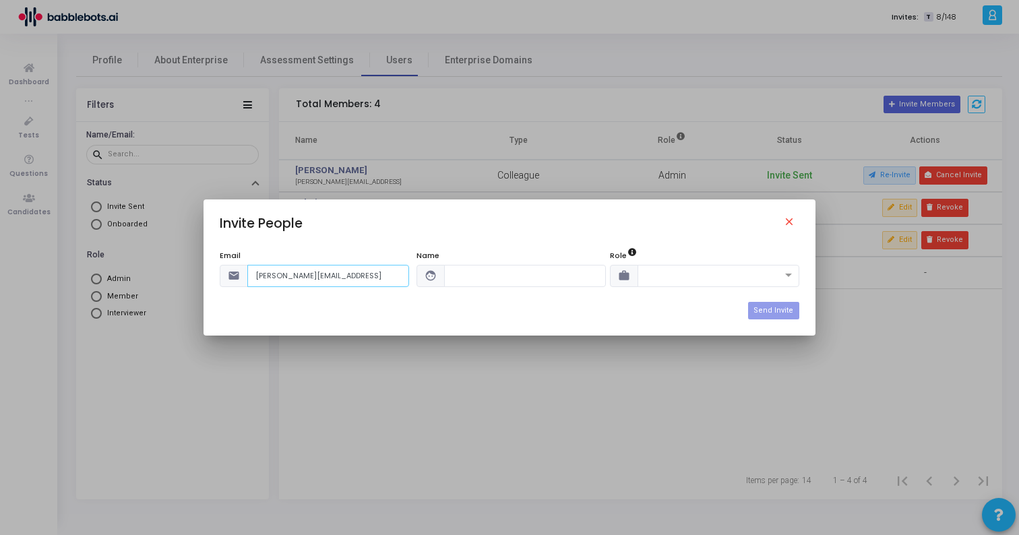
type input "saumya@babblebots.ai"
click at [483, 270] on input "text" at bounding box center [525, 276] width 162 height 22
type input "Saumya"
click at [725, 257] on div "Role work" at bounding box center [704, 268] width 189 height 37
click at [723, 279] on input "text" at bounding box center [705, 274] width 120 height 11
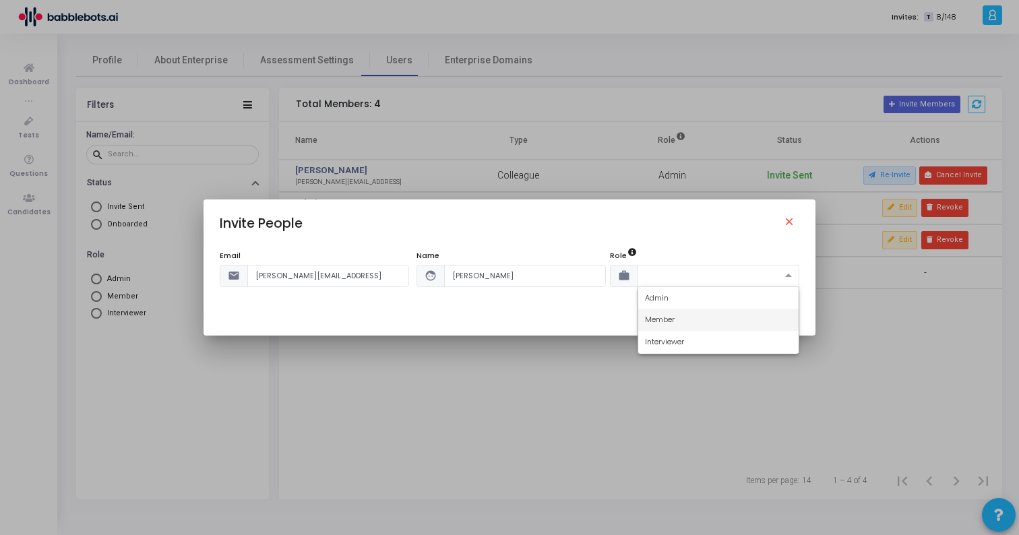
click at [681, 316] on div "Member" at bounding box center [718, 320] width 160 height 22
click at [771, 308] on button "Send Invite" at bounding box center [773, 311] width 51 height 18
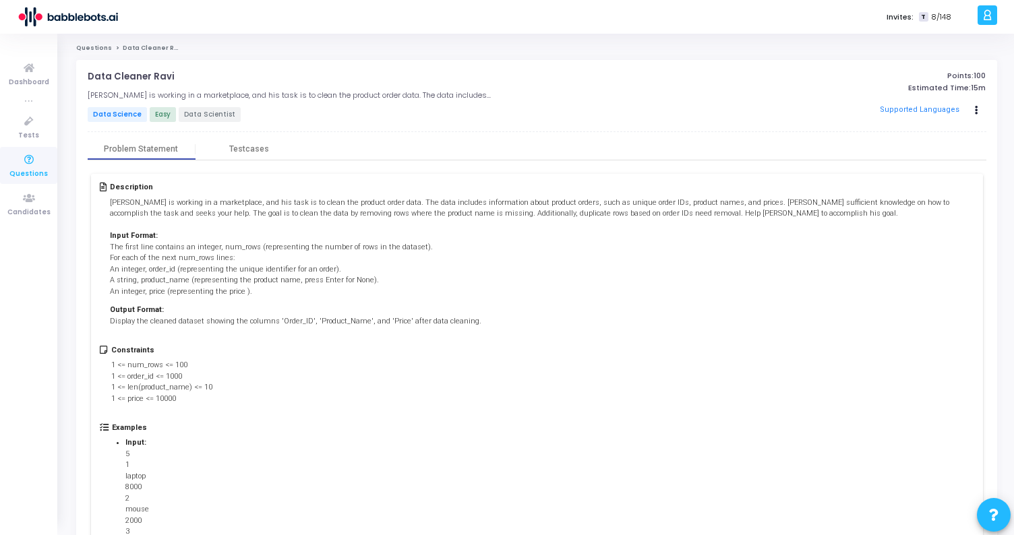
scroll to position [295, 0]
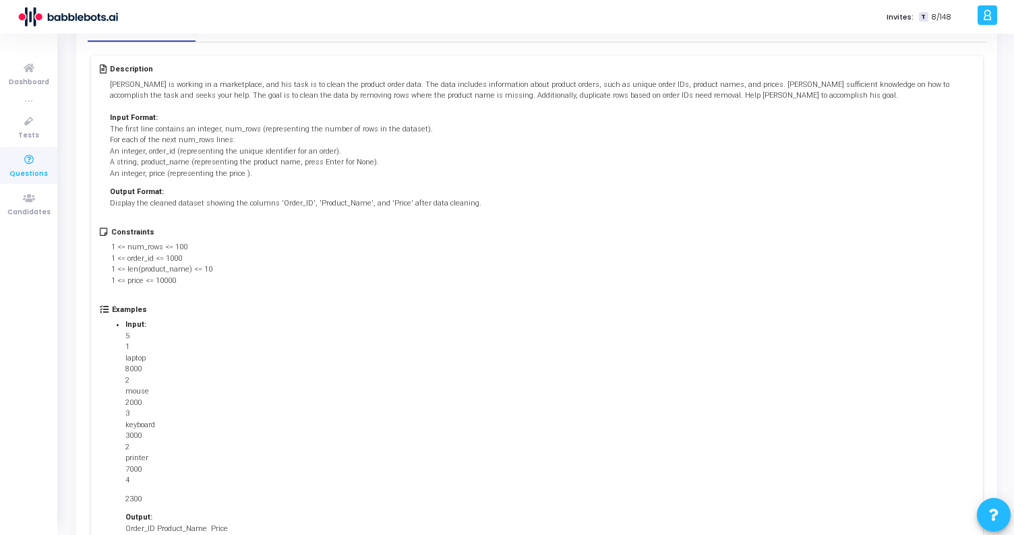
scroll to position [140, 0]
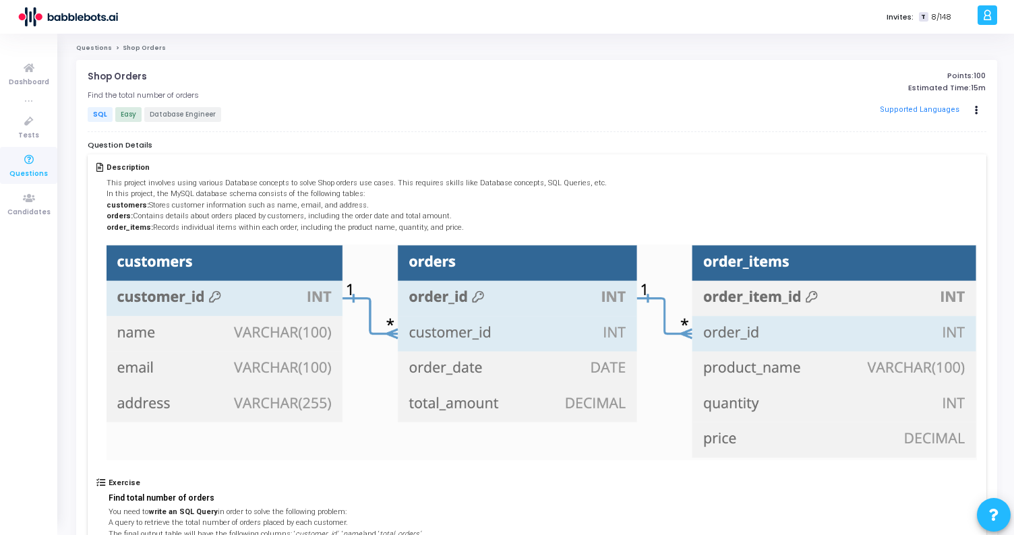
scroll to position [18, 0]
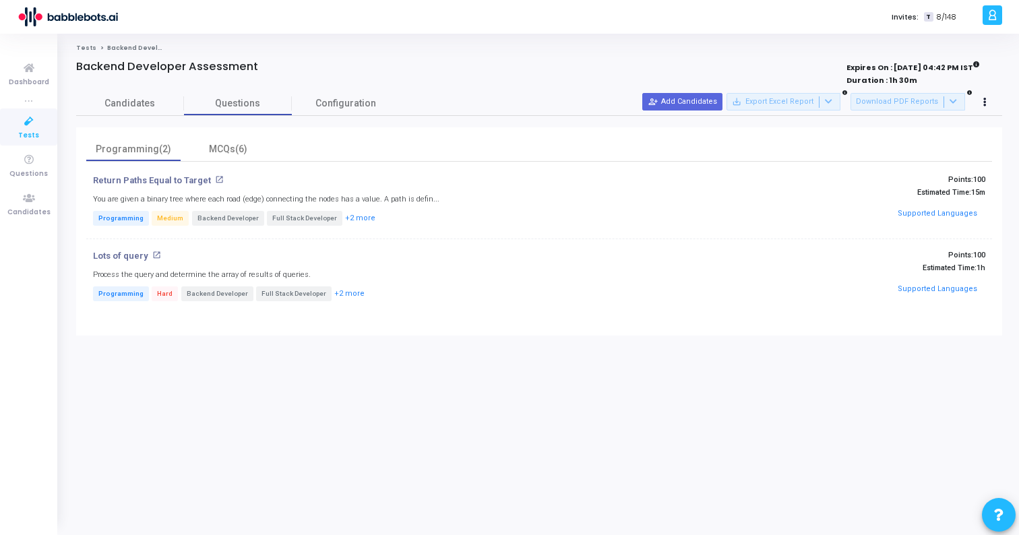
click at [1004, 26] on div "J Jai Settings Account settings and more Log Out My Profile My Tasks Messages S…" at bounding box center [999, 17] width 40 height 34
click at [990, 16] on icon at bounding box center [993, 15] width 10 height 16
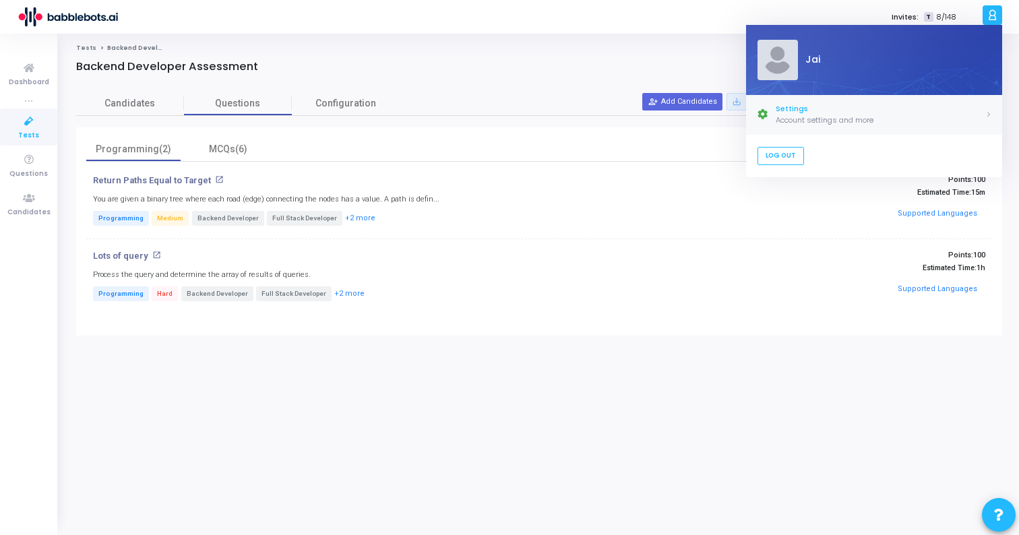
click at [787, 106] on div "Settings" at bounding box center [881, 108] width 210 height 11
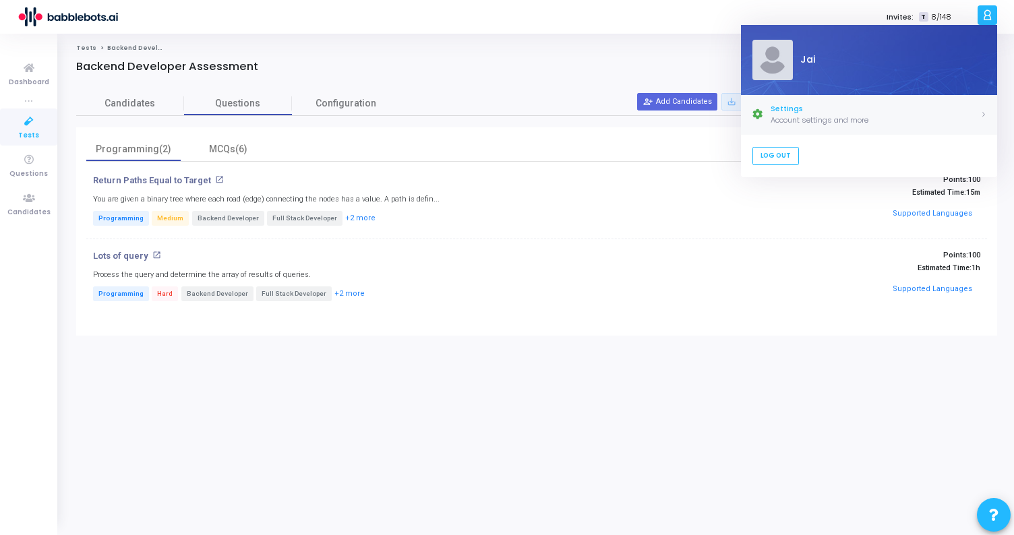
select select "91"
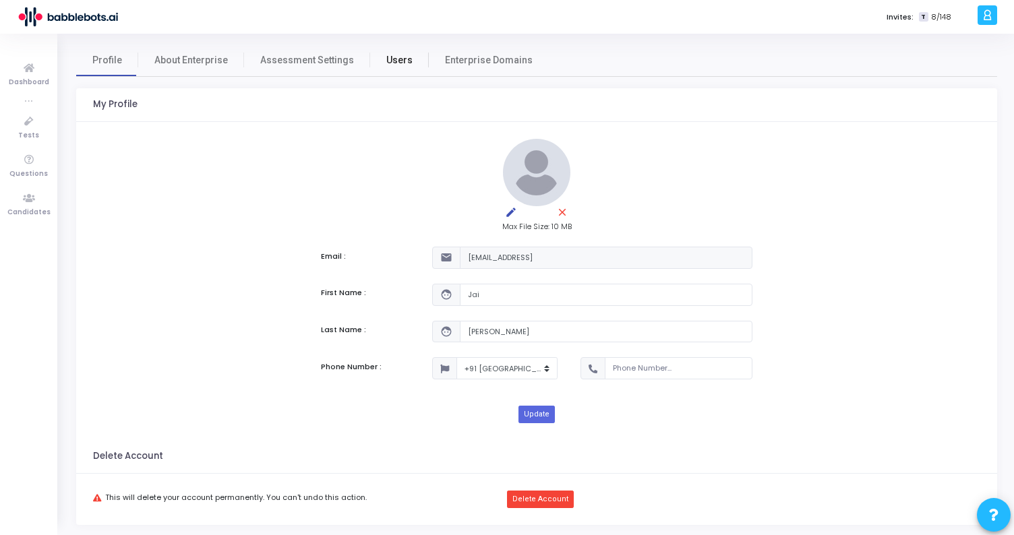
click at [386, 59] on span "Users" at bounding box center [399, 60] width 26 height 14
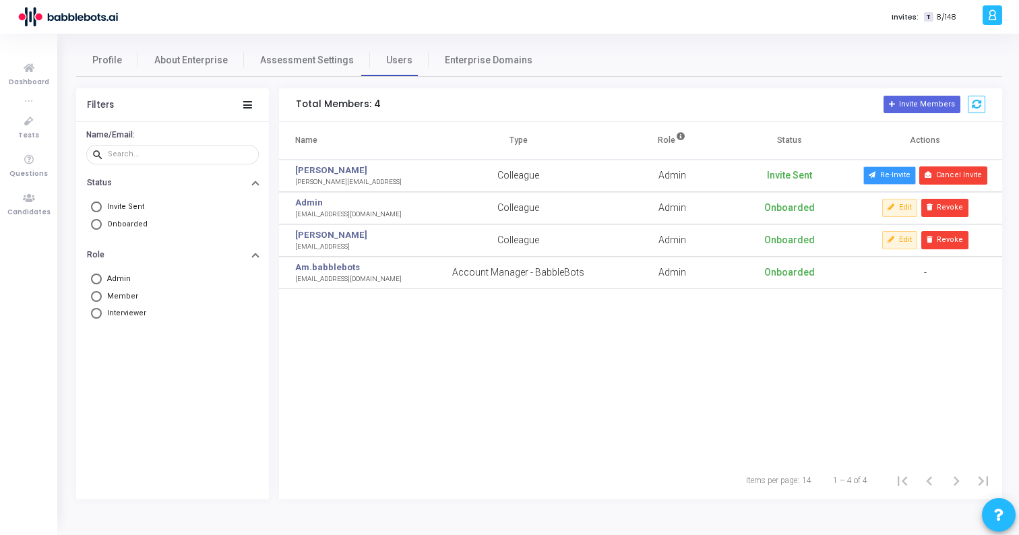
click at [887, 181] on button "Re-Invite" at bounding box center [890, 176] width 53 height 18
